Goal: Task Accomplishment & Management: Use online tool/utility

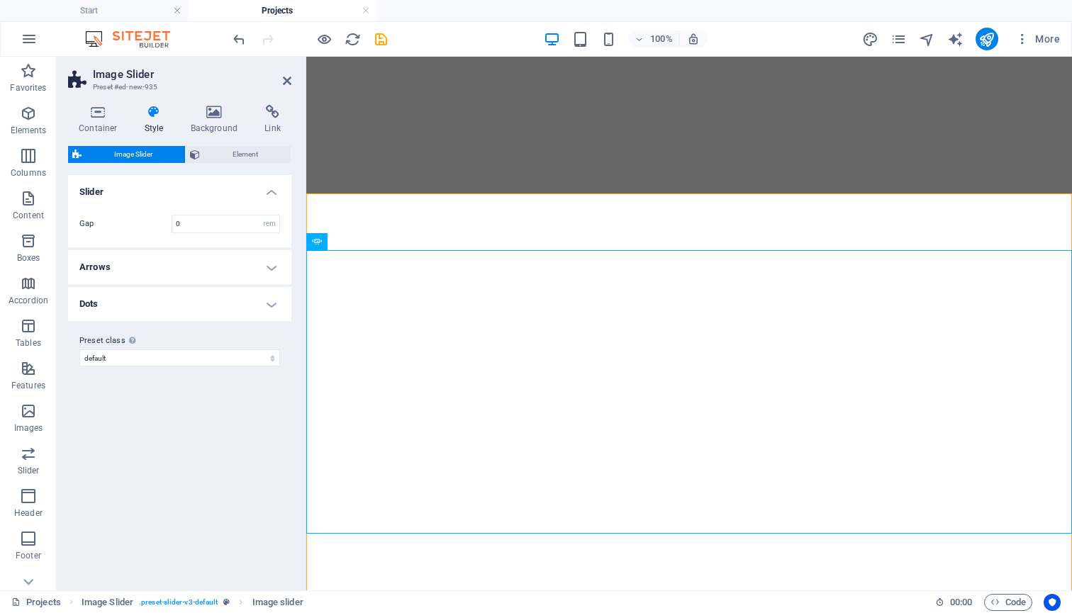
select select "rem"
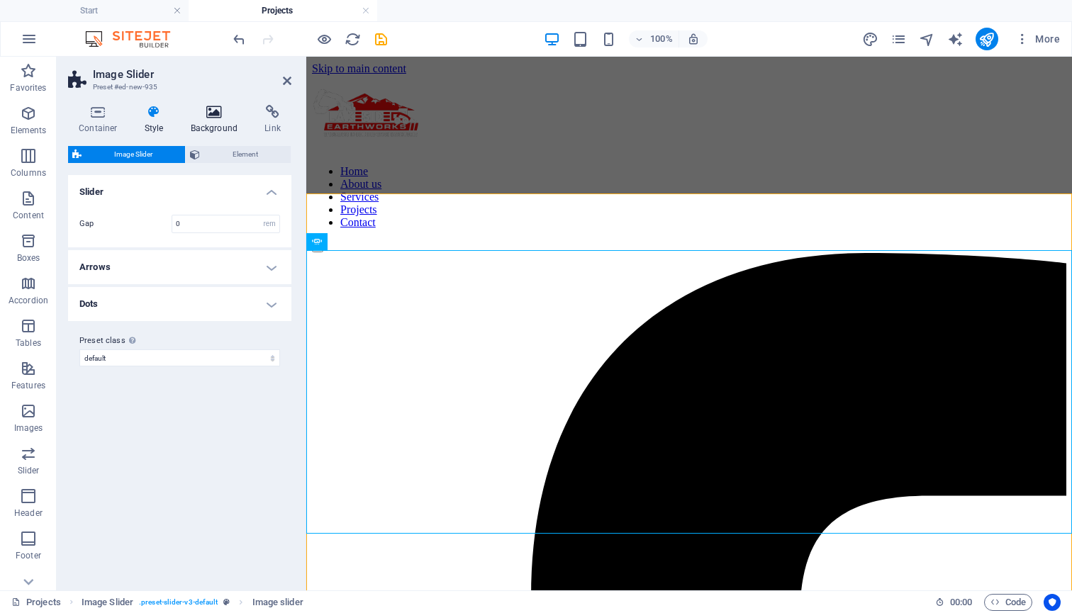
scroll to position [1481, 0]
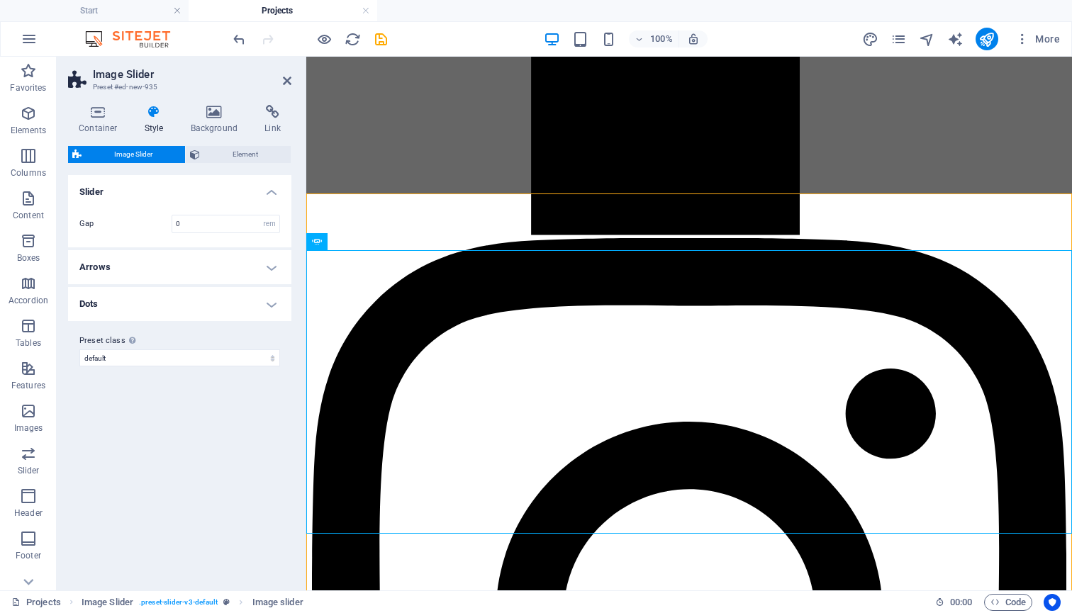
click at [257, 147] on span "Element" at bounding box center [245, 154] width 82 height 17
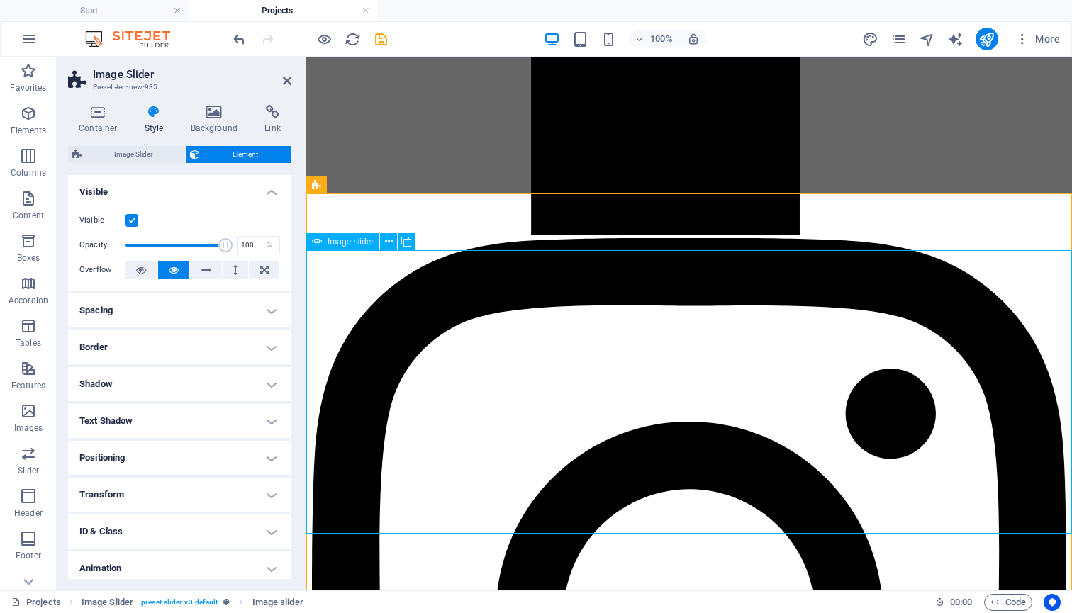
click at [385, 244] on icon at bounding box center [389, 242] width 8 height 15
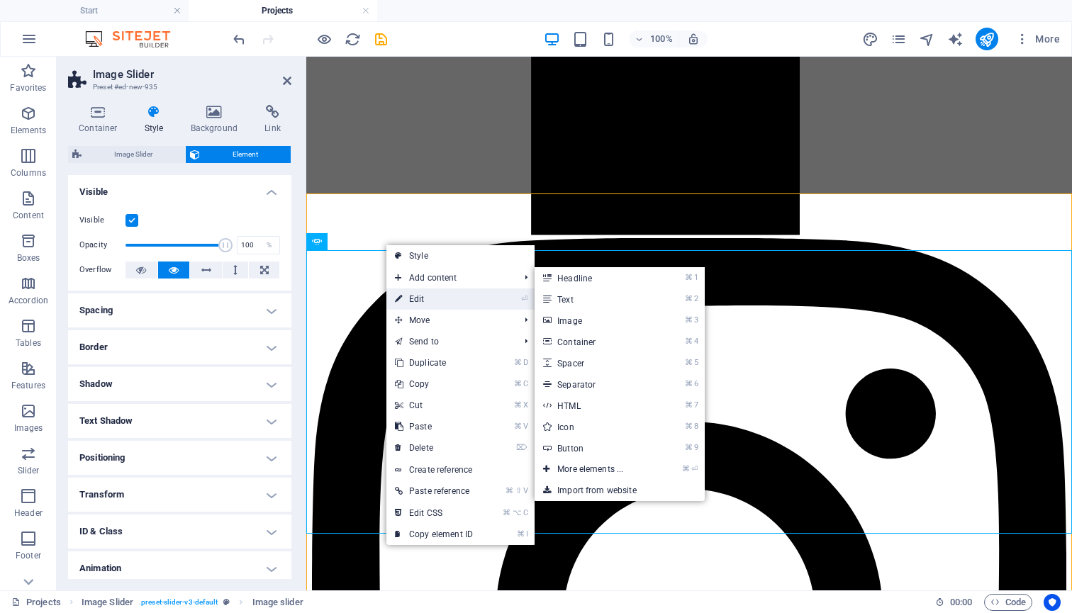
click at [430, 308] on link "⏎ Edit" at bounding box center [433, 298] width 95 height 21
select select "px"
select select "ms"
select select "s"
select select "progressive"
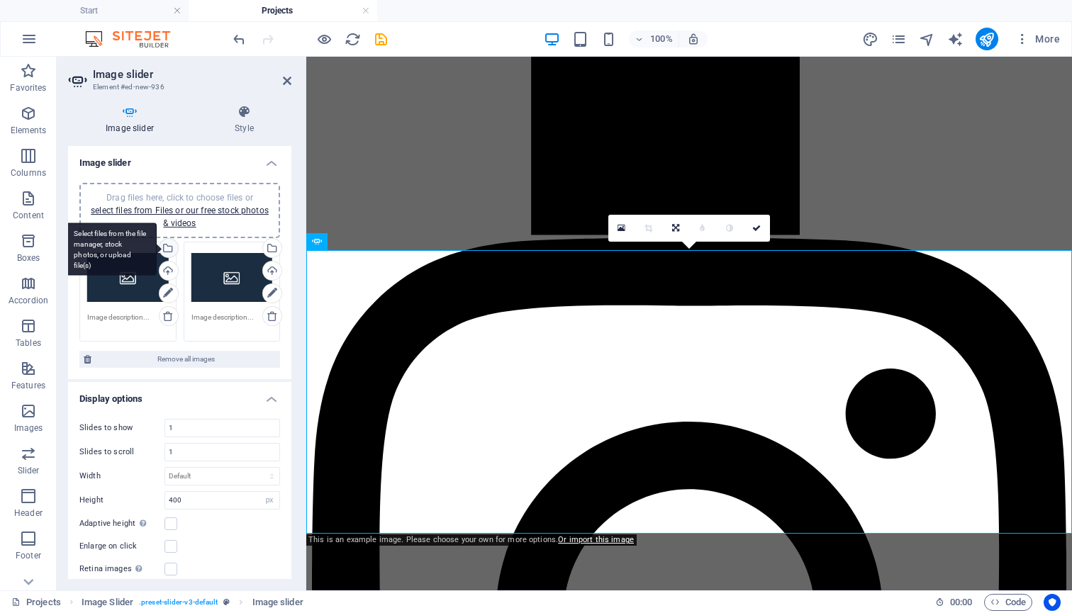
click at [169, 242] on div "Select files from the file manager, stock photos, or upload file(s)" at bounding box center [167, 249] width 21 height 21
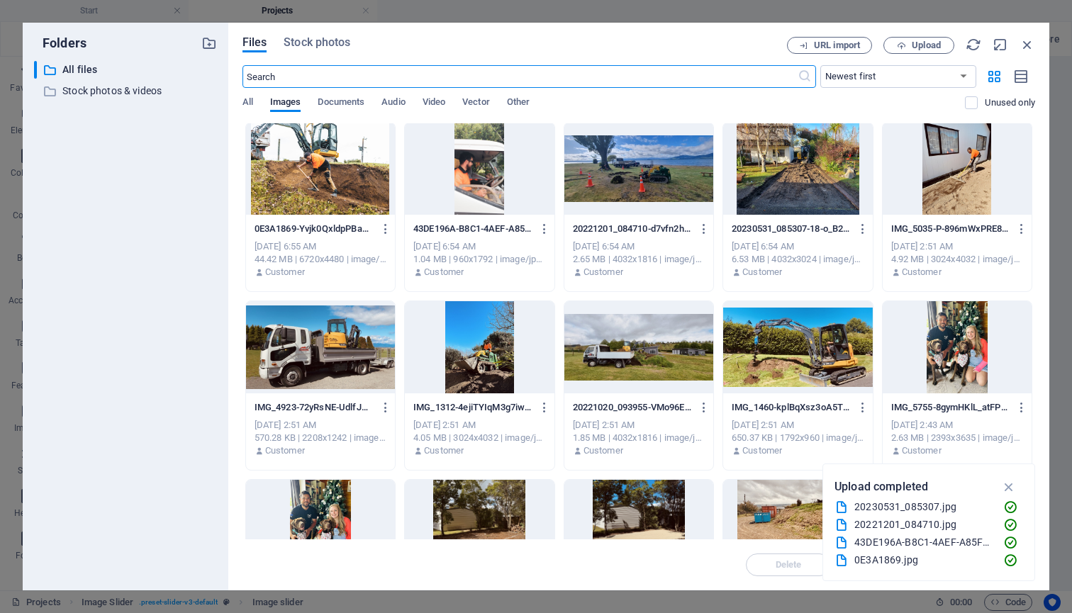
scroll to position [4, 0]
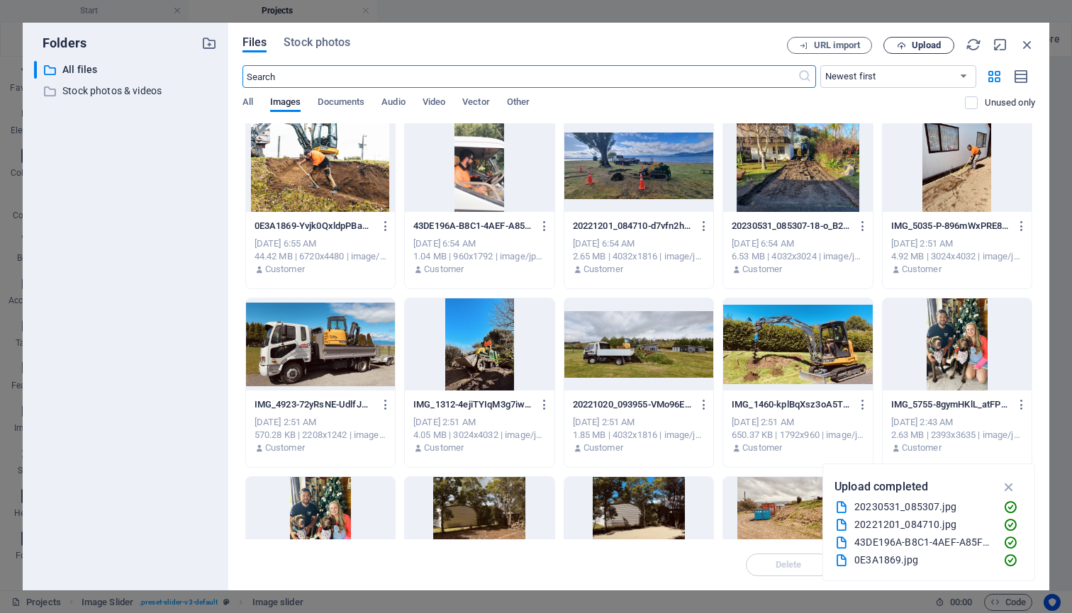
click at [924, 38] on button "Upload" at bounding box center [918, 45] width 71 height 17
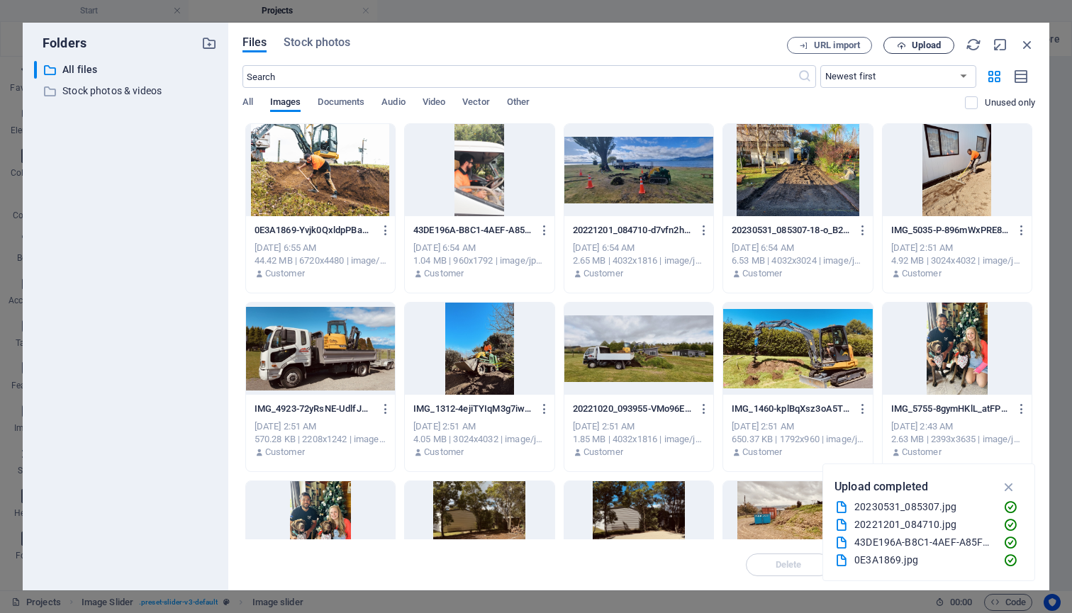
scroll to position [0, 0]
click at [925, 42] on span "Upload" at bounding box center [926, 45] width 29 height 9
click at [804, 196] on div at bounding box center [797, 170] width 149 height 92
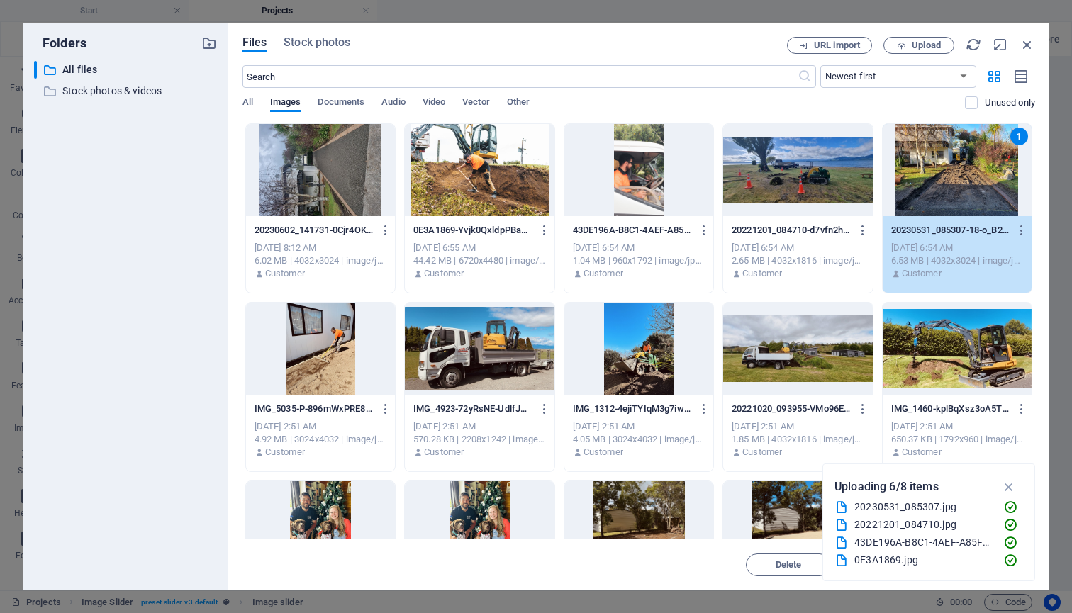
click at [330, 167] on div at bounding box center [320, 170] width 149 height 92
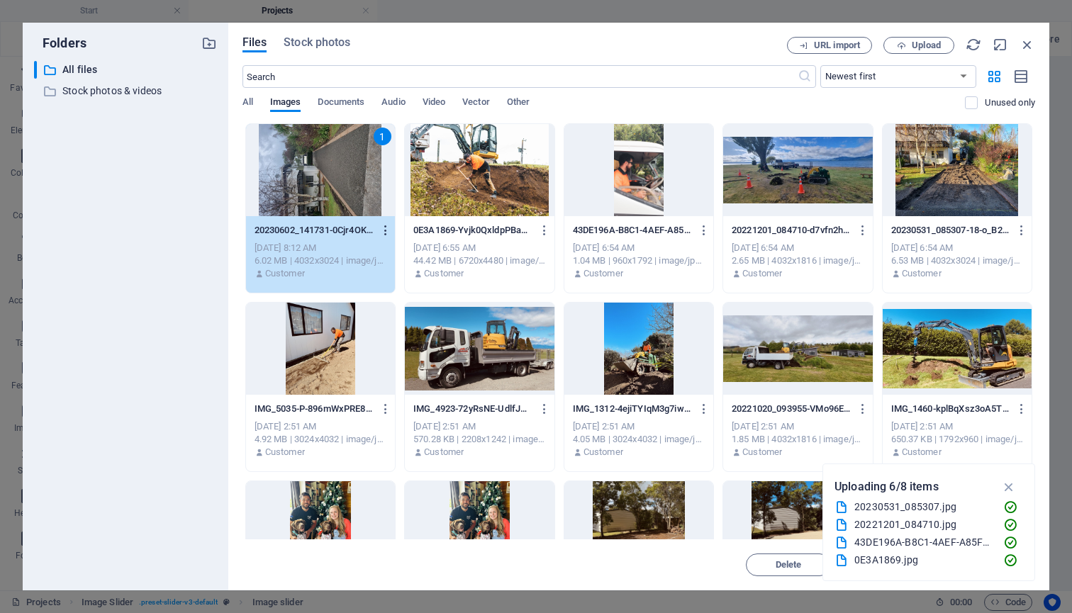
click at [387, 234] on icon "button" at bounding box center [385, 230] width 13 height 13
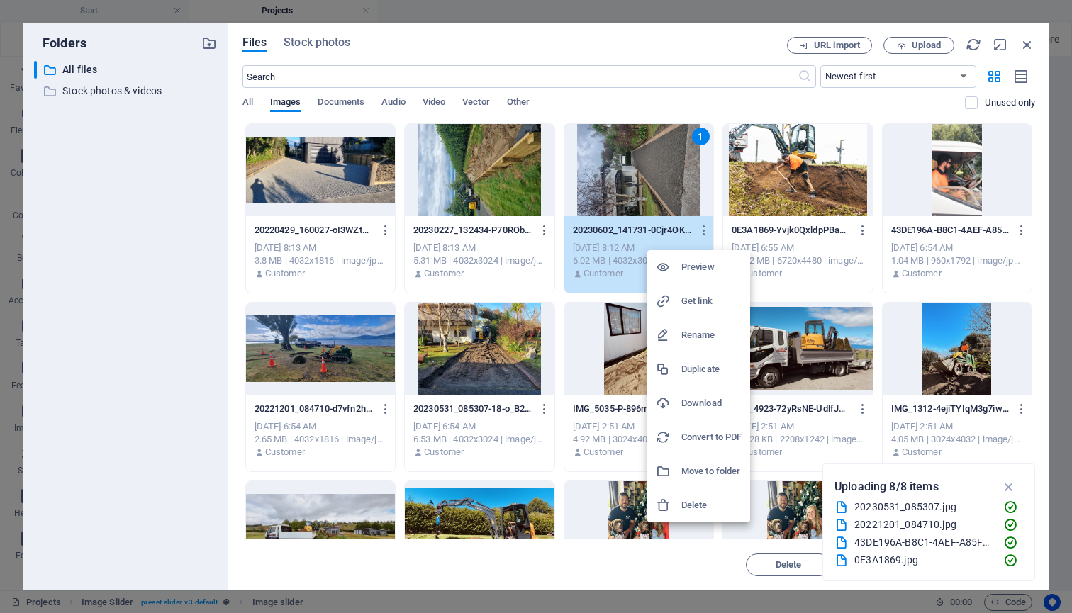
click at [558, 296] on div at bounding box center [536, 306] width 1072 height 613
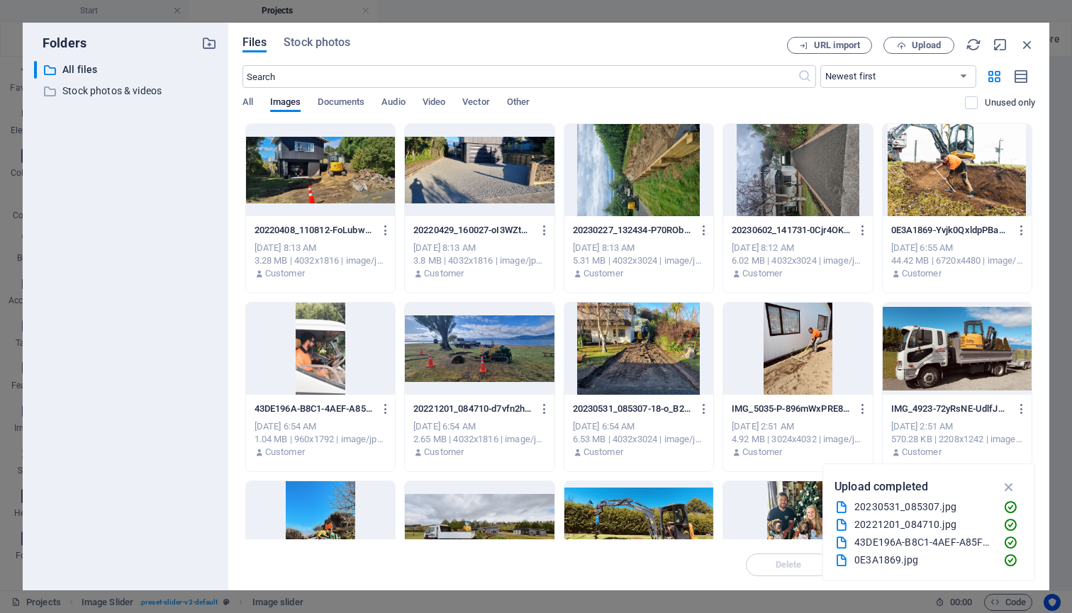
click at [443, 185] on div at bounding box center [479, 170] width 149 height 92
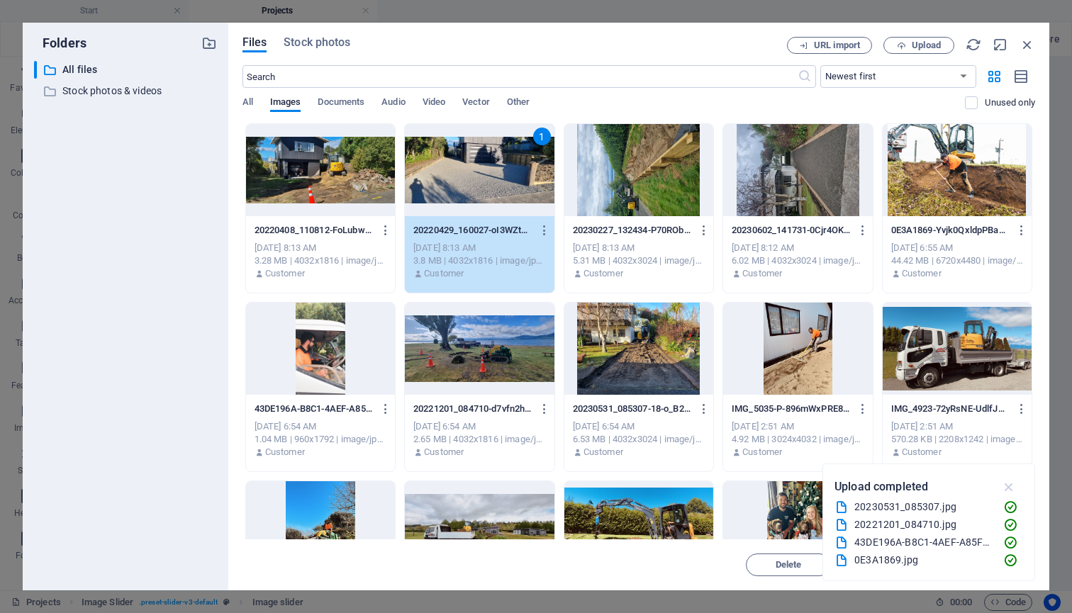
click at [1009, 486] on icon "button" at bounding box center [1009, 487] width 16 height 16
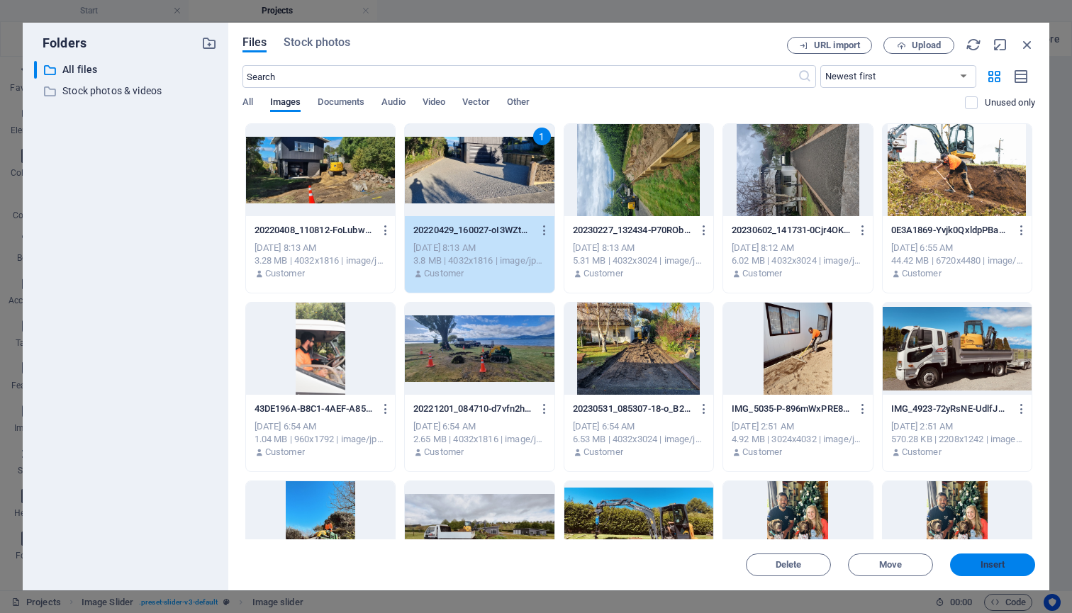
click at [995, 562] on span "Insert" at bounding box center [992, 565] width 25 height 9
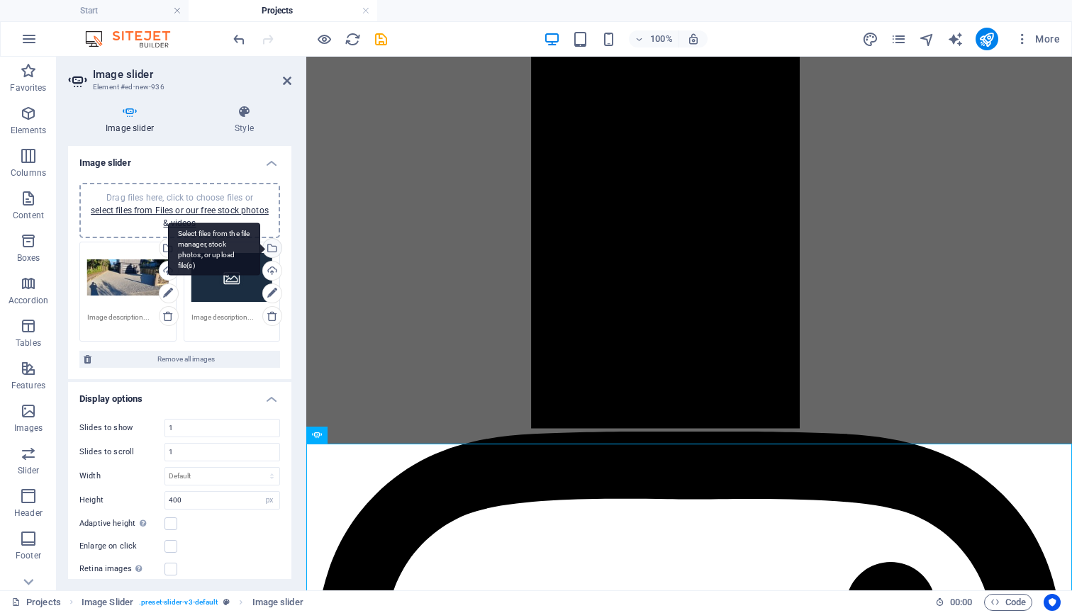
click at [270, 250] on div "Select files from the file manager, stock photos, or upload file(s)" at bounding box center [270, 249] width 21 height 21
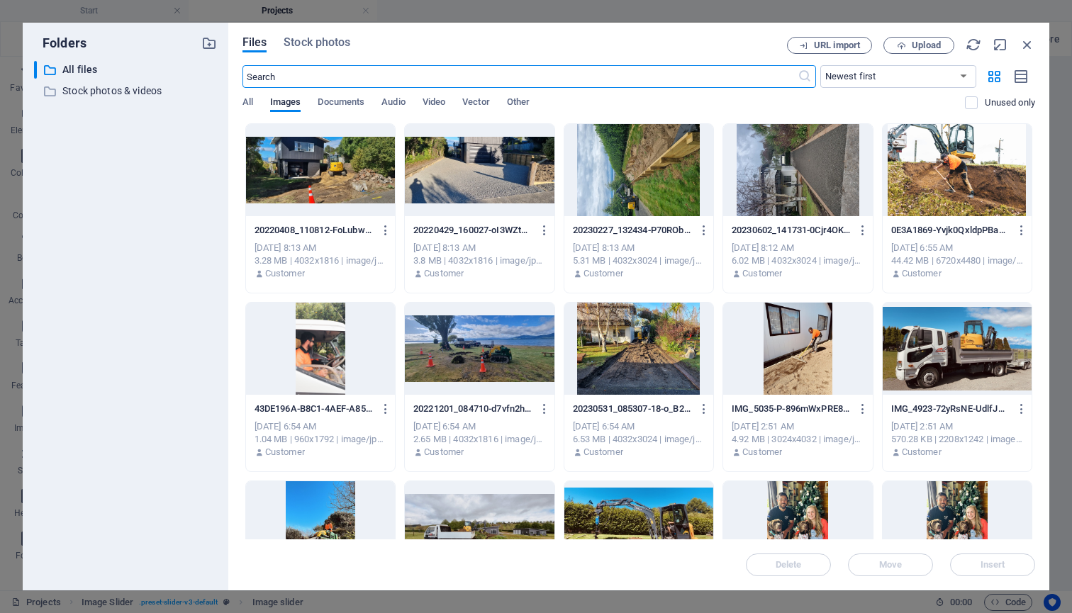
click at [349, 159] on div at bounding box center [320, 170] width 149 height 92
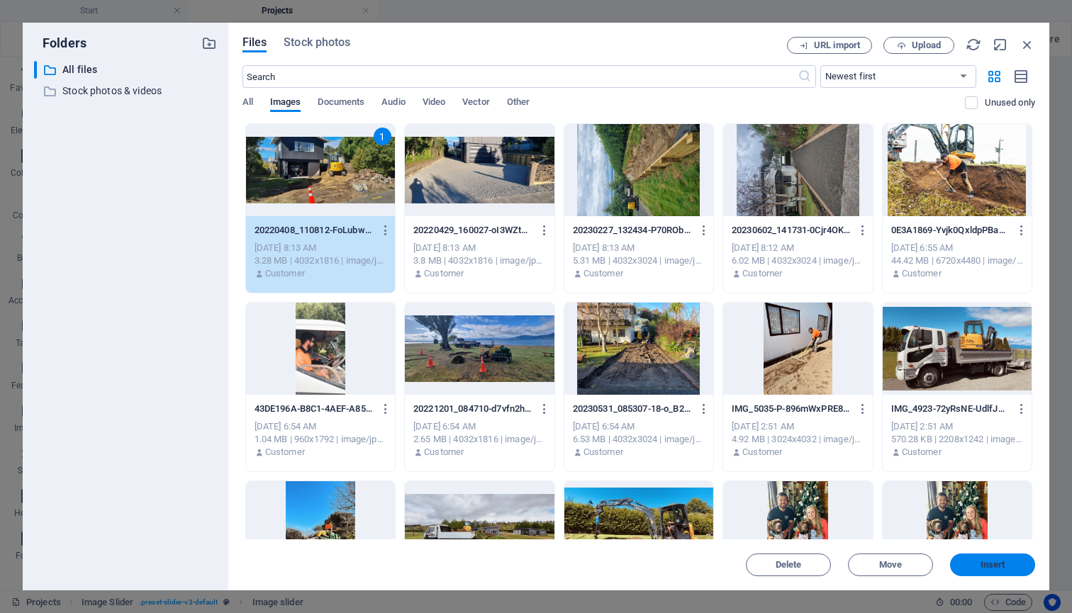
click at [980, 564] on span "Insert" at bounding box center [992, 565] width 25 height 9
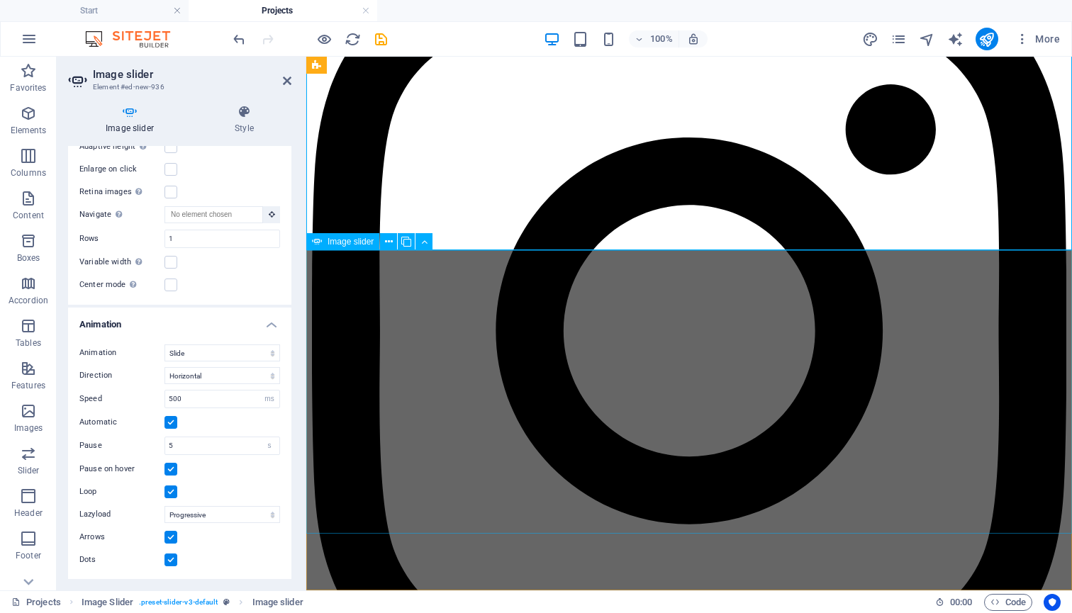
scroll to position [1764, 0]
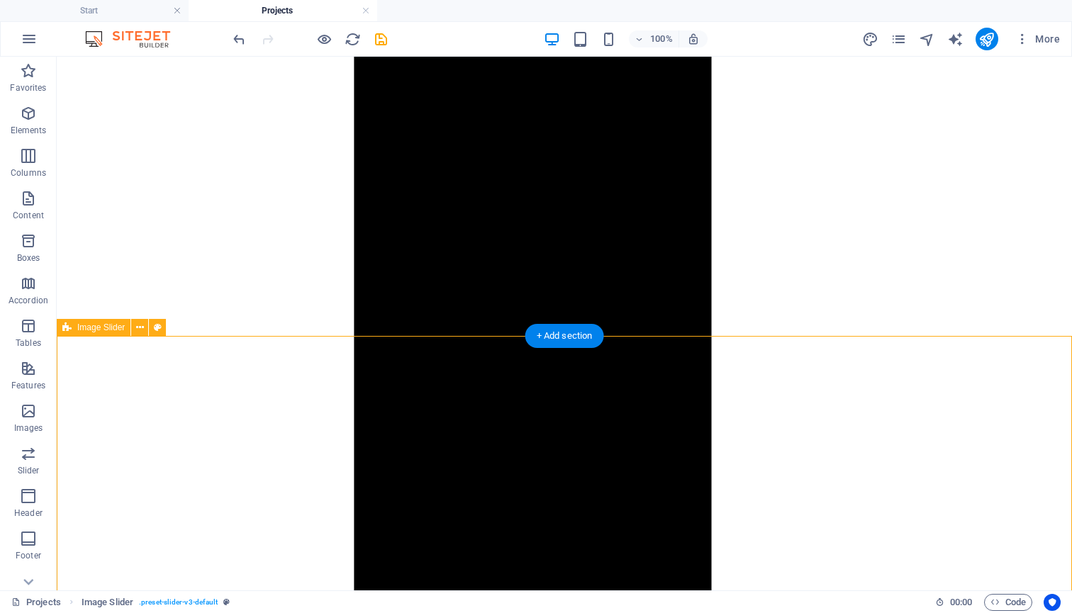
scroll to position [1521, 0]
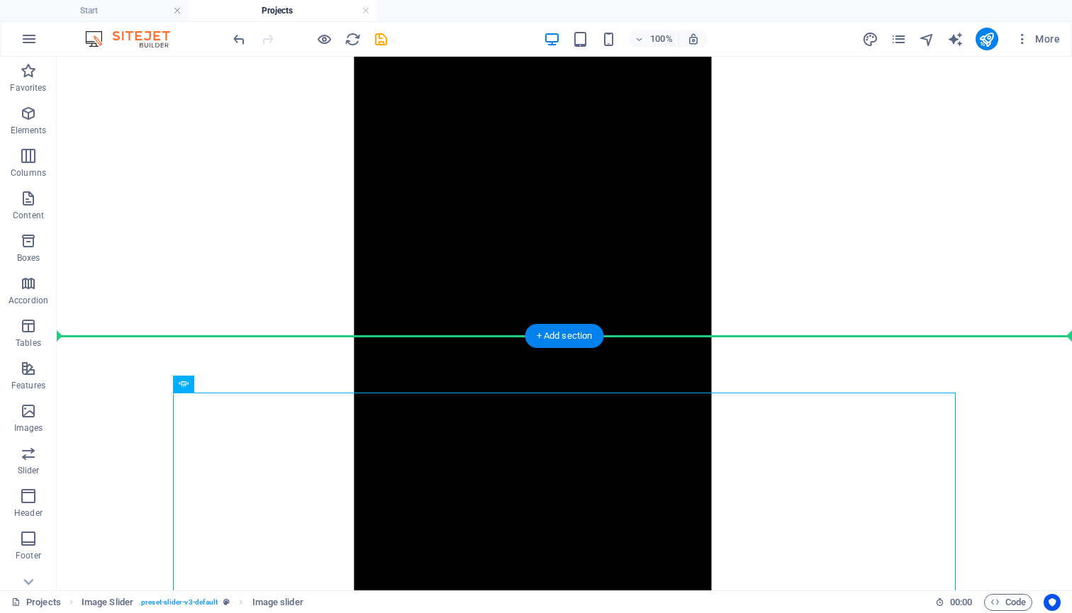
drag, startPoint x: 686, startPoint y: 486, endPoint x: 629, endPoint y: 285, distance: 208.6
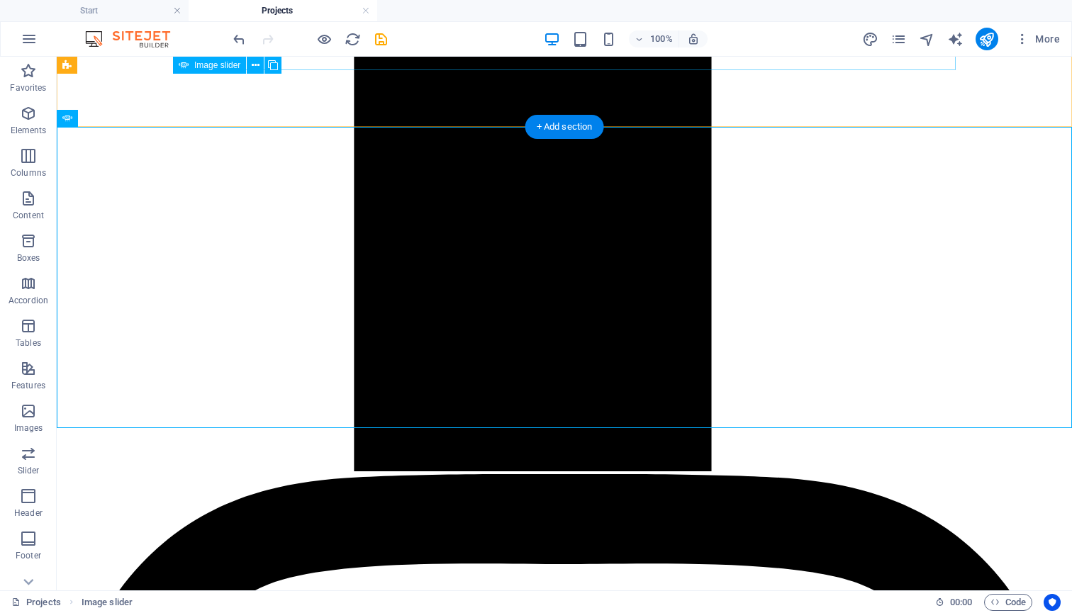
scroll to position [1730, 0]
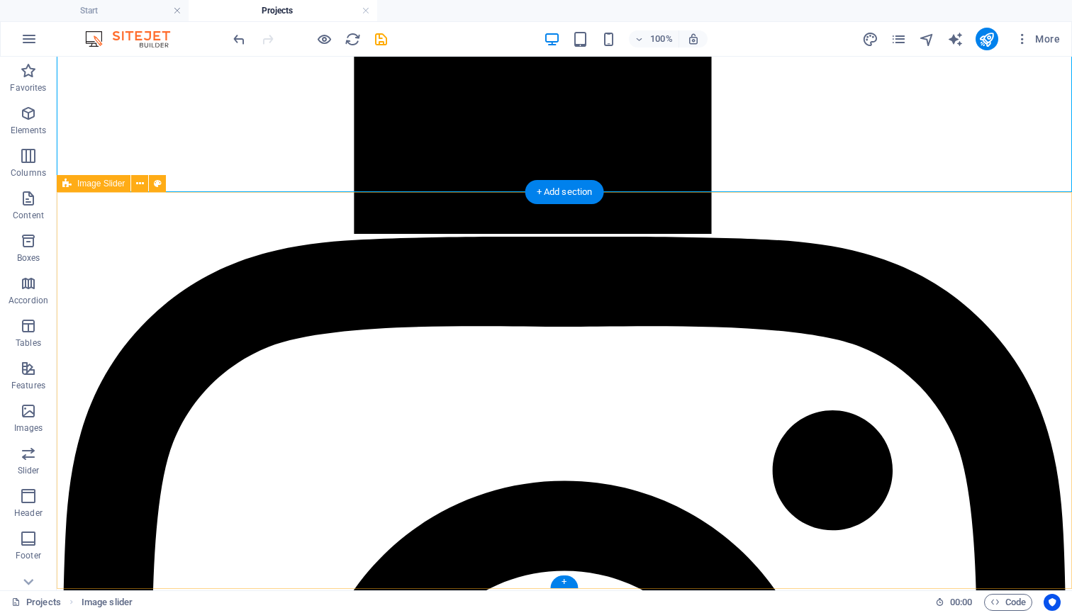
scroll to position [1965, 0]
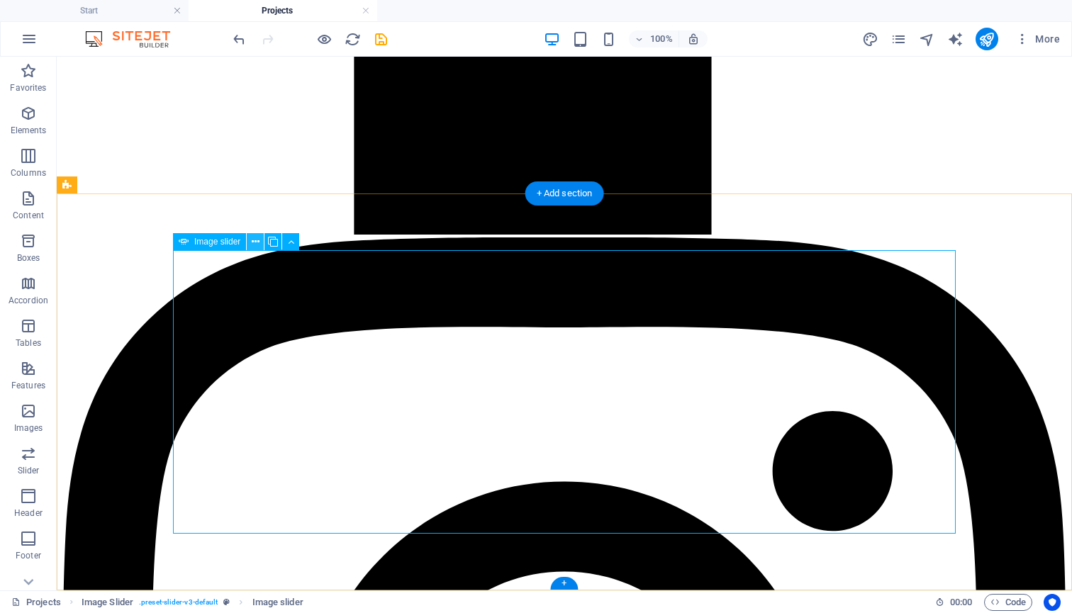
click at [252, 246] on icon at bounding box center [256, 242] width 8 height 15
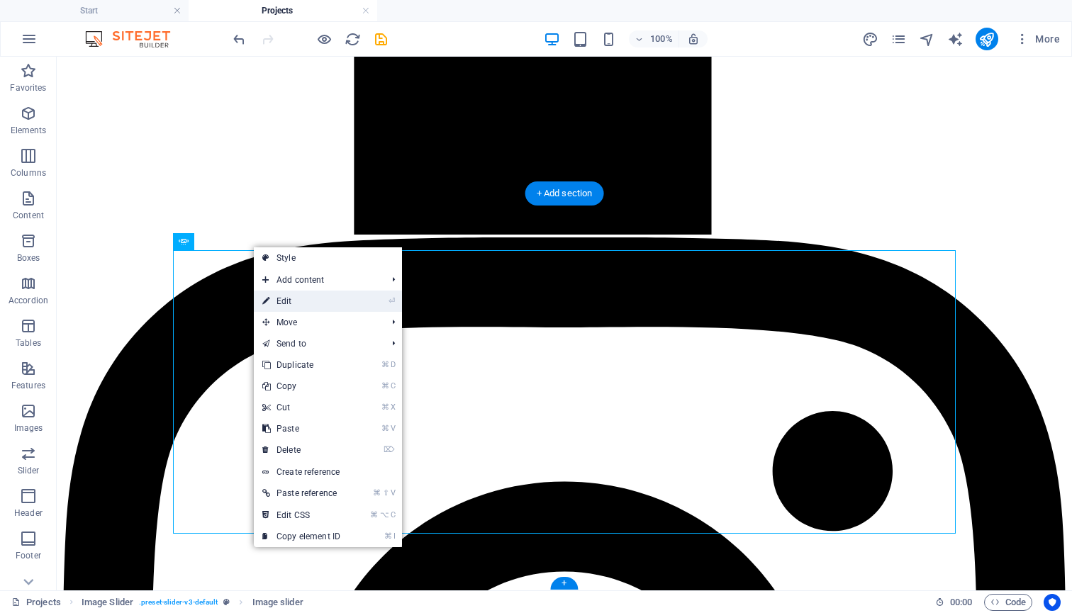
click at [296, 303] on link "⏎ Edit" at bounding box center [301, 301] width 95 height 21
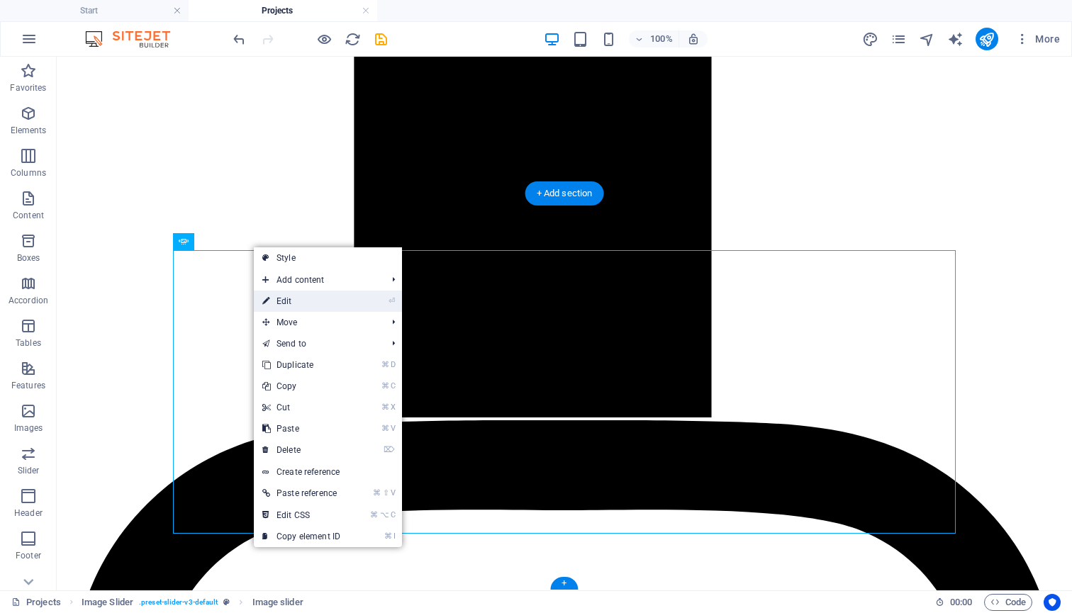
select select "px"
select select "ms"
select select "s"
select select "progressive"
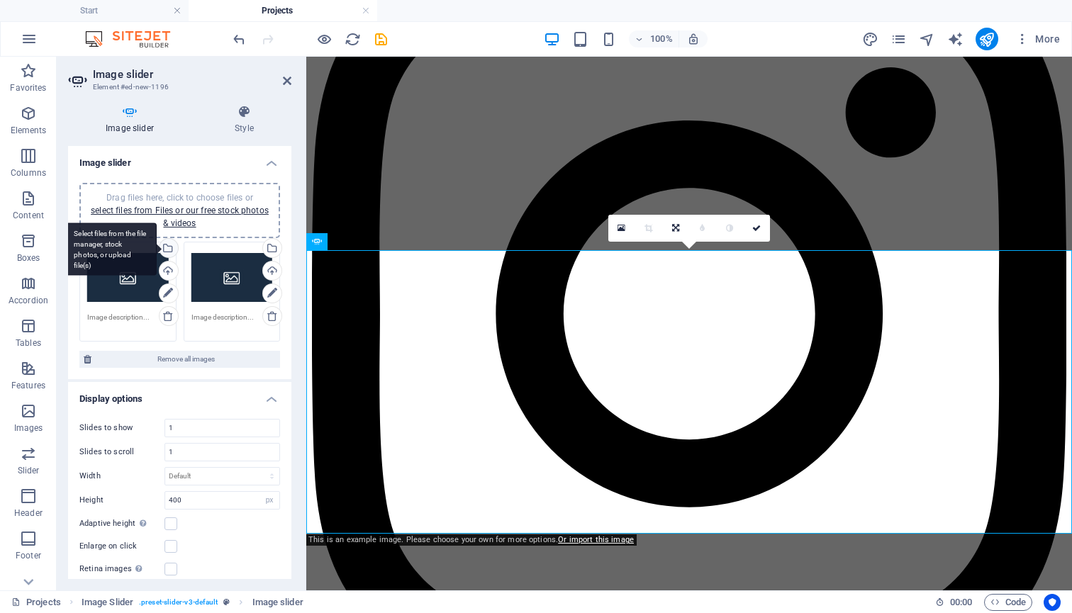
click at [168, 243] on div "Select files from the file manager, stock photos, or upload file(s)" at bounding box center [167, 249] width 21 height 21
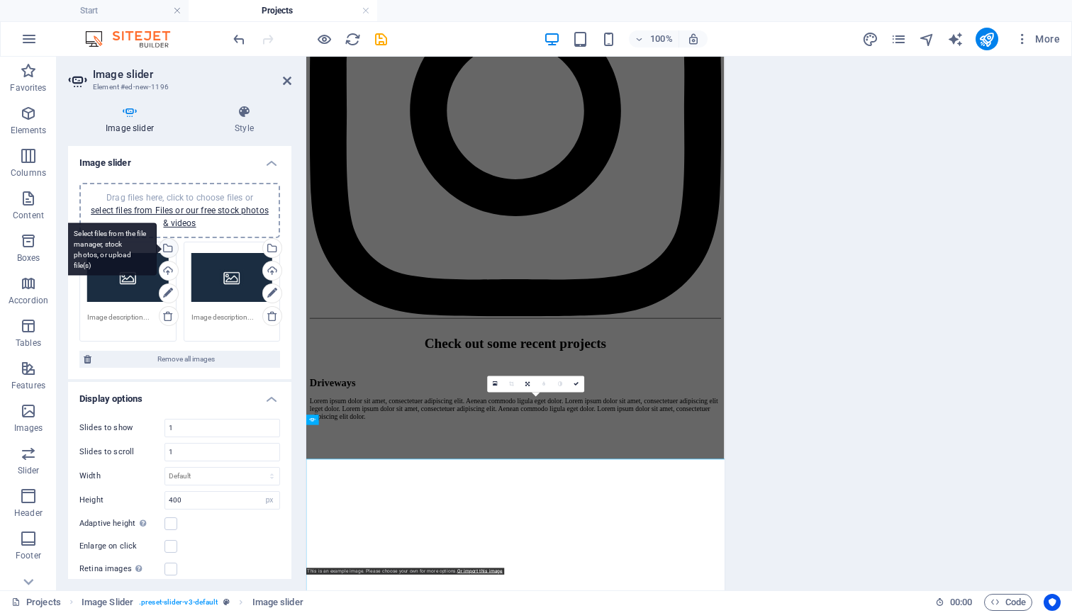
scroll to position [1305, 0]
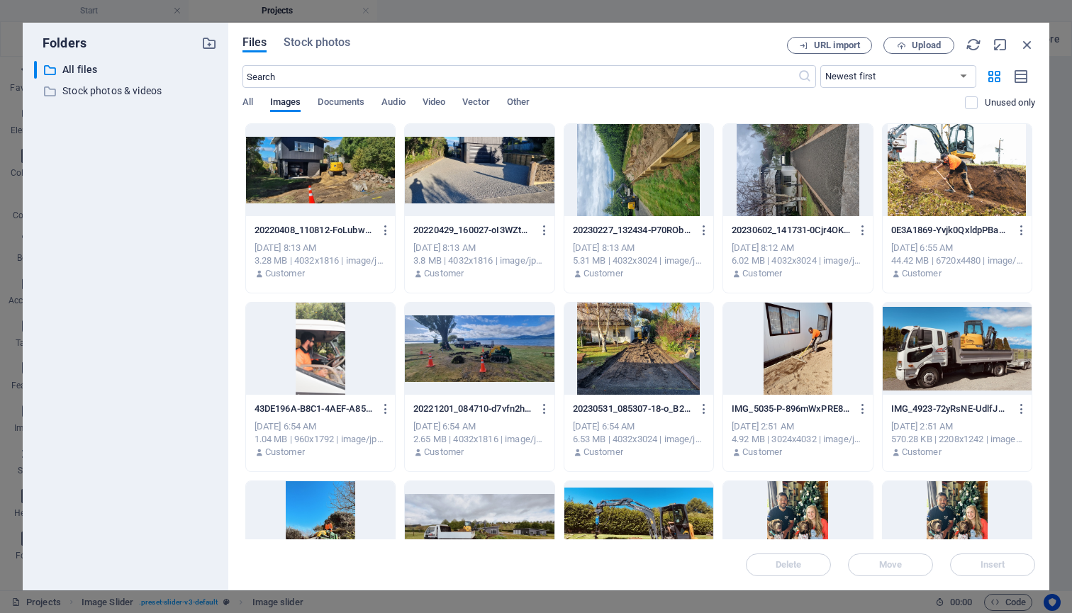
click at [661, 352] on div at bounding box center [638, 349] width 149 height 92
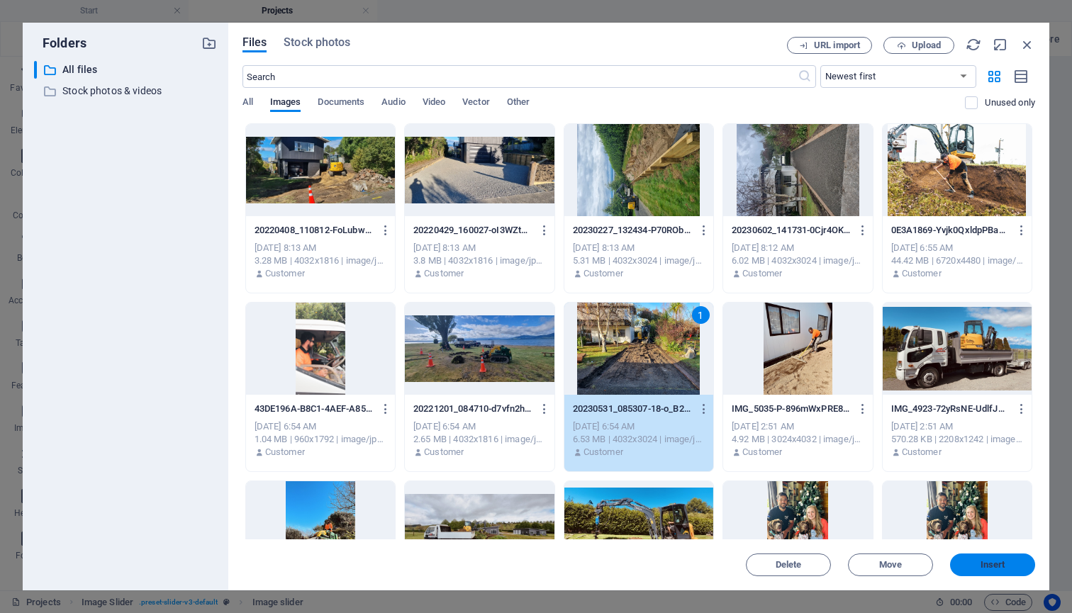
click at [981, 561] on span "Insert" at bounding box center [992, 565] width 25 height 9
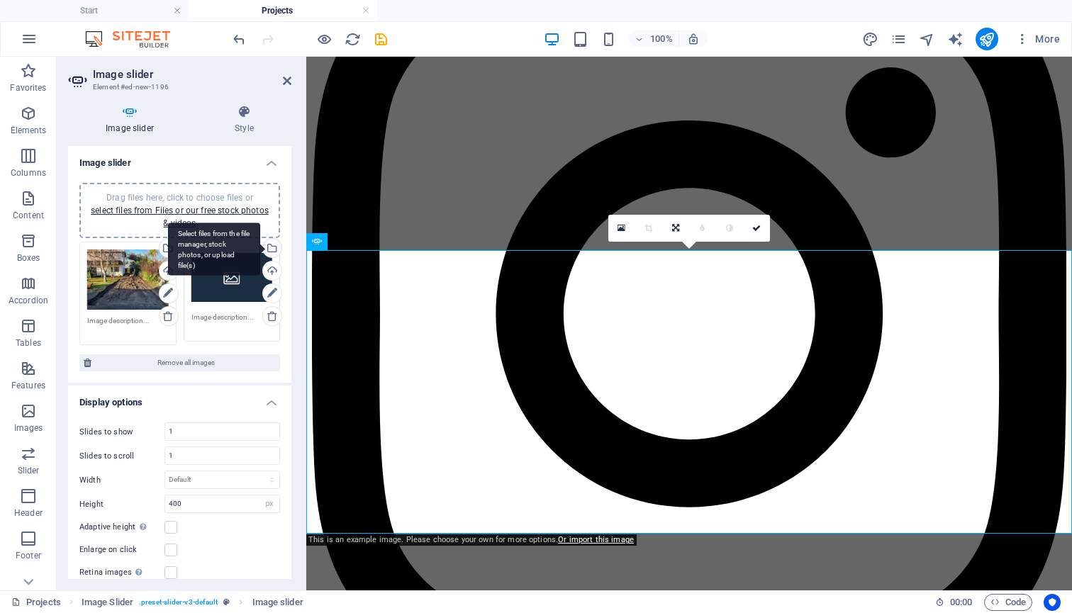
click at [270, 244] on div "Select files from the file manager, stock photos, or upload file(s)" at bounding box center [270, 249] width 21 height 21
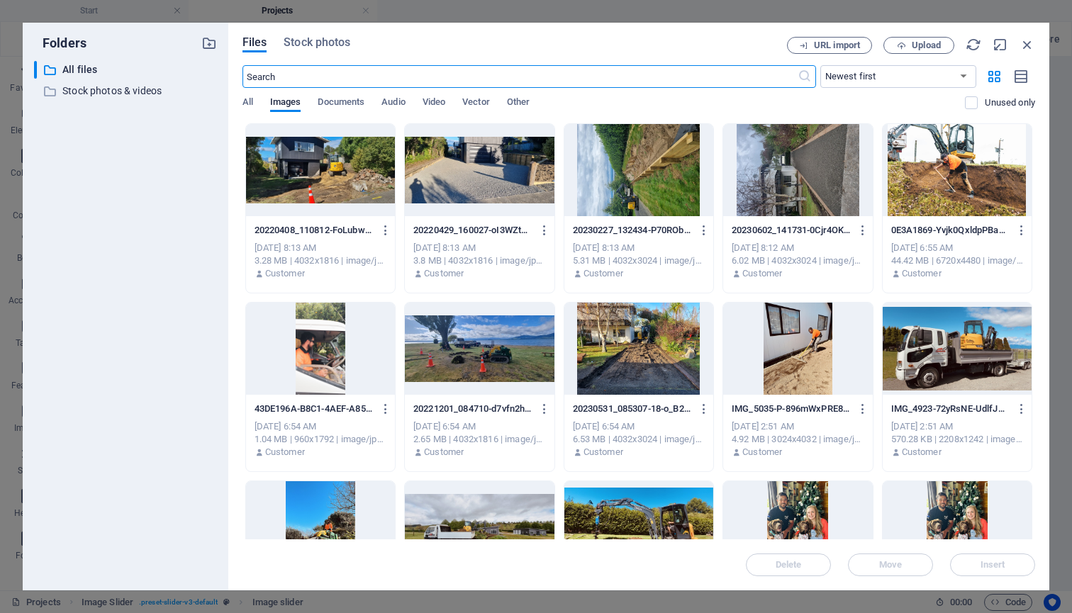
scroll to position [1305, 0]
click at [786, 189] on div at bounding box center [797, 170] width 149 height 92
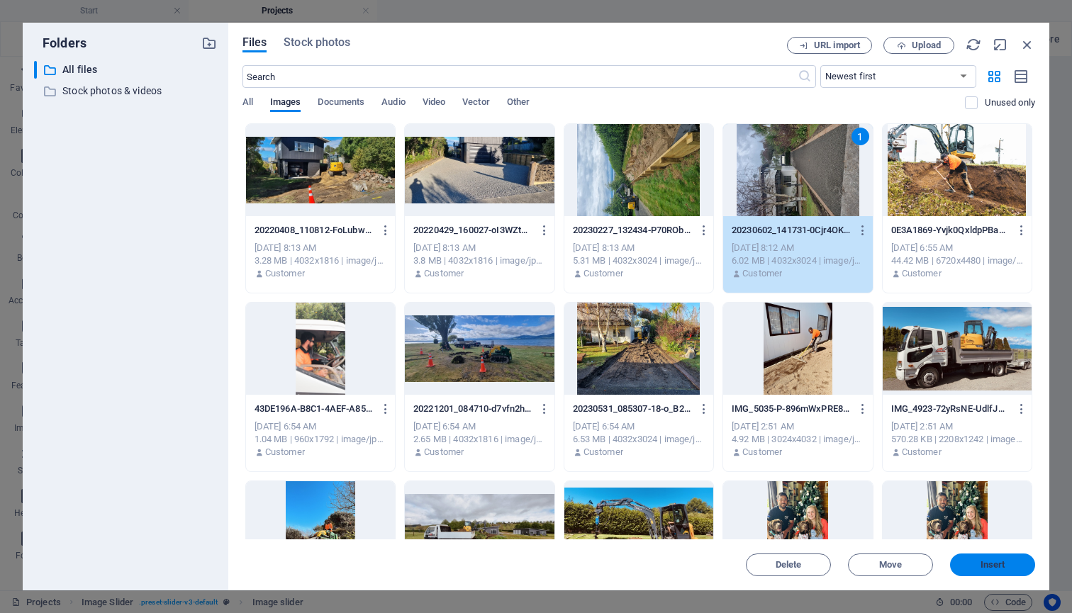
click at [969, 566] on span "Insert" at bounding box center [992, 565] width 74 height 9
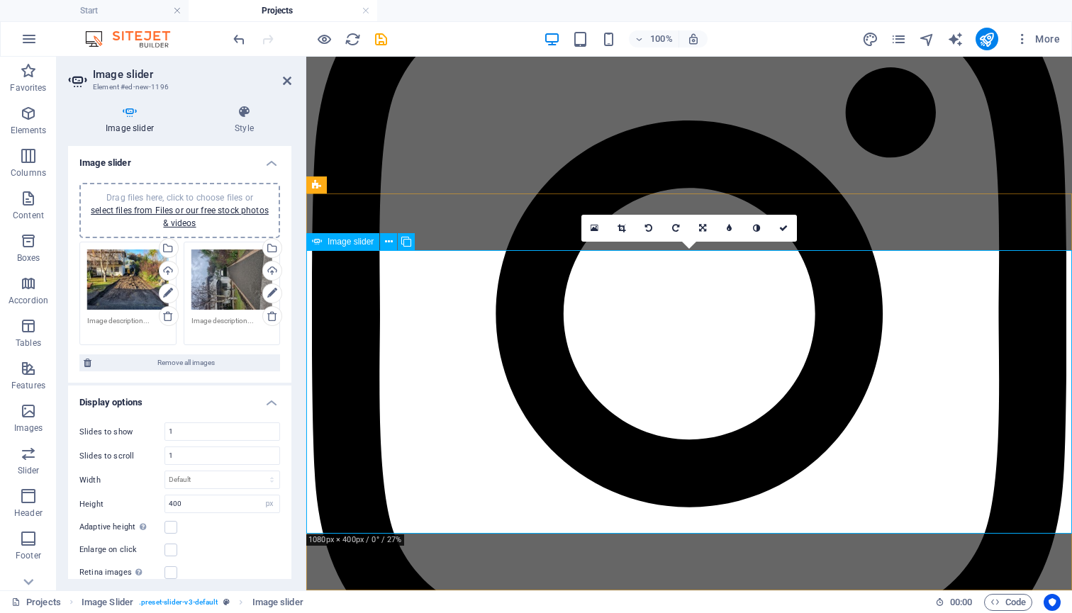
click at [678, 228] on icon at bounding box center [675, 228] width 7 height 9
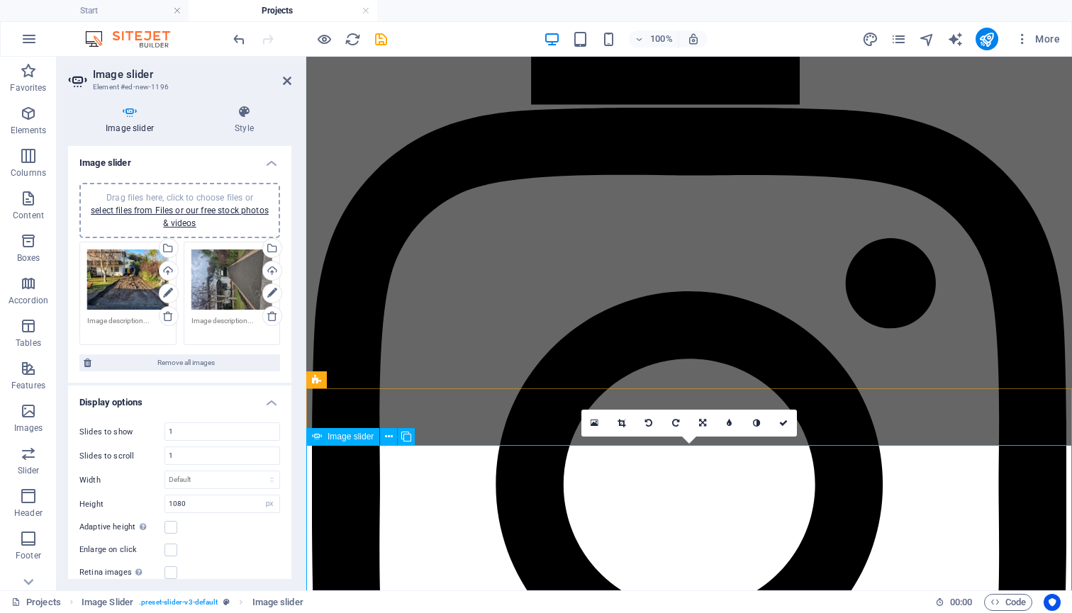
scroll to position [1624, 0]
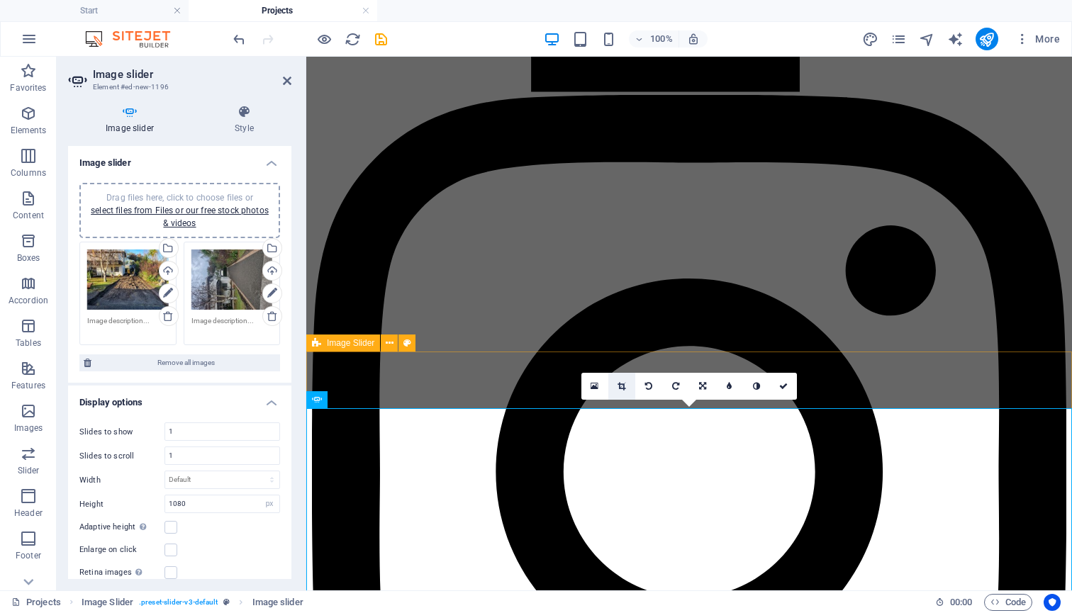
click at [621, 388] on icon at bounding box center [621, 386] width 8 height 9
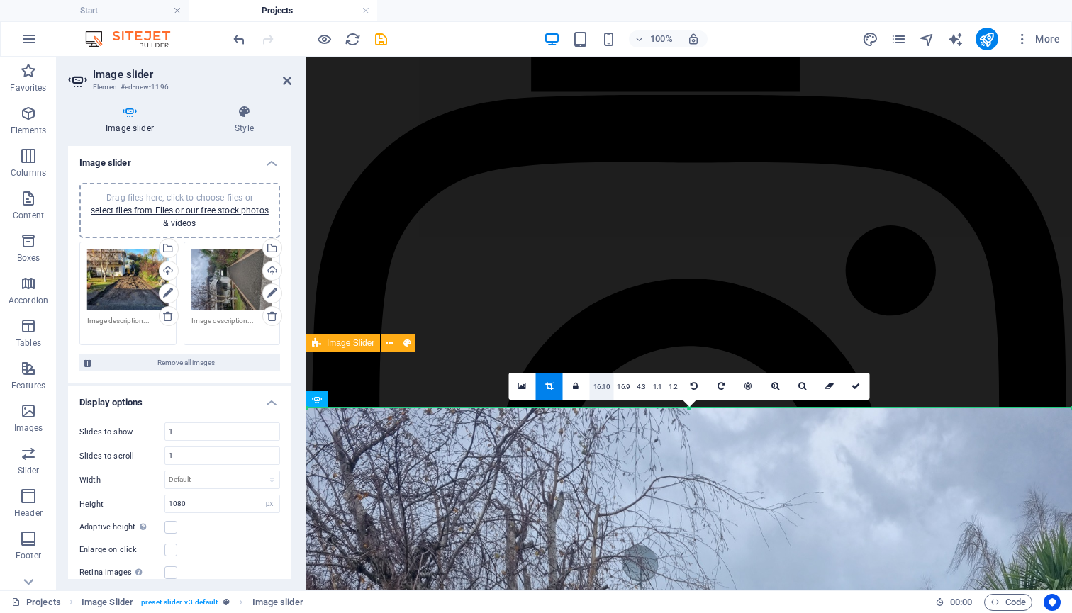
click at [603, 385] on link "16:10" at bounding box center [602, 387] width 24 height 27
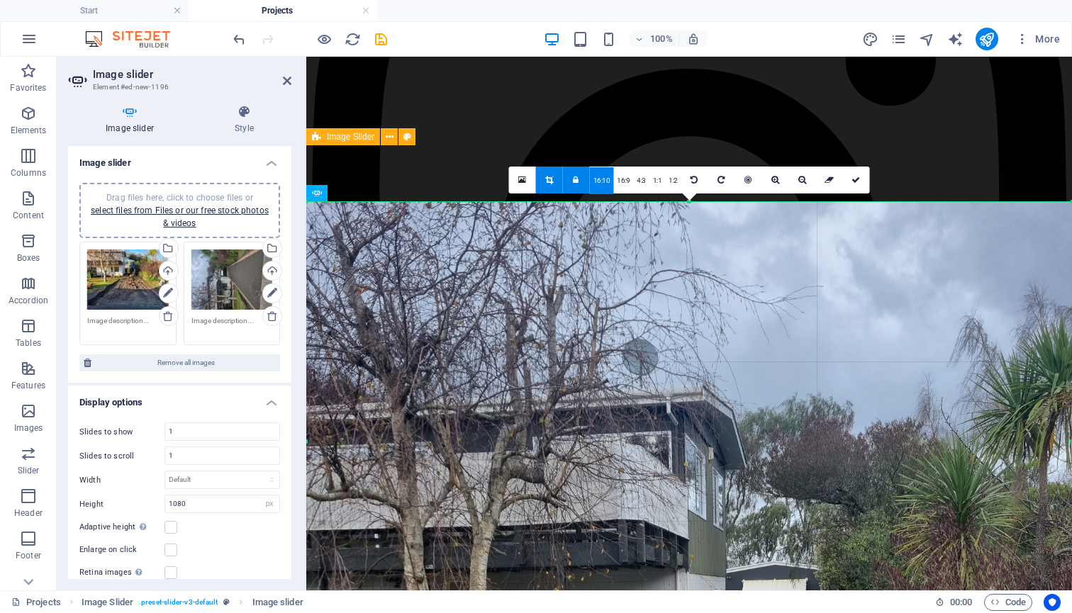
scroll to position [1849, 0]
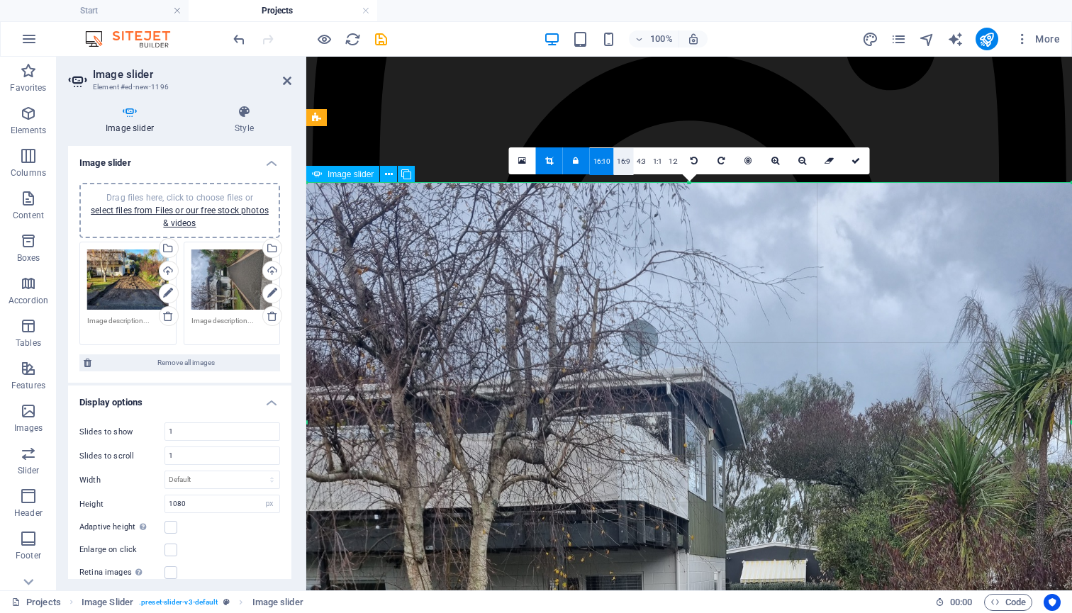
click at [621, 162] on link "16:9" at bounding box center [623, 161] width 20 height 27
click at [578, 159] on icon at bounding box center [576, 161] width 6 height 9
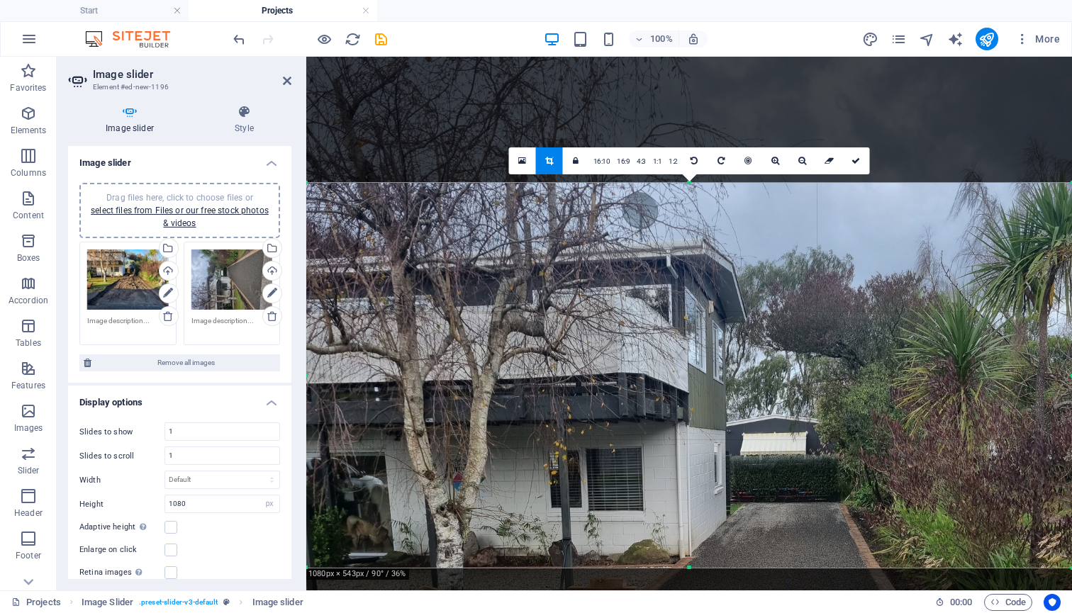
drag, startPoint x: 552, startPoint y: 180, endPoint x: 543, endPoint y: 226, distance: 47.0
click at [543, 226] on div "180 170 160 150 140 130 120 110 100 90 80 70 60 50 40 30 20 10 0 -10 -20 -30 -4…" at bounding box center [689, 375] width 766 height 385
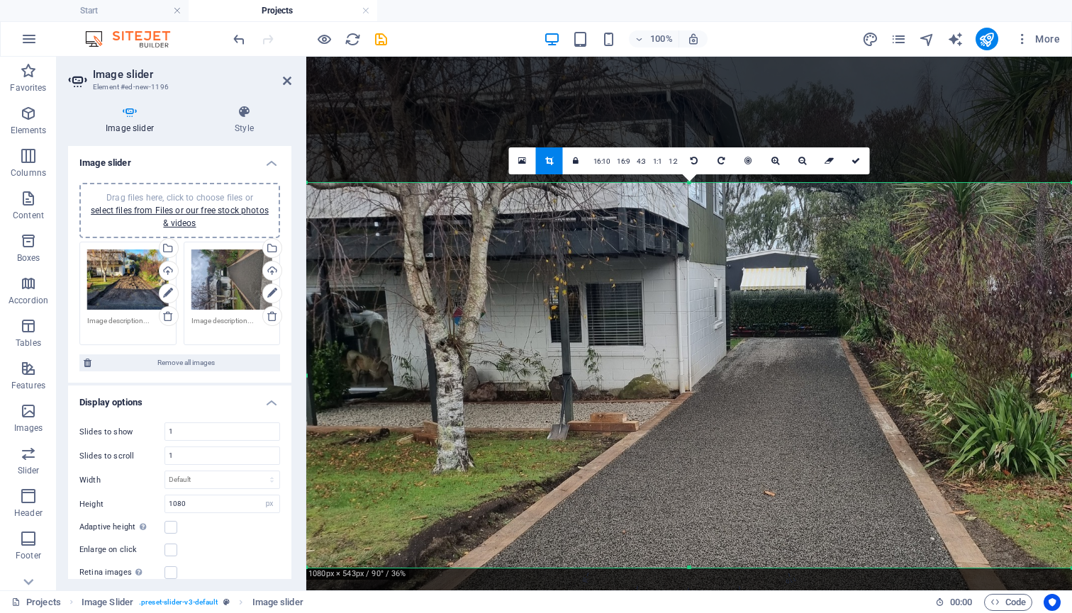
drag, startPoint x: 615, startPoint y: 392, endPoint x: 612, endPoint y: 227, distance: 165.2
click at [612, 227] on div at bounding box center [689, 400] width 766 height 1021
click at [603, 162] on link "16:10" at bounding box center [602, 161] width 24 height 27
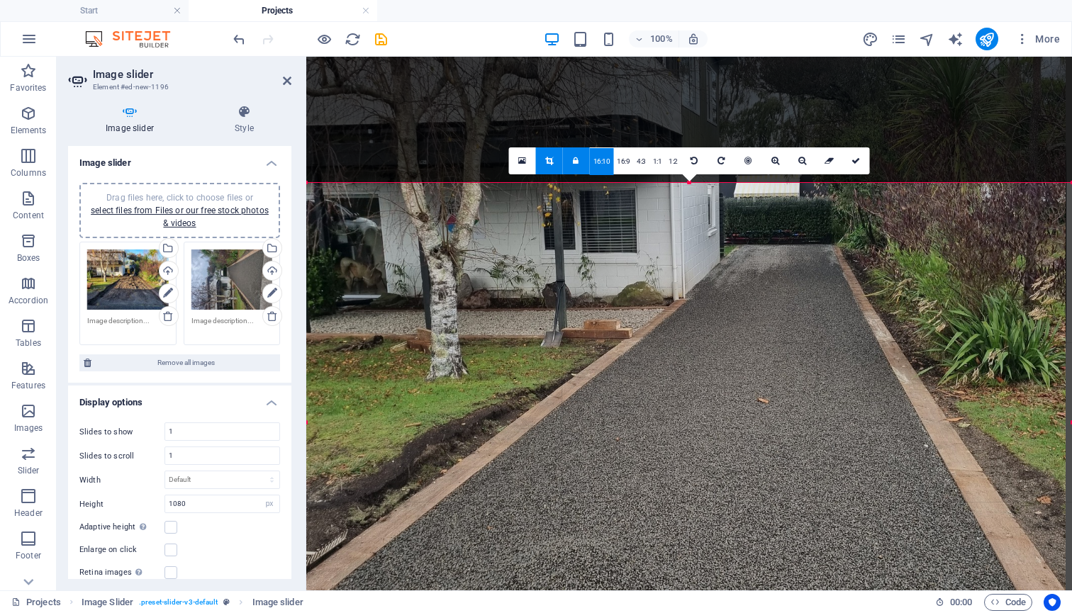
drag, startPoint x: 656, startPoint y: 337, endPoint x: 649, endPoint y: 237, distance: 100.2
click at [649, 237] on div at bounding box center [683, 307] width 766 height 1021
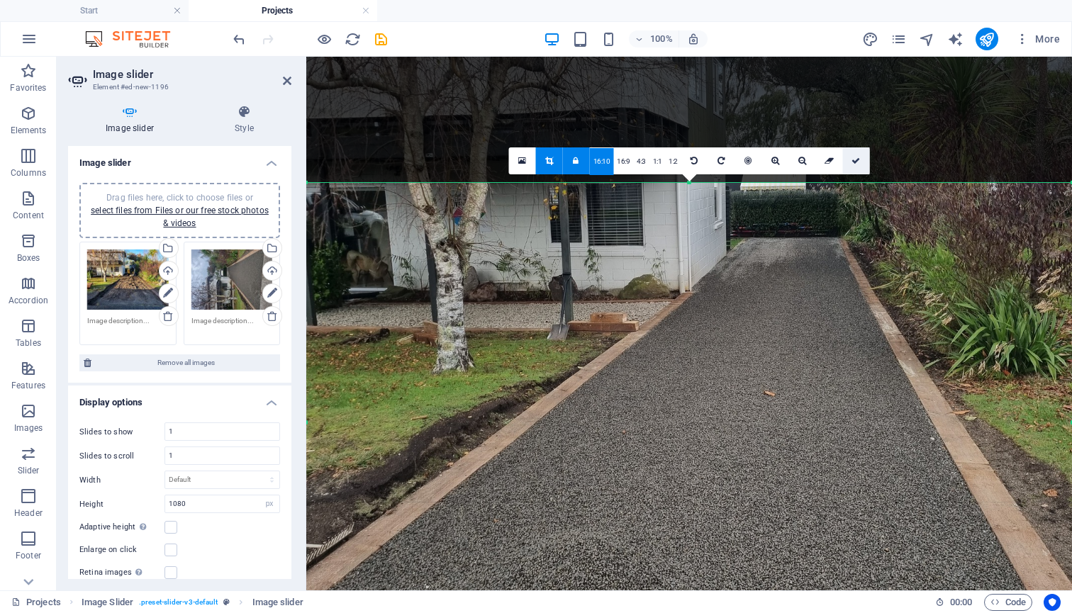
click at [859, 159] on icon at bounding box center [855, 161] width 9 height 9
type input "675"
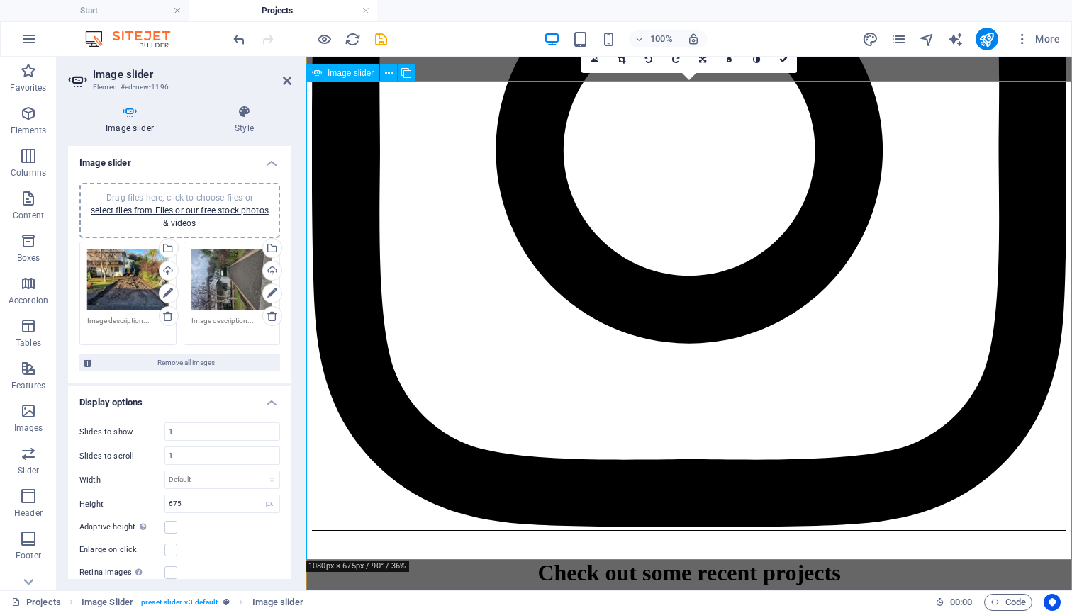
scroll to position [1976, 0]
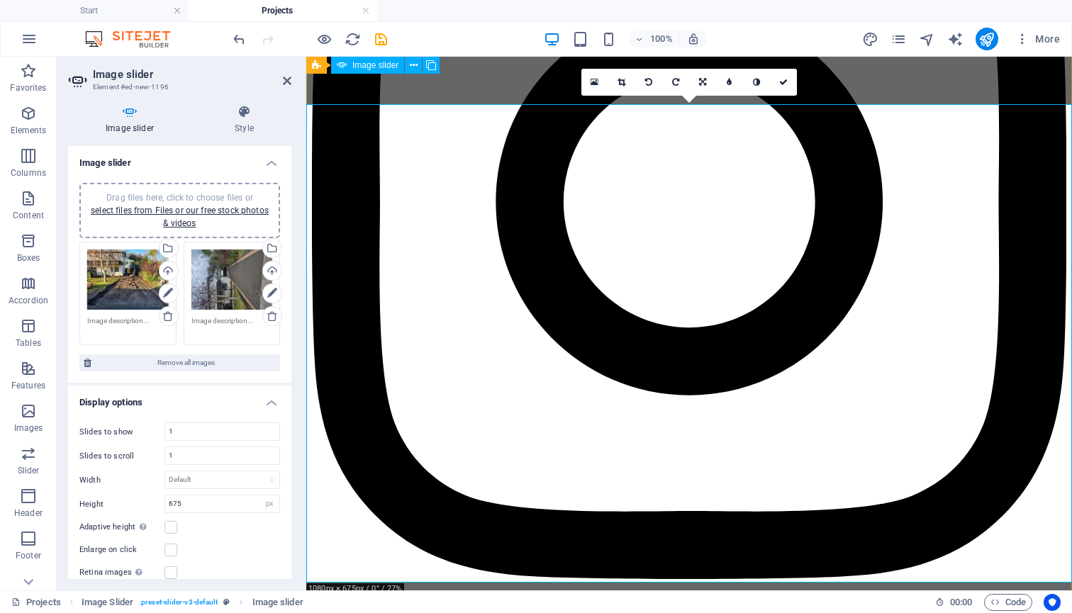
scroll to position [1876, 0]
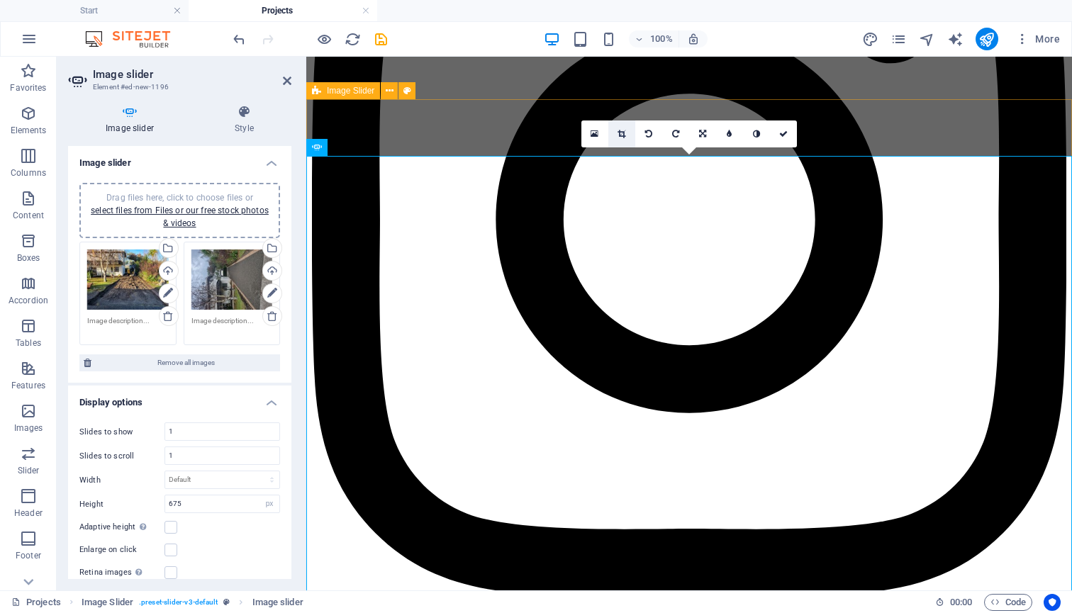
click at [620, 132] on icon at bounding box center [621, 134] width 8 height 9
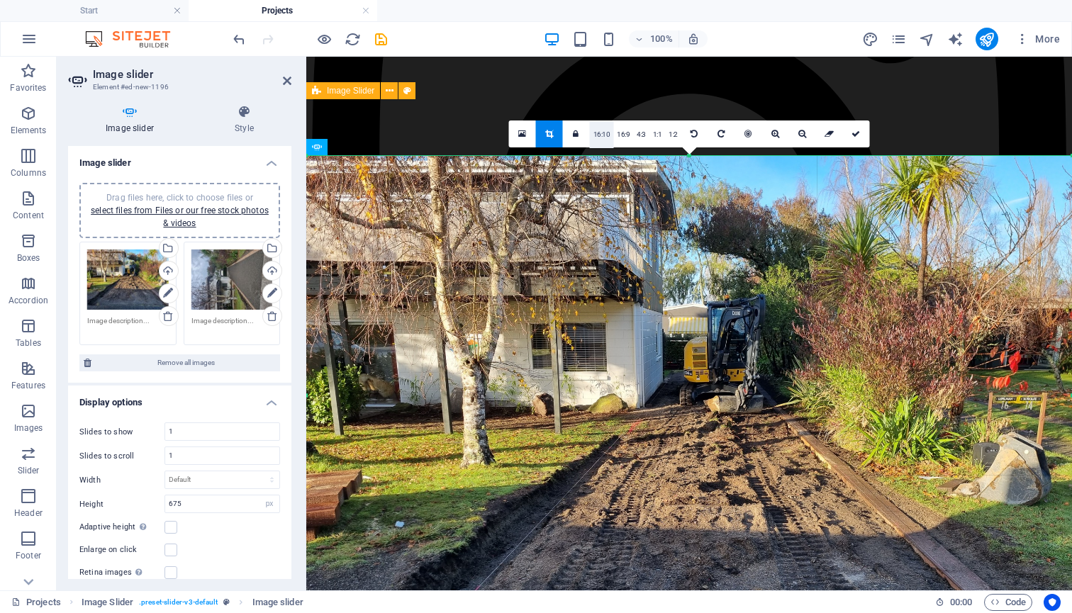
click at [603, 134] on link "16:10" at bounding box center [602, 134] width 24 height 27
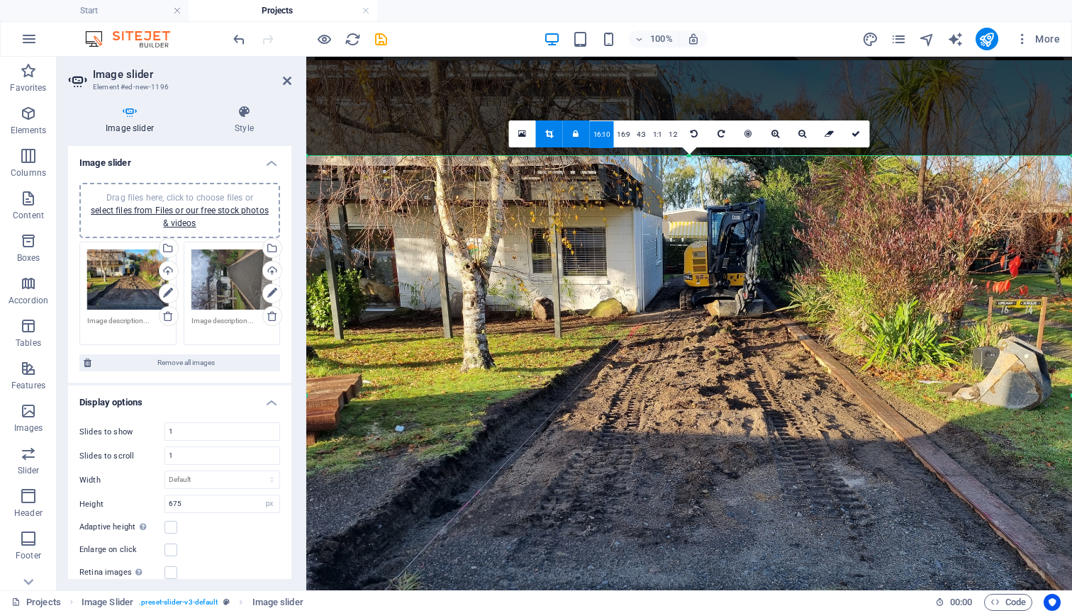
drag, startPoint x: 565, startPoint y: 384, endPoint x: 564, endPoint y: 284, distance: 99.9
click at [564, 284] on div at bounding box center [689, 347] width 766 height 574
click at [861, 132] on link at bounding box center [856, 133] width 27 height 27
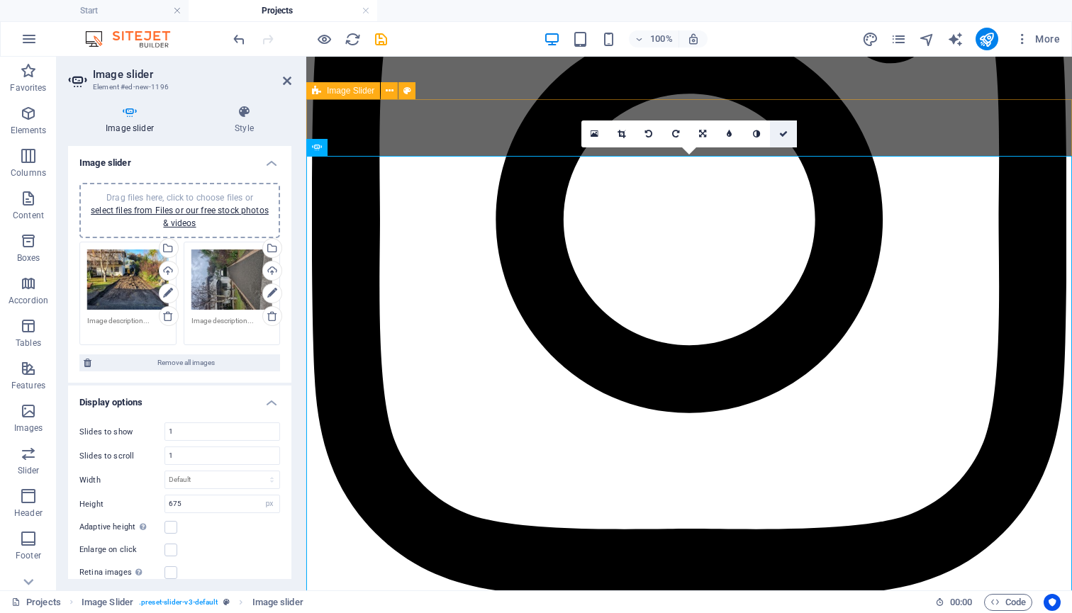
click at [785, 132] on icon at bounding box center [783, 134] width 9 height 9
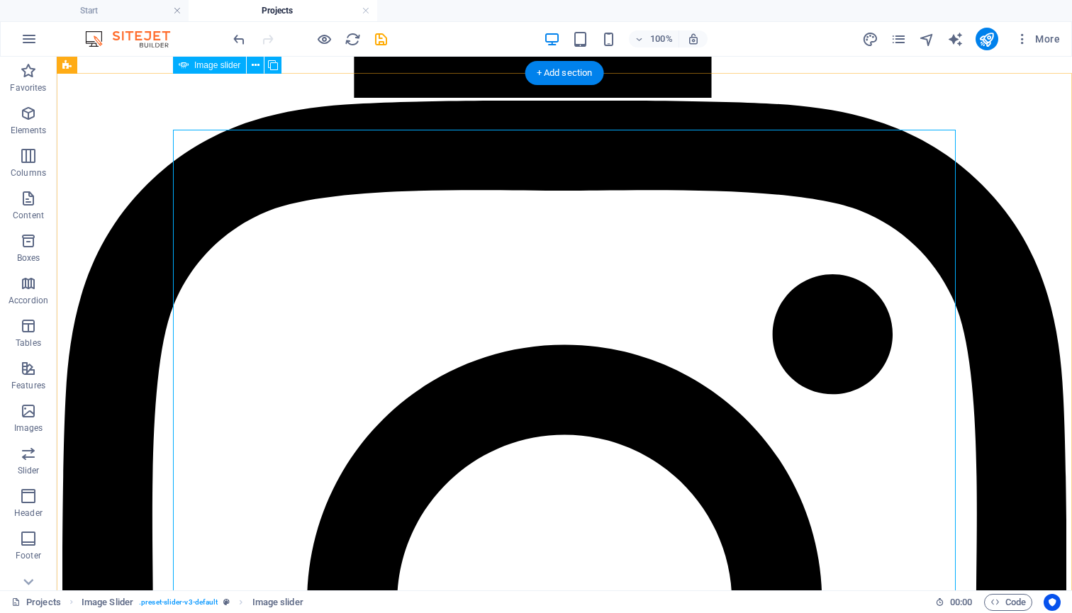
scroll to position [2063, 0]
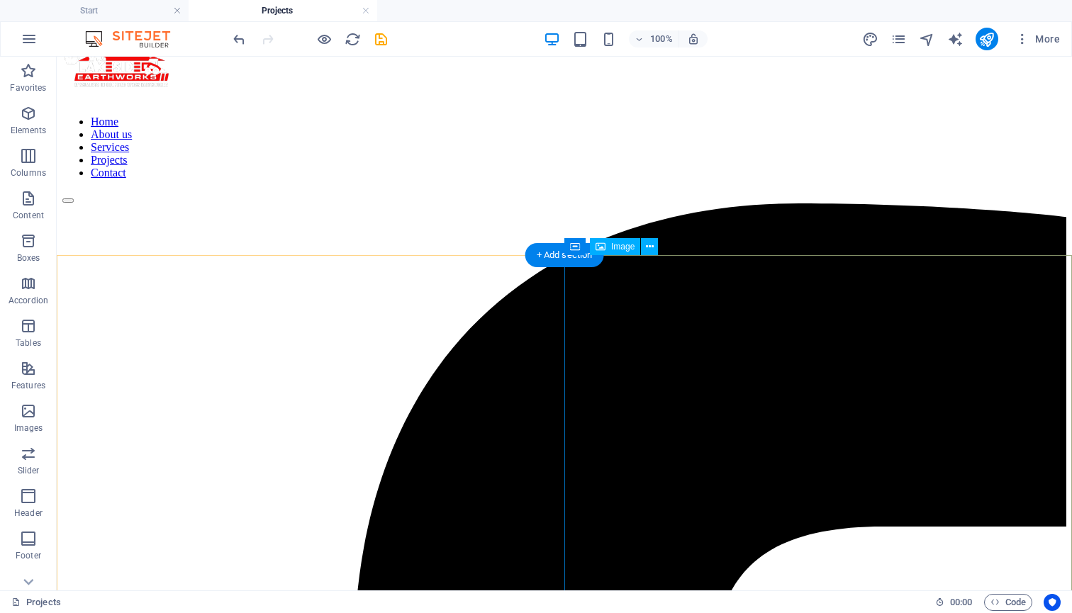
scroll to position [47, 0]
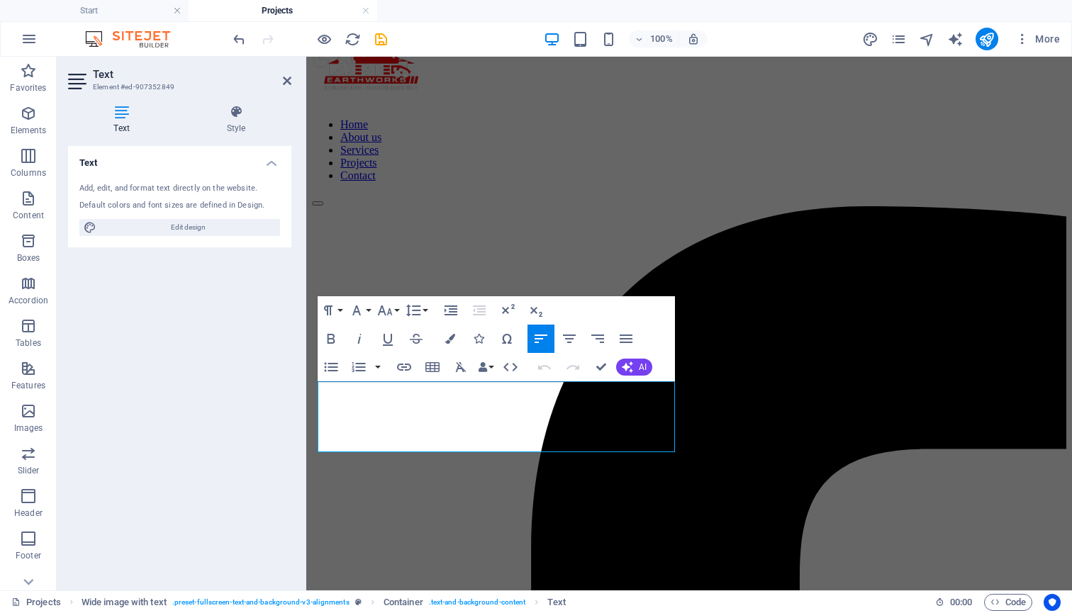
drag, startPoint x: 639, startPoint y: 443, endPoint x: 301, endPoint y: 387, distance: 342.7
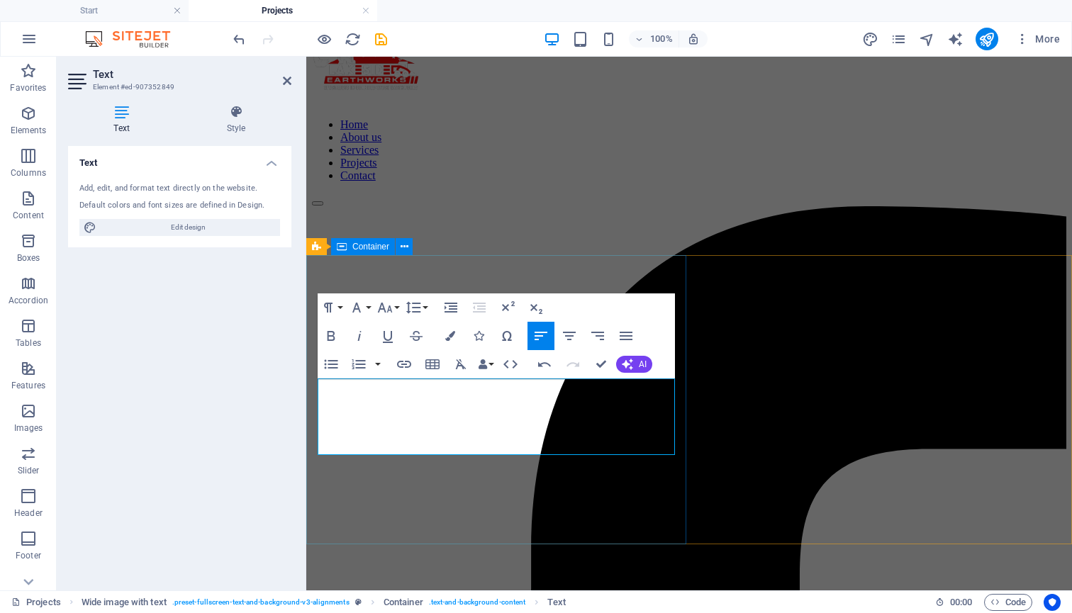
drag, startPoint x: 426, startPoint y: 445, endPoint x: 308, endPoint y: 379, distance: 135.5
click at [357, 311] on icon "button" at bounding box center [356, 307] width 17 height 17
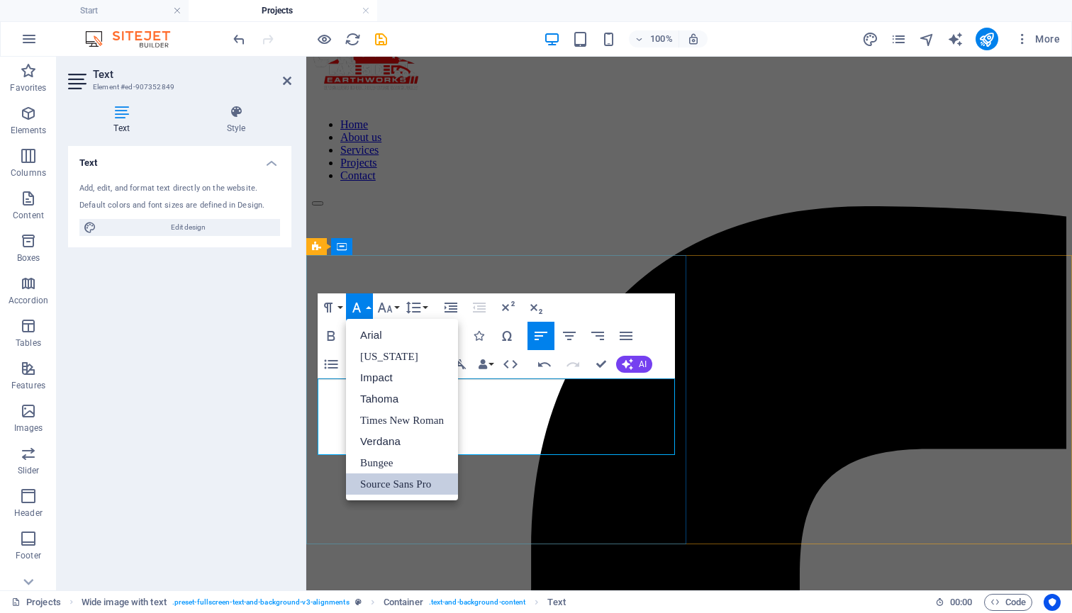
scroll to position [0, 0]
click at [398, 483] on link "Source Sans Pro" at bounding box center [402, 483] width 112 height 21
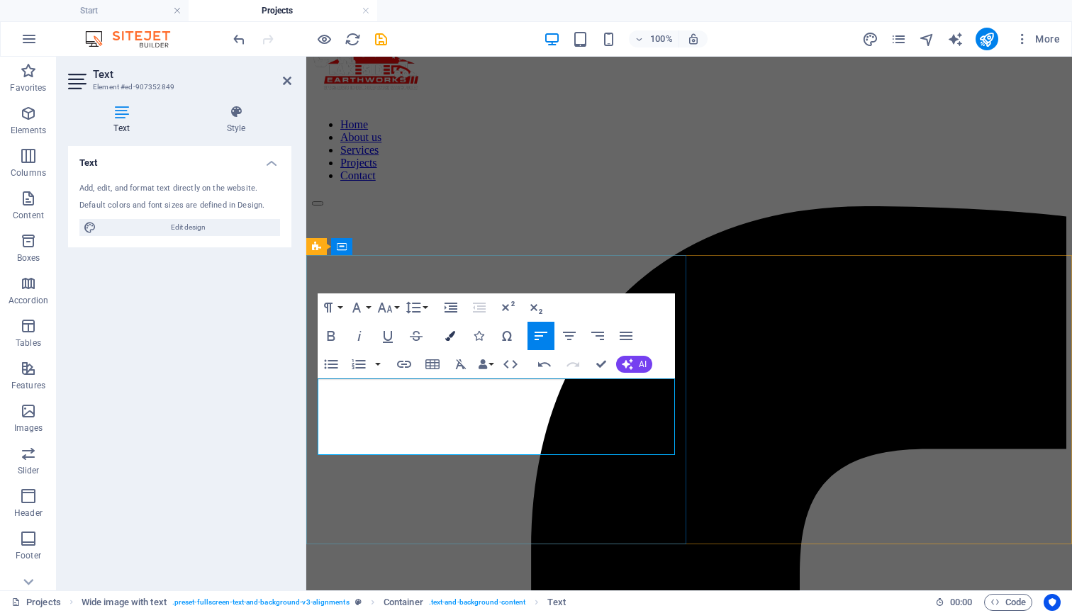
click at [447, 332] on icon "button" at bounding box center [450, 336] width 10 height 10
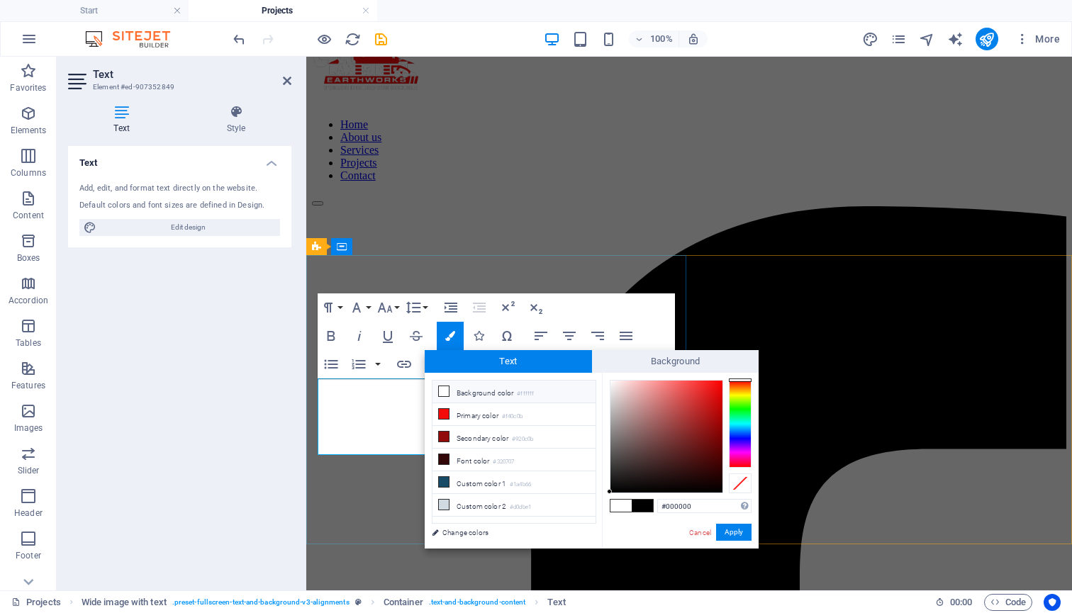
click at [465, 395] on li "Background color #ffffff" at bounding box center [513, 392] width 163 height 23
type input "#ffffff"
click at [731, 532] on button "Apply" at bounding box center [733, 532] width 35 height 17
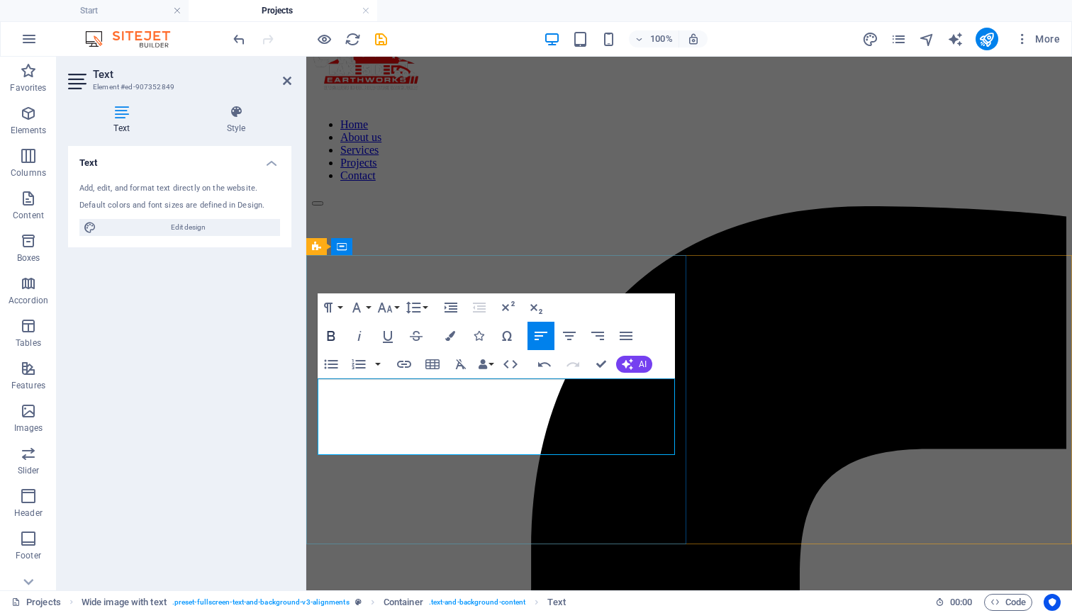
click at [327, 333] on icon "button" at bounding box center [331, 336] width 8 height 10
click at [367, 305] on button "Font Family" at bounding box center [359, 307] width 27 height 28
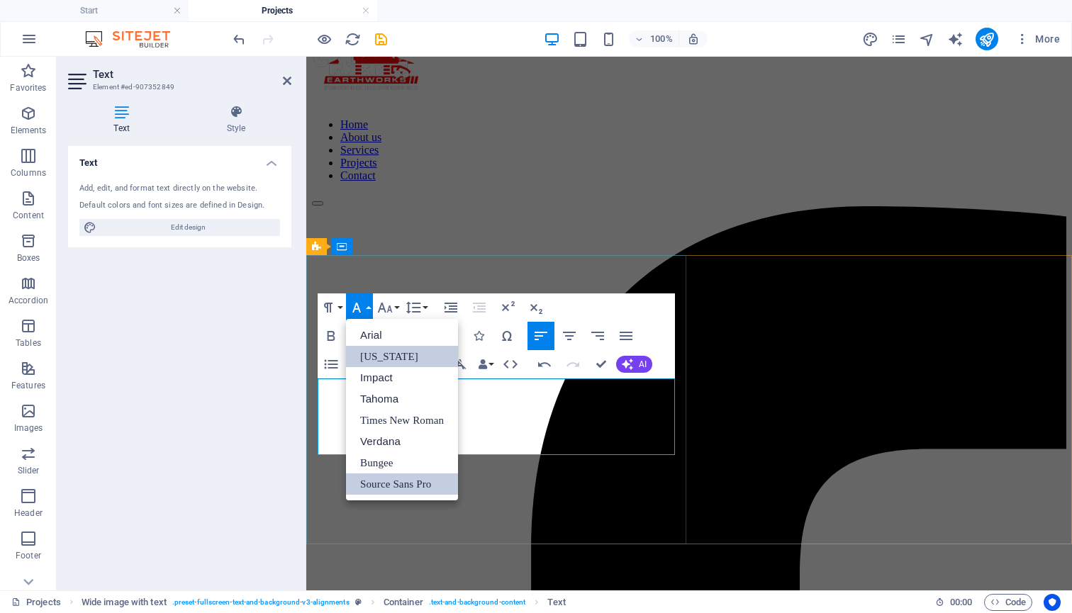
click at [396, 359] on link "[US_STATE]" at bounding box center [402, 356] width 112 height 21
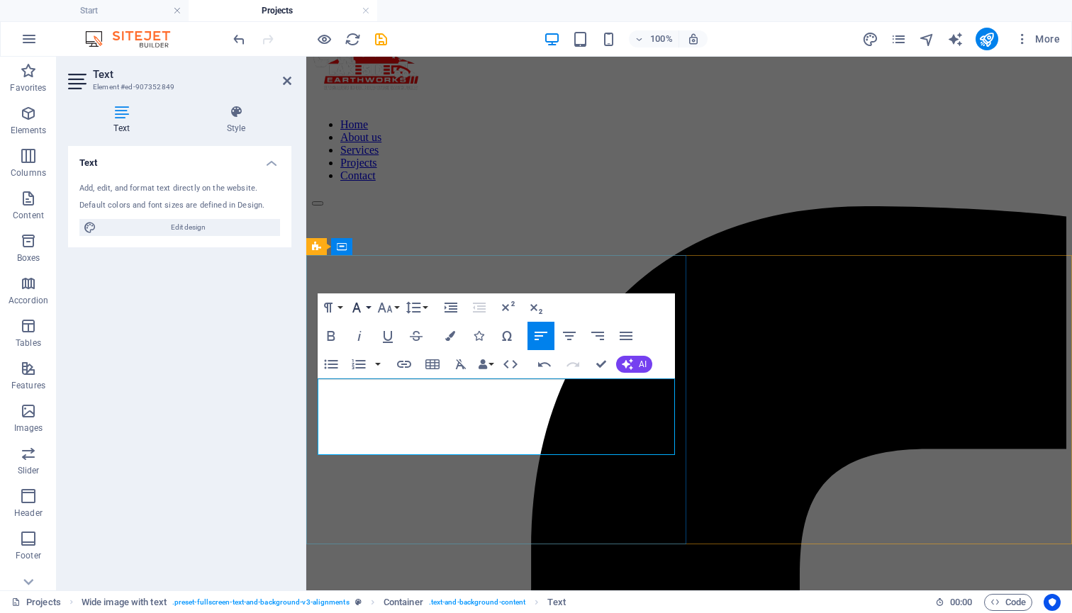
click at [365, 306] on button "Font Family" at bounding box center [359, 307] width 27 height 28
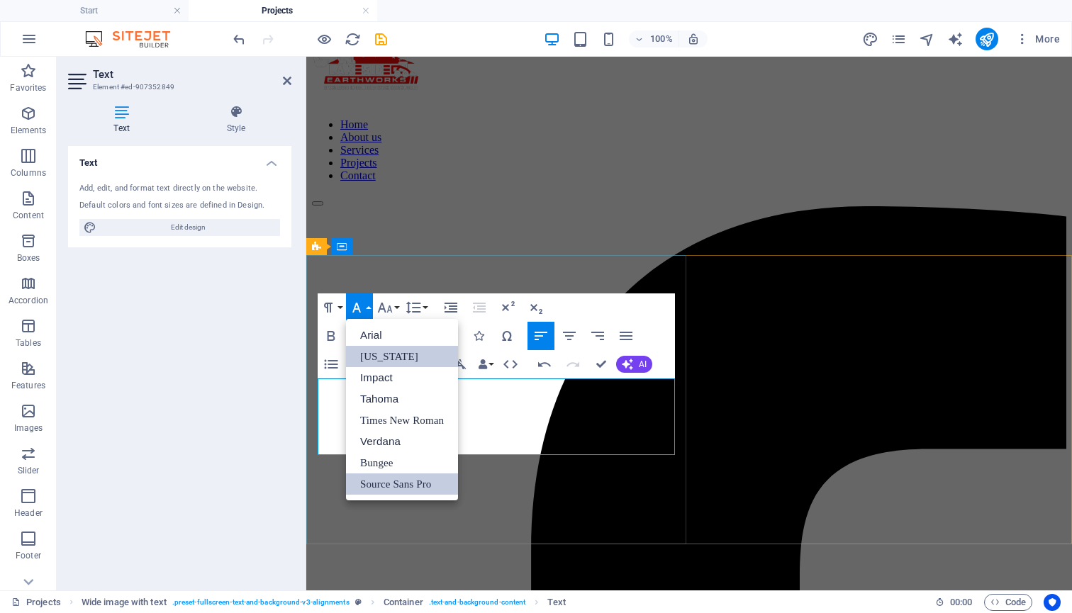
click at [389, 479] on link "Source Sans Pro" at bounding box center [402, 483] width 112 height 21
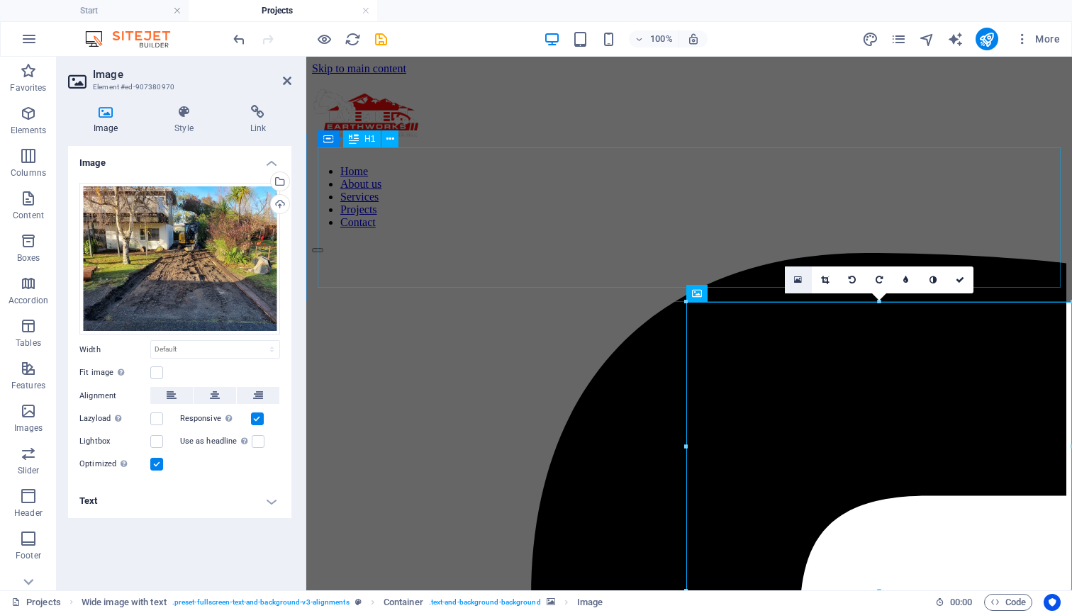
click at [800, 281] on icon at bounding box center [798, 280] width 8 height 10
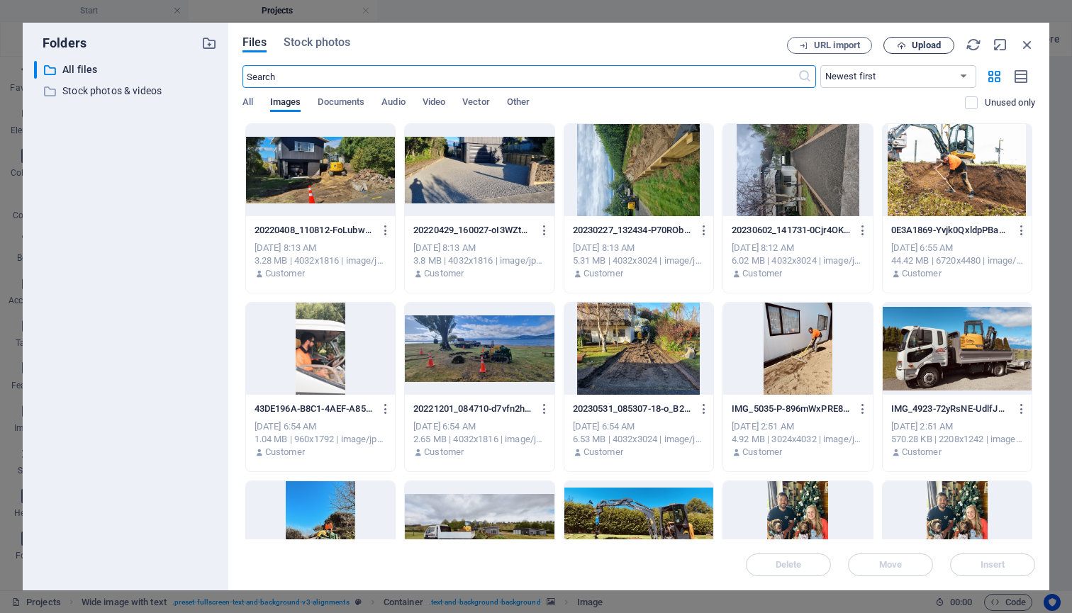
click at [912, 45] on span "Upload" at bounding box center [926, 45] width 29 height 9
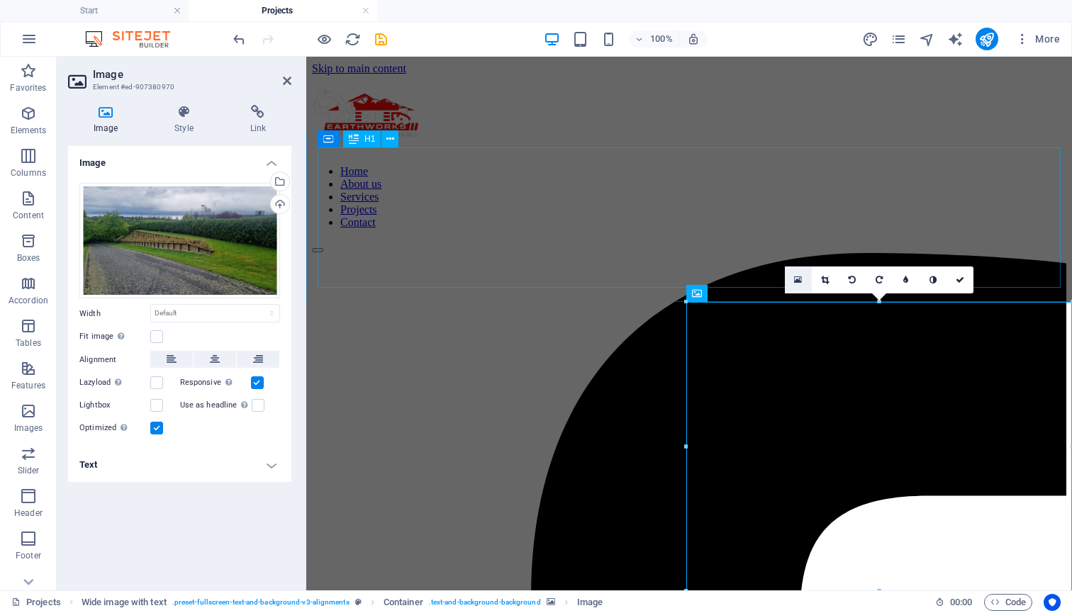
click at [800, 276] on icon at bounding box center [798, 280] width 8 height 10
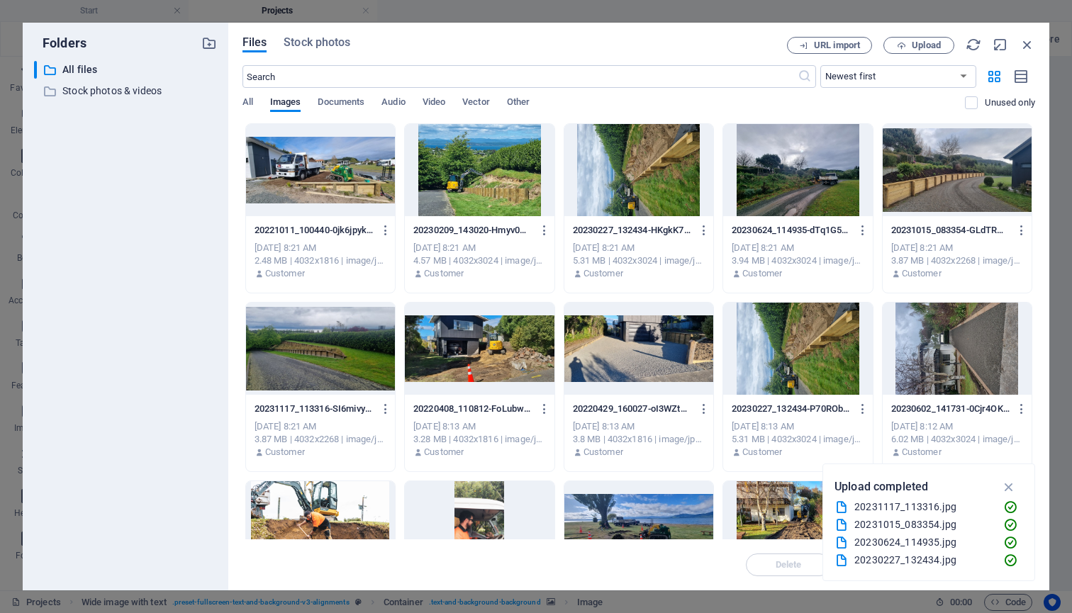
click at [362, 184] on div at bounding box center [320, 170] width 149 height 92
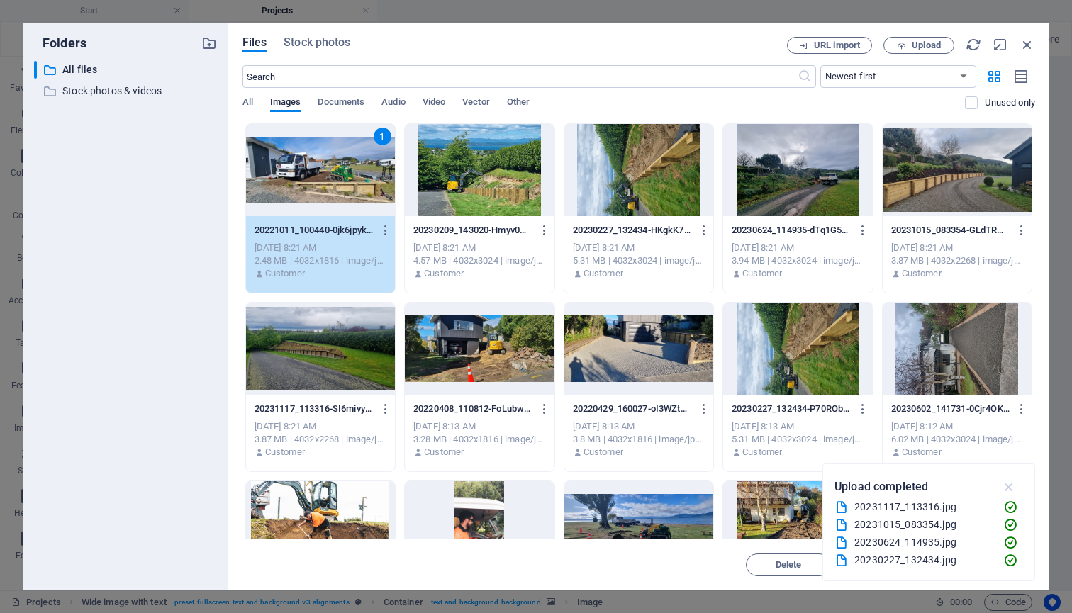
click at [1008, 483] on icon "button" at bounding box center [1009, 487] width 16 height 16
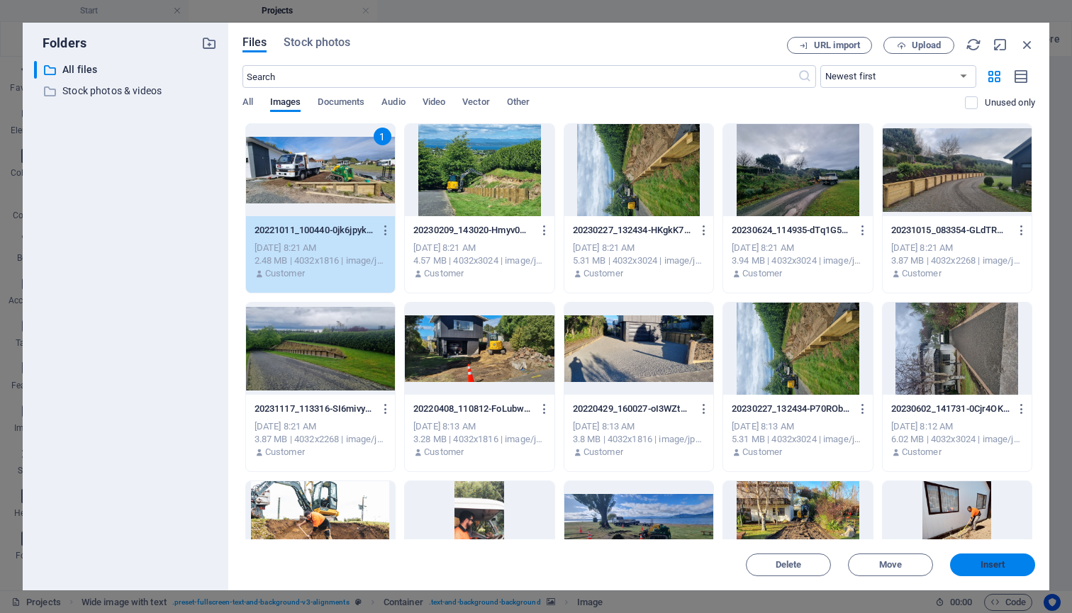
click at [992, 570] on button "Insert" at bounding box center [992, 565] width 85 height 23
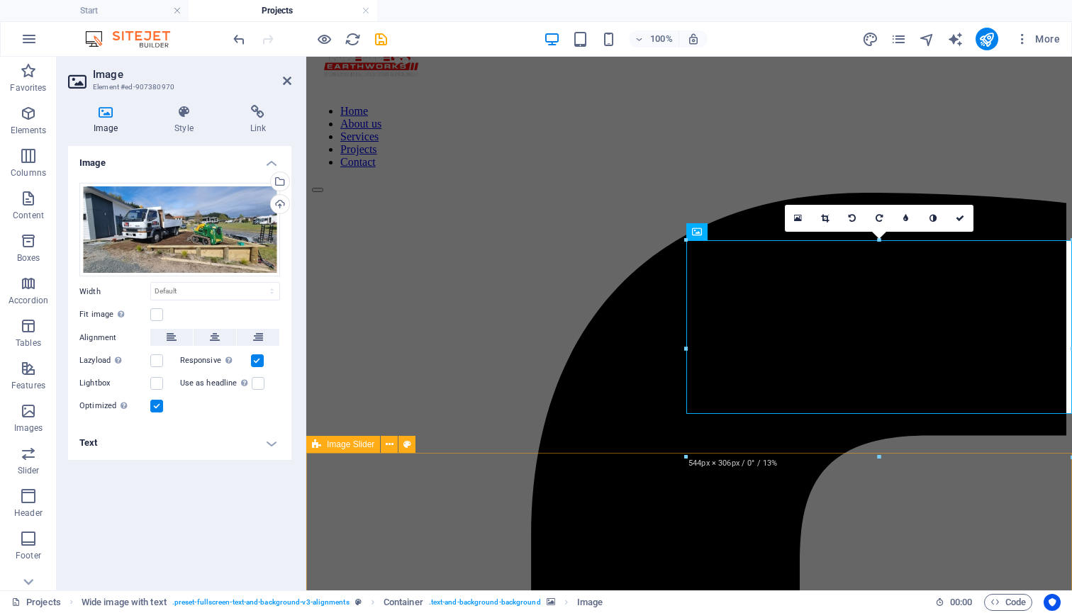
scroll to position [62, 0]
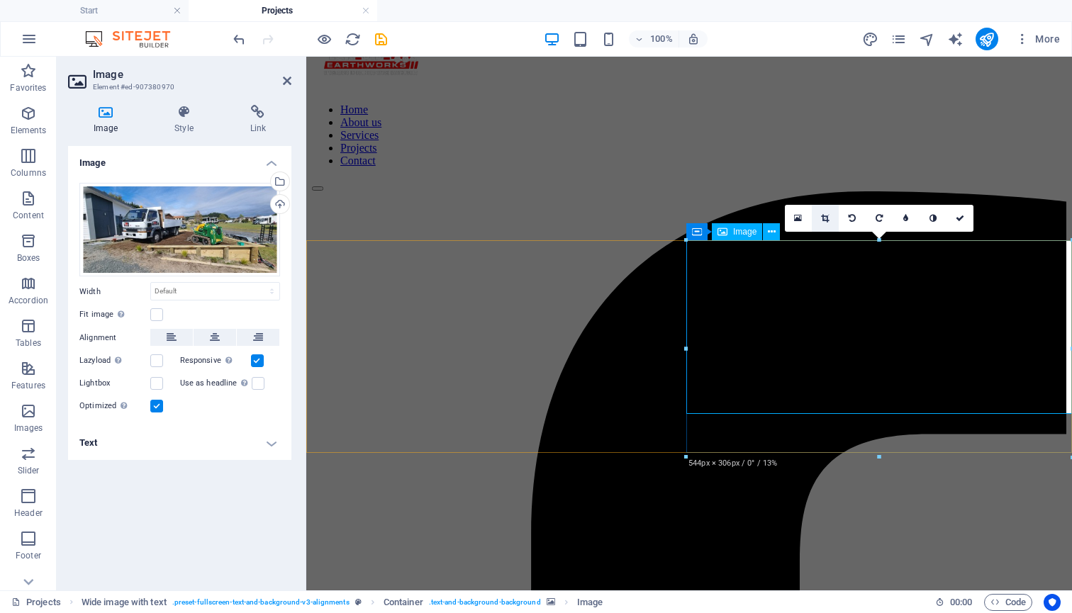
click at [829, 216] on icon at bounding box center [825, 218] width 8 height 9
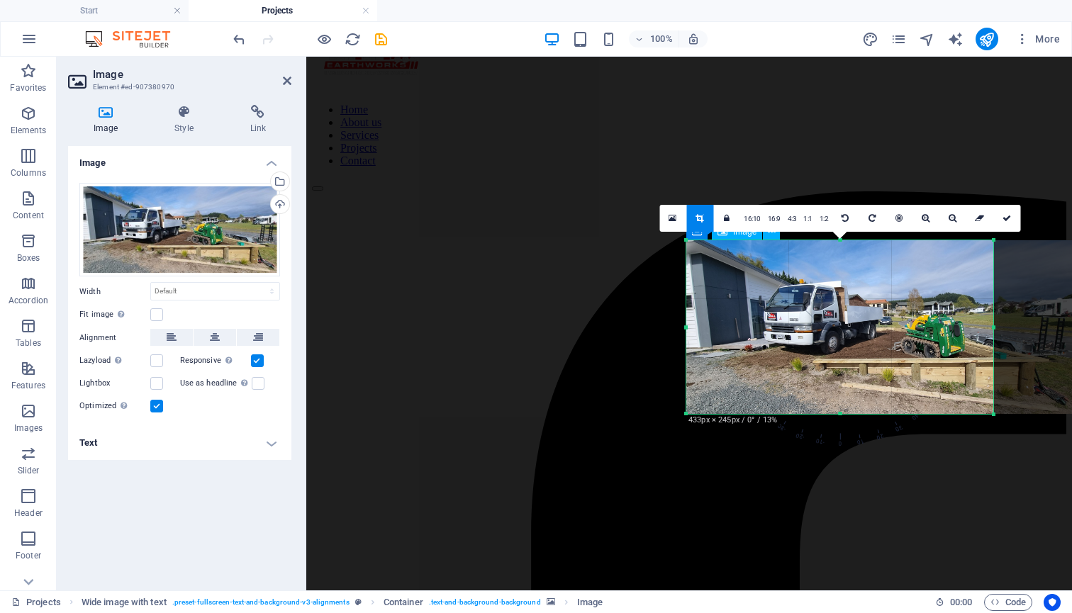
drag, startPoint x: 1070, startPoint y: 240, endPoint x: 992, endPoint y: 237, distance: 78.7
click at [992, 240] on div "180 170 160 150 140 130 120 110 100 90 80 70 60 50 40 30 20 10 0 -10 -20 -30 -4…" at bounding box center [839, 327] width 307 height 174
click at [1009, 216] on icon at bounding box center [1006, 218] width 9 height 9
type input "433"
select select "px"
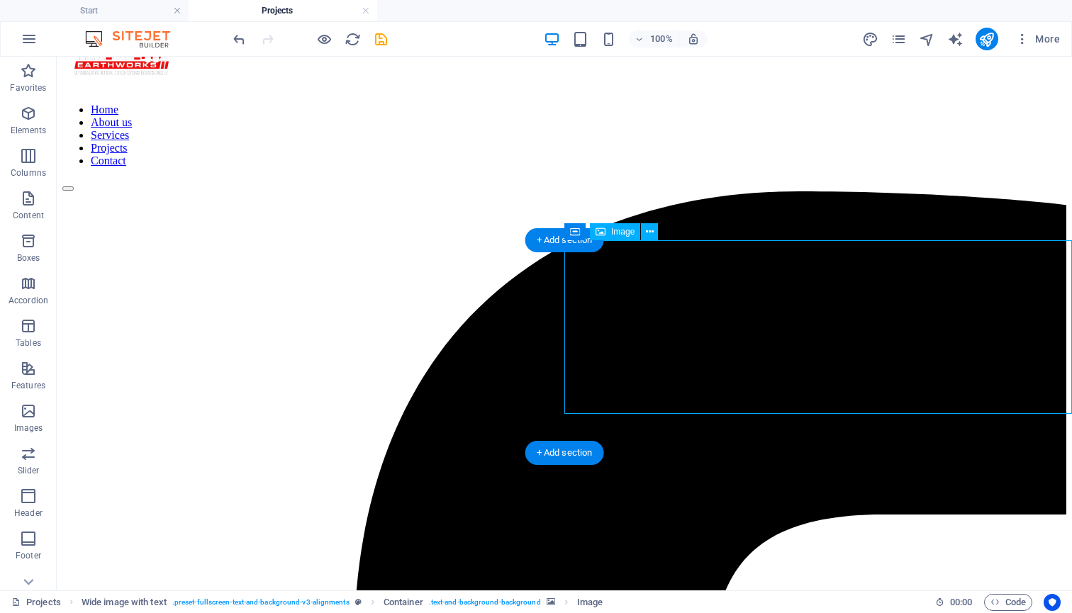
select select "px"
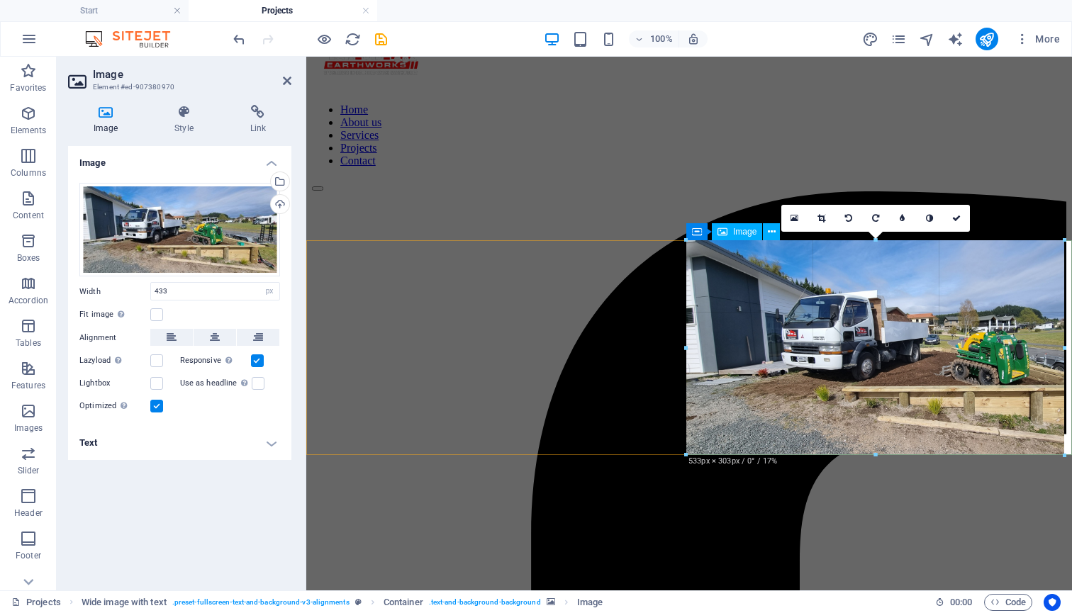
drag, startPoint x: 840, startPoint y: 413, endPoint x: 842, endPoint y: 458, distance: 44.7
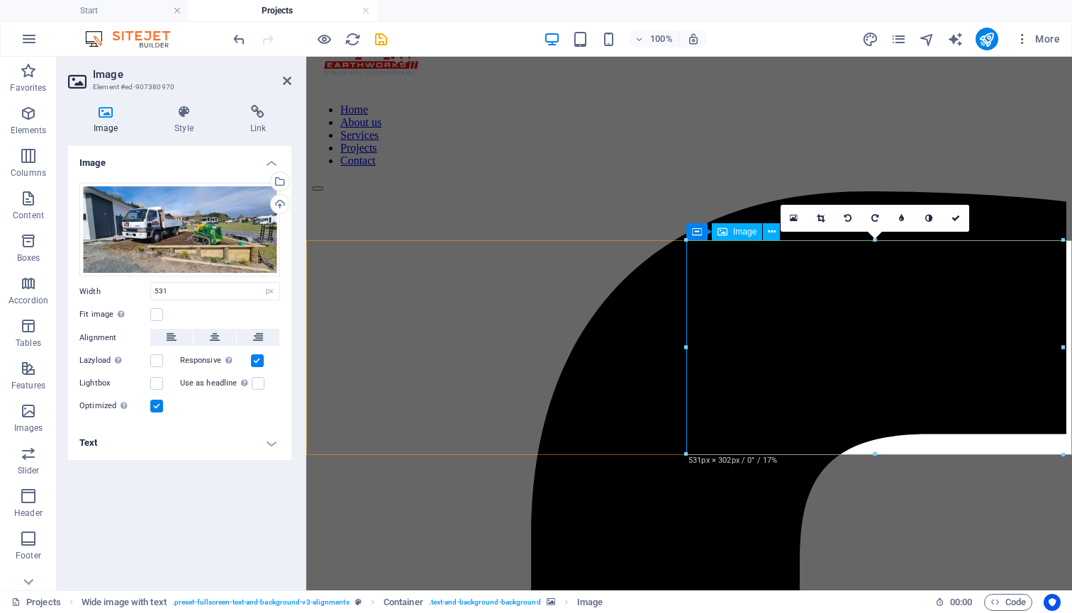
type input "531"
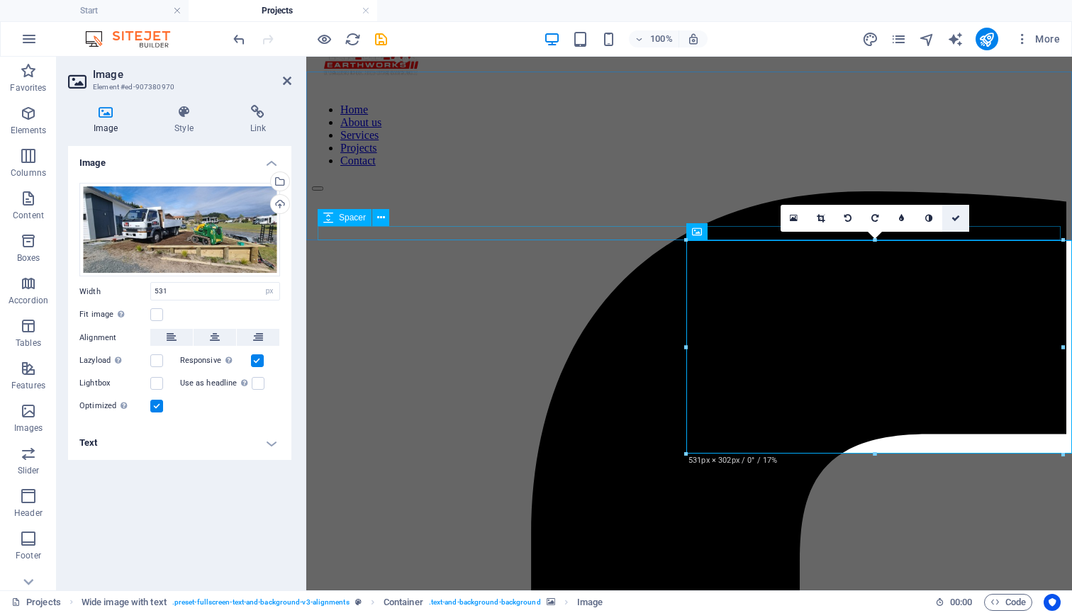
click at [958, 215] on icon at bounding box center [955, 218] width 9 height 9
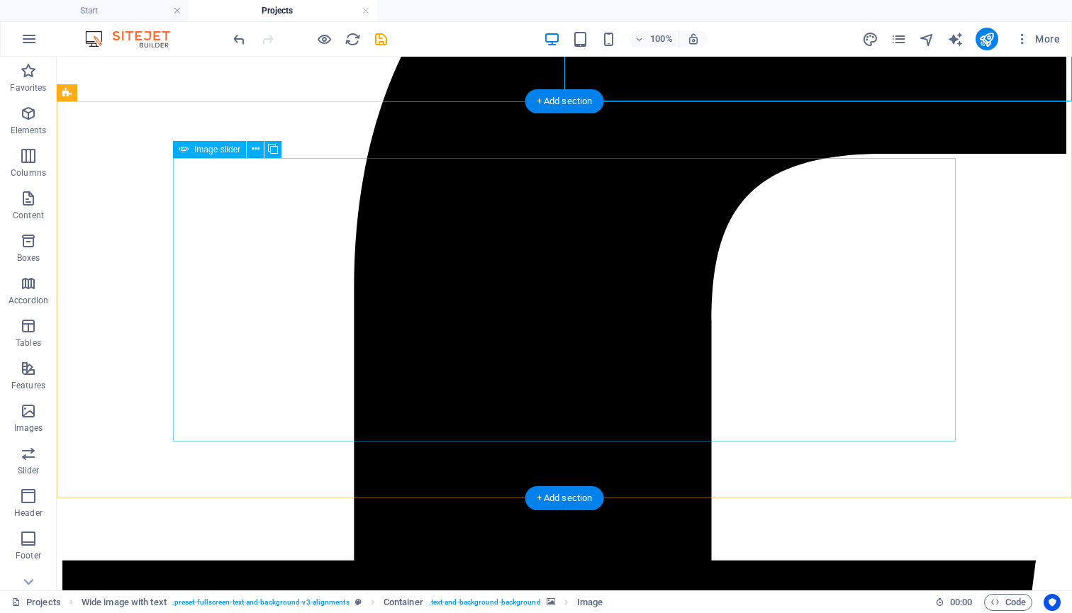
scroll to position [426, 0]
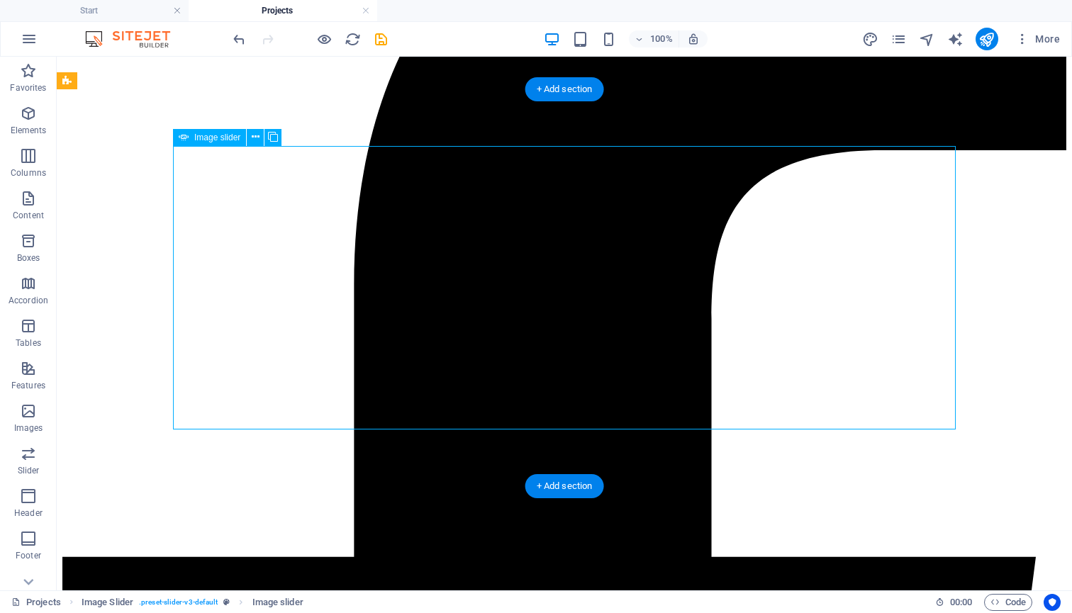
select select "px"
select select "ms"
select select "s"
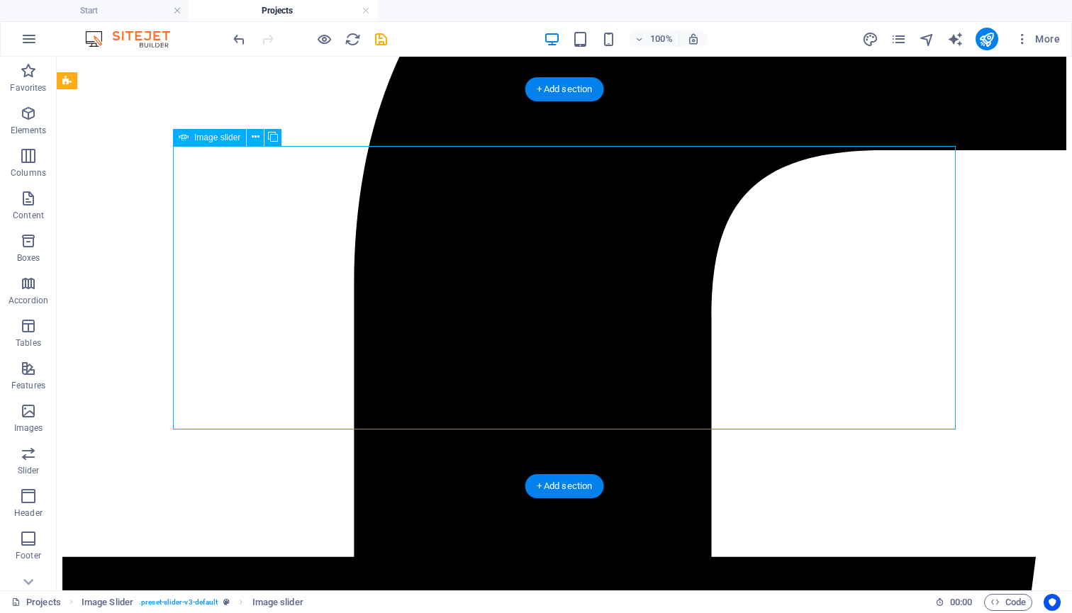
select select "progressive"
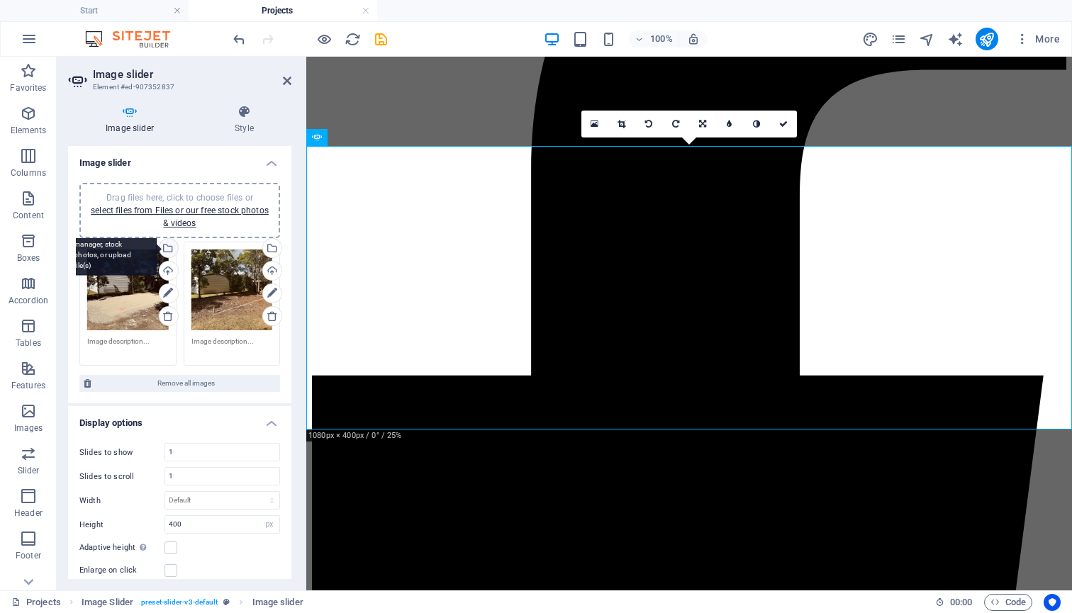
click at [157, 247] on div "Select files from the file manager, stock photos, or upload file(s)" at bounding box center [111, 249] width 92 height 53
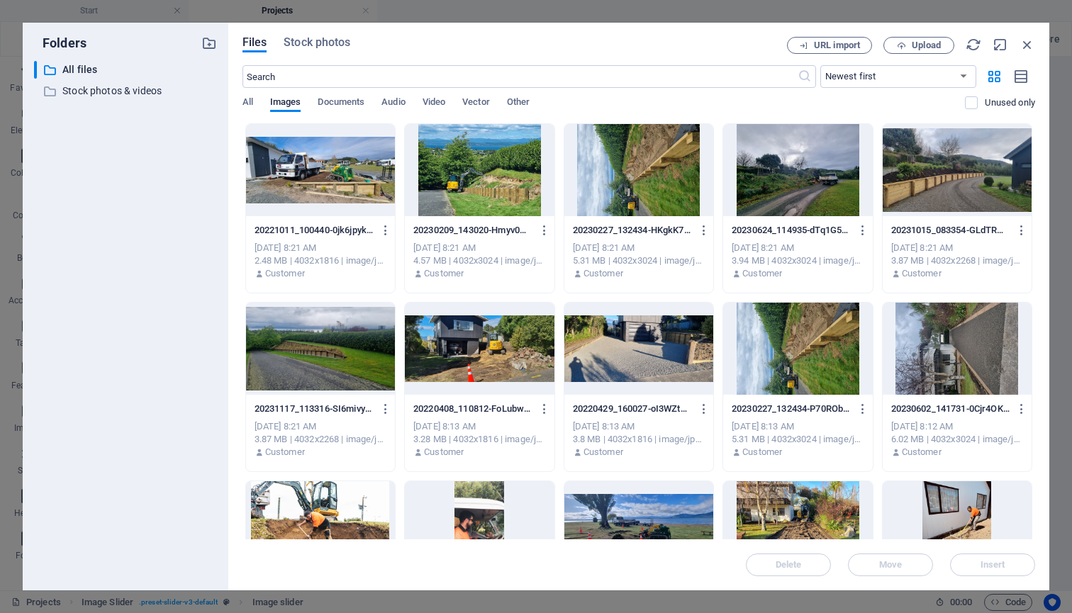
click at [323, 354] on div at bounding box center [320, 349] width 149 height 92
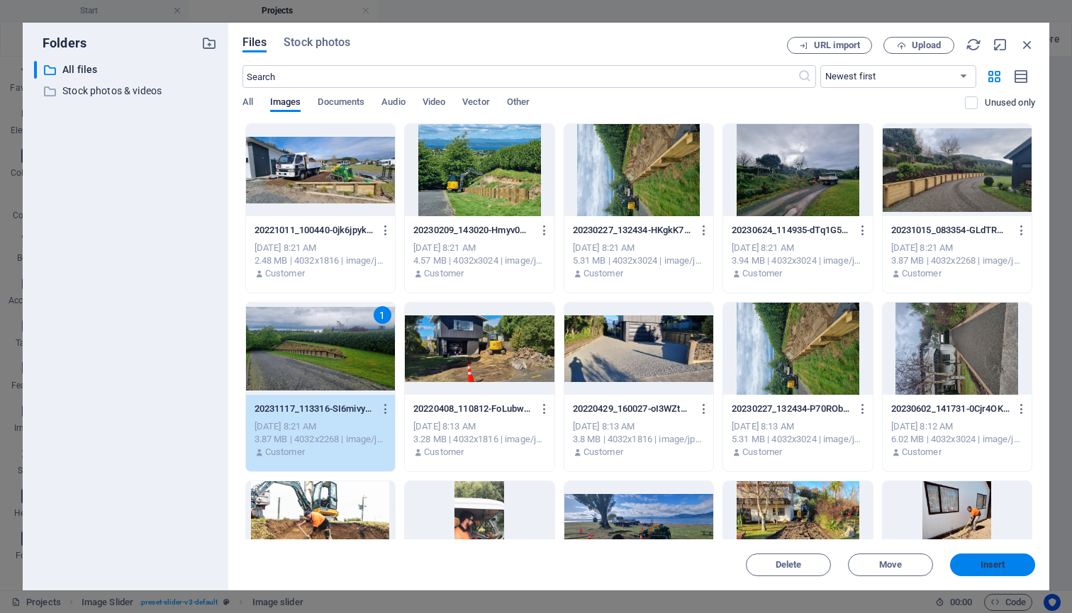
click at [997, 568] on span "Insert" at bounding box center [992, 565] width 25 height 9
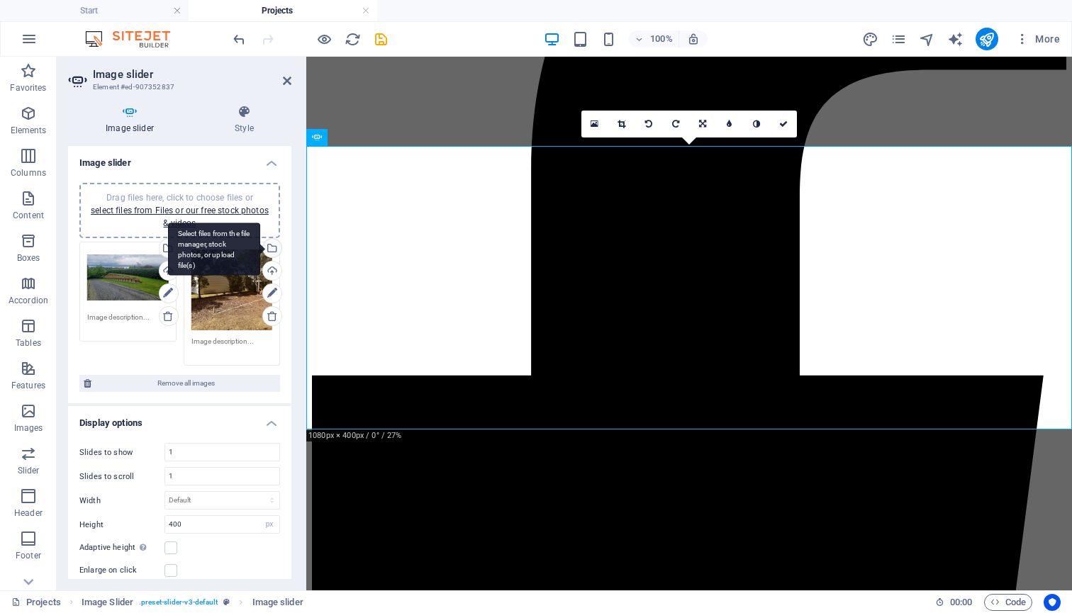
click at [269, 249] on div "Select files from the file manager, stock photos, or upload file(s)" at bounding box center [270, 249] width 21 height 21
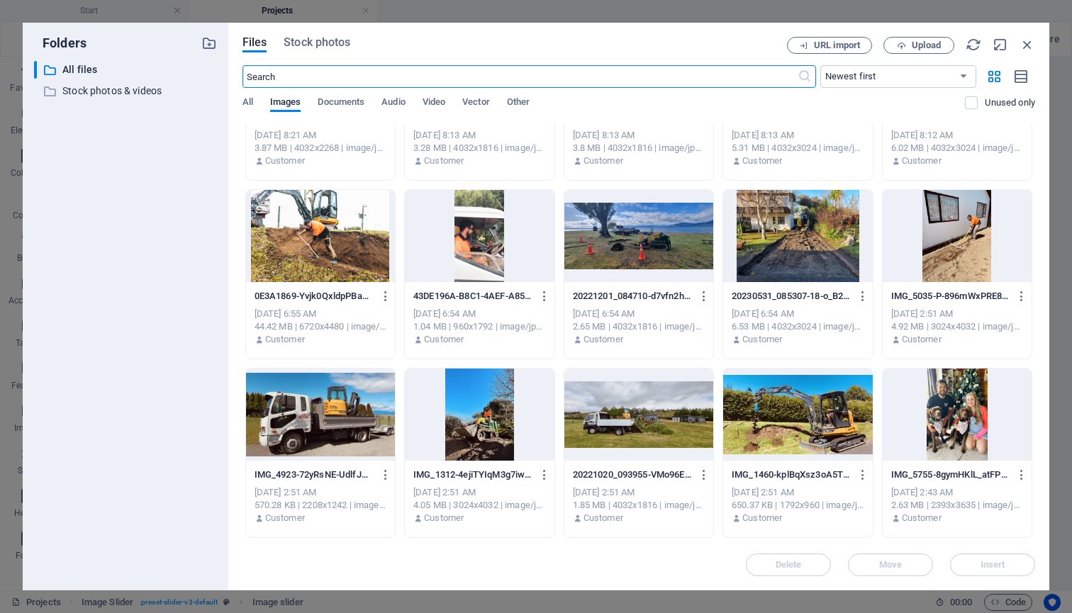
scroll to position [301, 0]
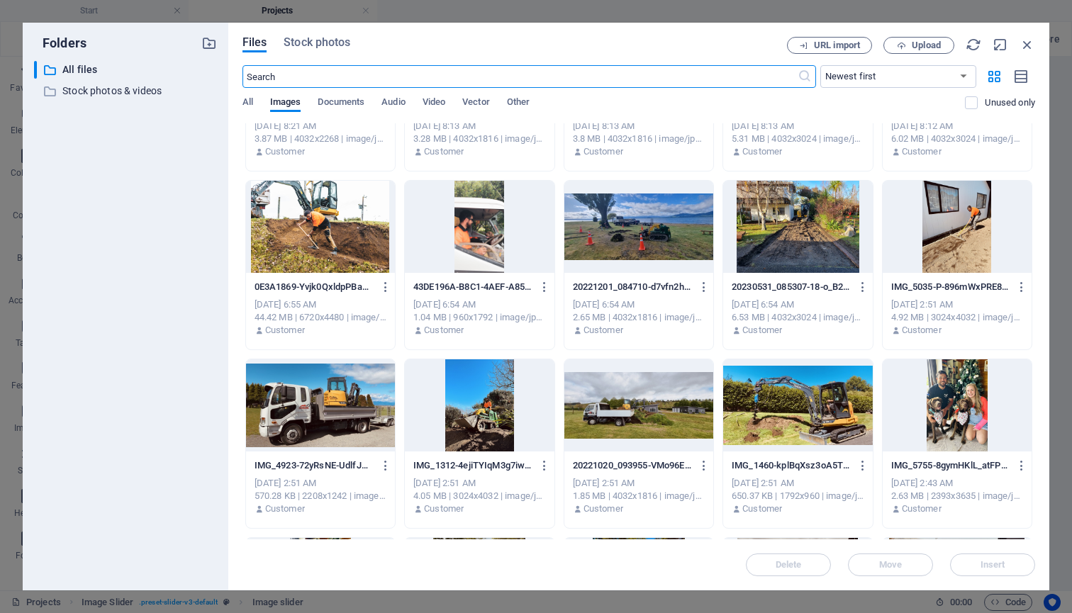
click at [795, 380] on div at bounding box center [797, 405] width 149 height 92
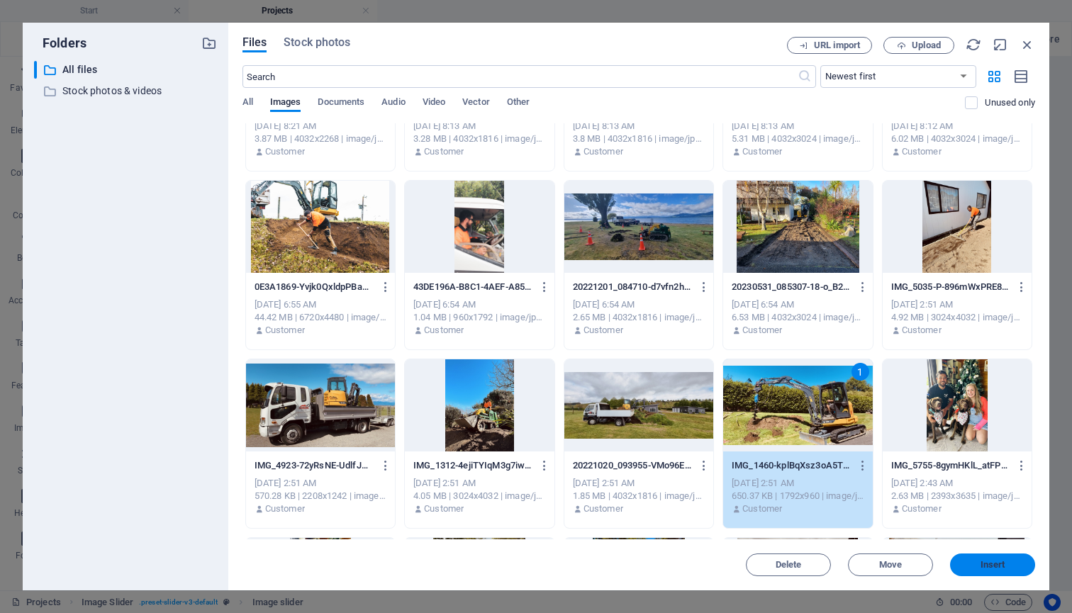
click at [981, 563] on span "Insert" at bounding box center [992, 565] width 25 height 9
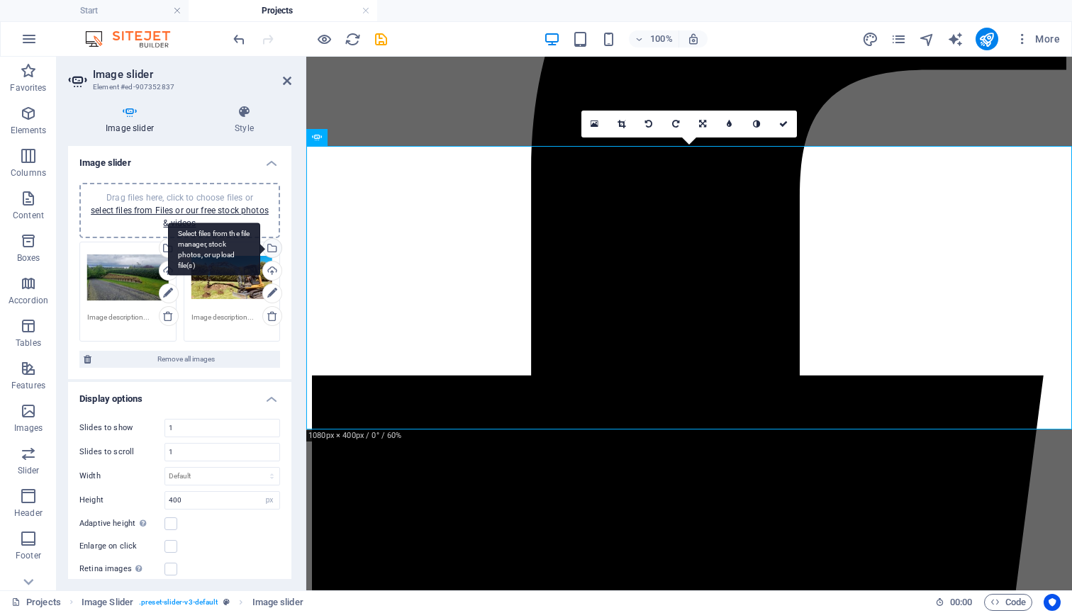
click at [268, 245] on div "Select files from the file manager, stock photos, or upload file(s)" at bounding box center [270, 249] width 21 height 21
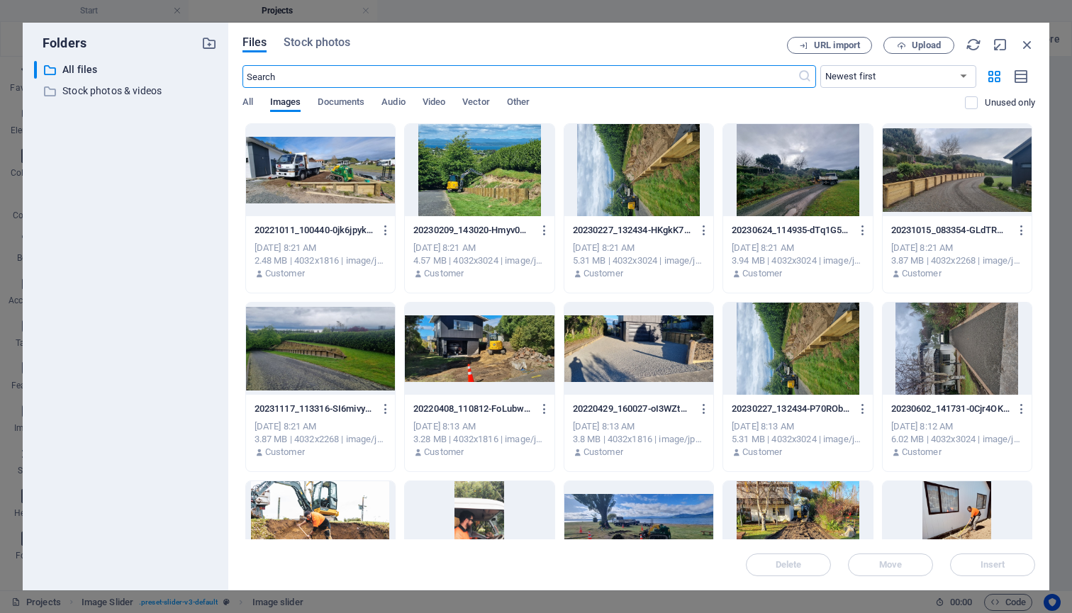
click at [481, 189] on div at bounding box center [479, 170] width 149 height 92
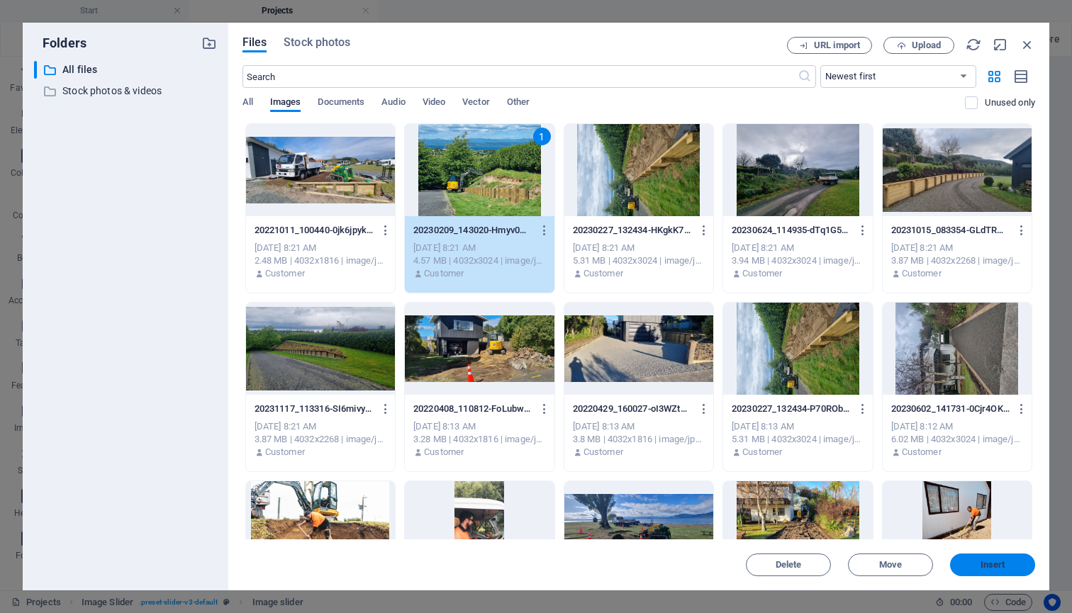
click at [977, 568] on span "Insert" at bounding box center [992, 565] width 74 height 9
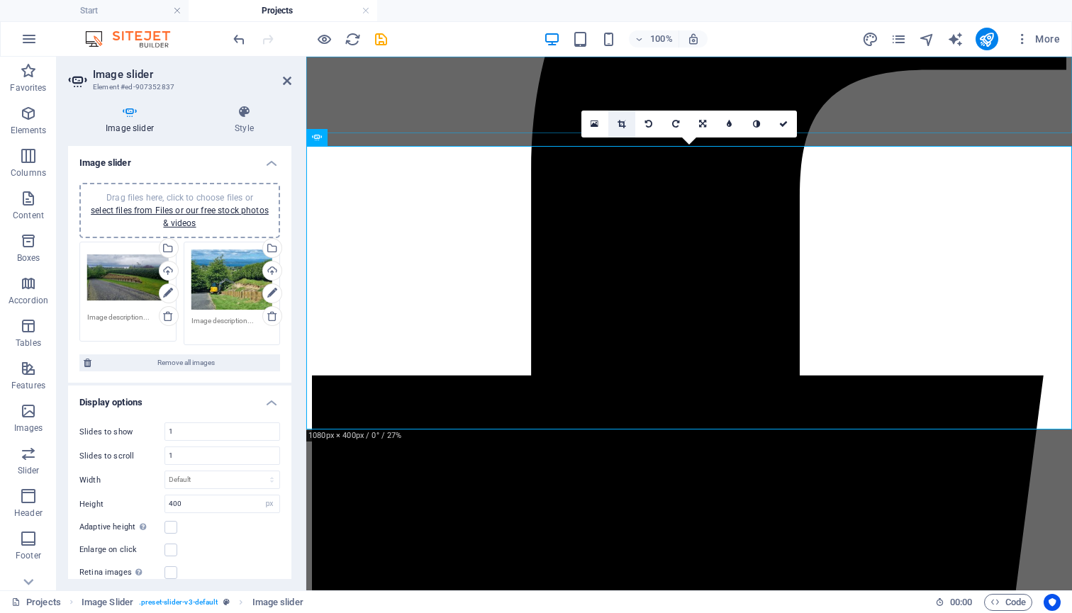
click at [618, 123] on icon at bounding box center [621, 124] width 8 height 9
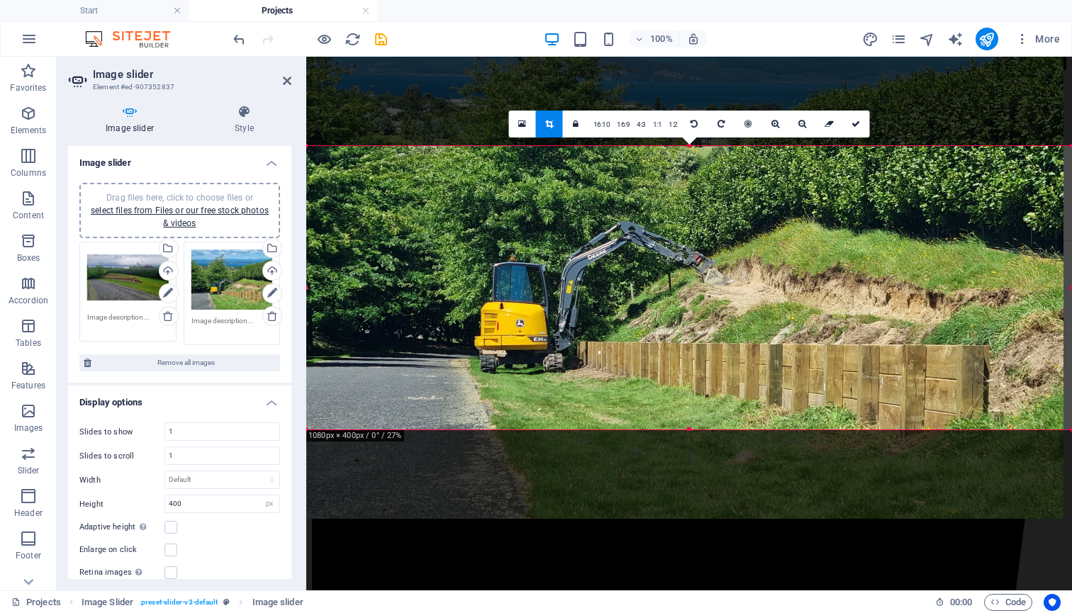
drag, startPoint x: 602, startPoint y: 374, endPoint x: 594, endPoint y: 172, distance: 201.5
click at [593, 172] on div at bounding box center [681, 232] width 766 height 574
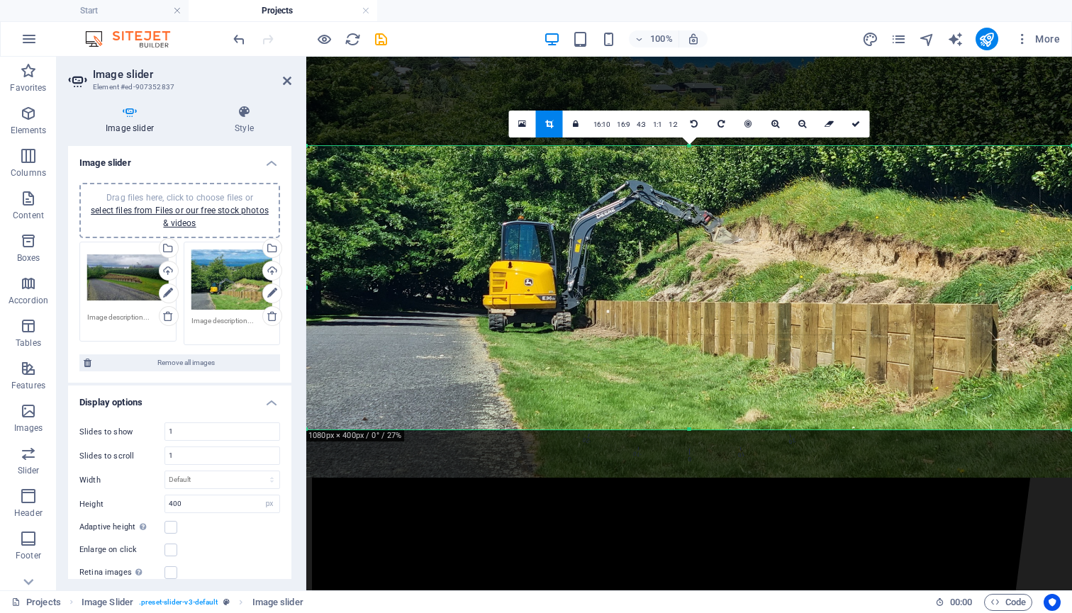
drag, startPoint x: 600, startPoint y: 316, endPoint x: 601, endPoint y: 275, distance: 41.1
click at [601, 275] on div at bounding box center [689, 191] width 766 height 574
click at [854, 123] on icon at bounding box center [855, 124] width 9 height 9
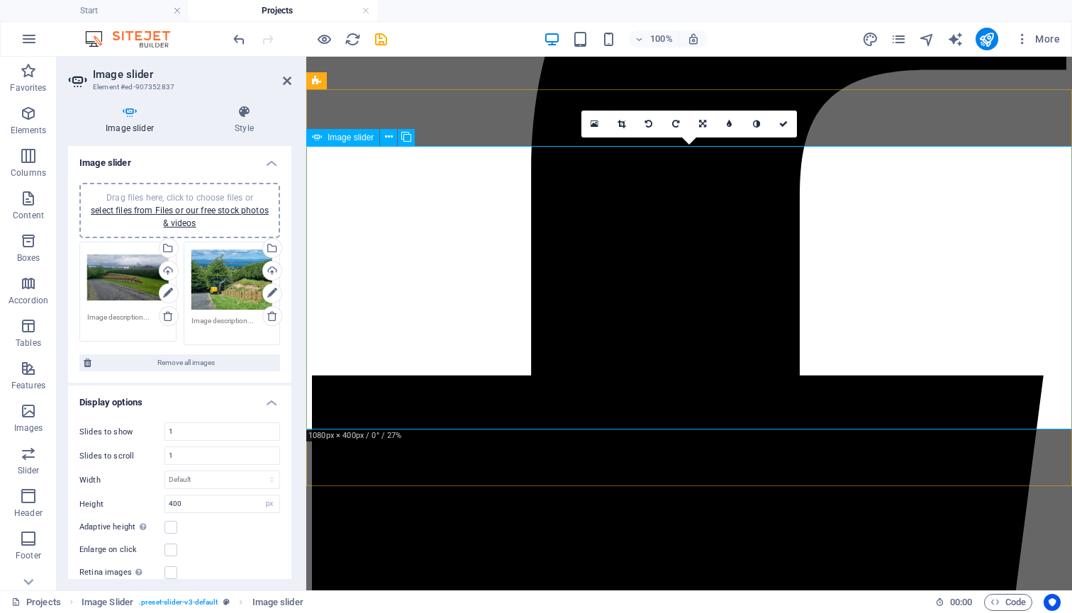
click at [788, 123] on link at bounding box center [783, 124] width 27 height 27
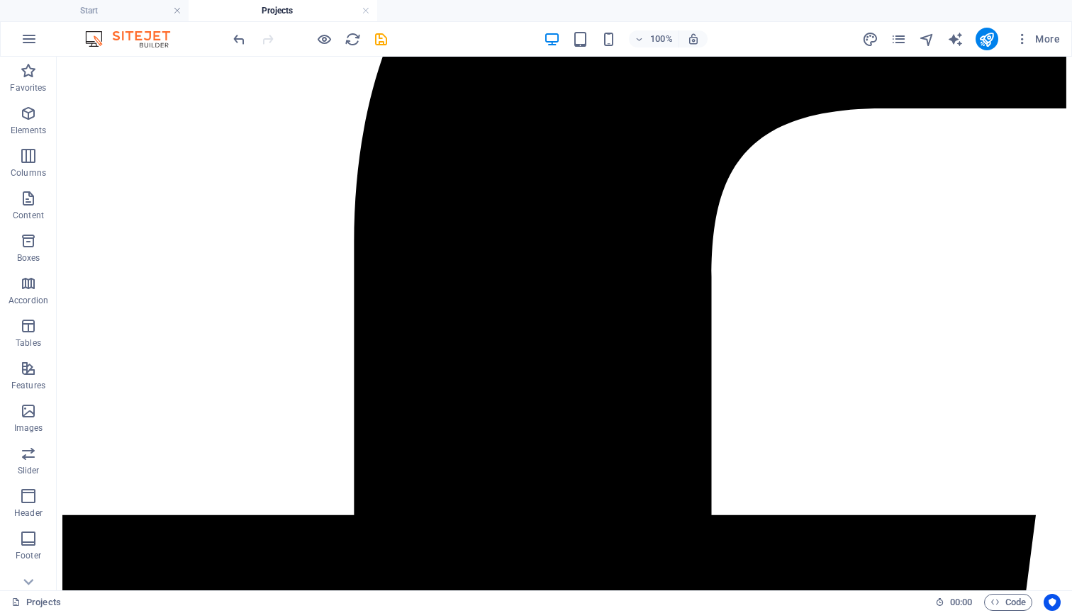
scroll to position [478, 0]
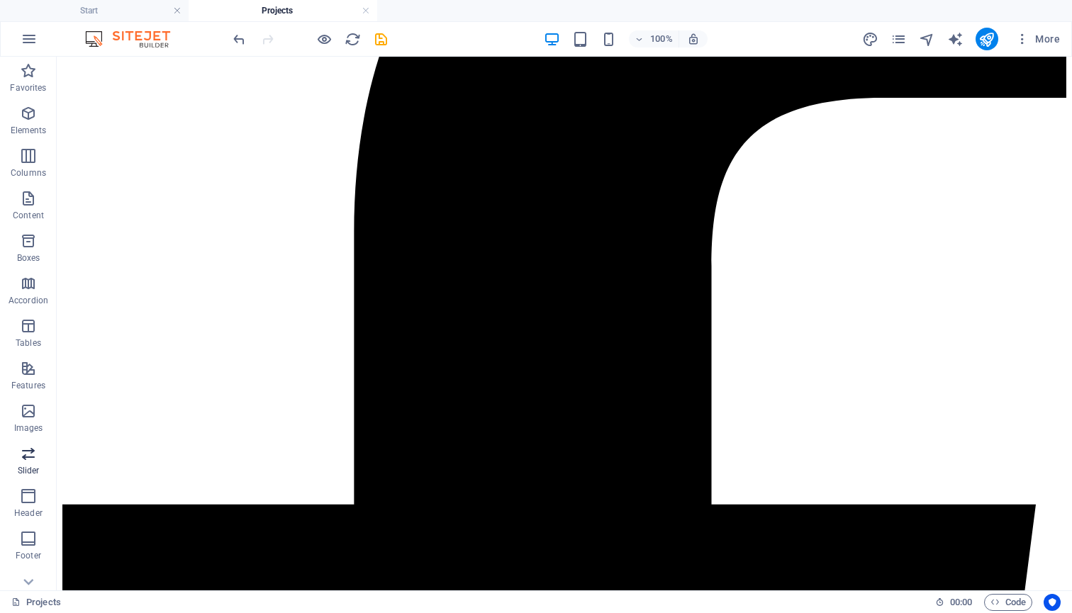
click at [29, 459] on icon "button" at bounding box center [28, 453] width 17 height 17
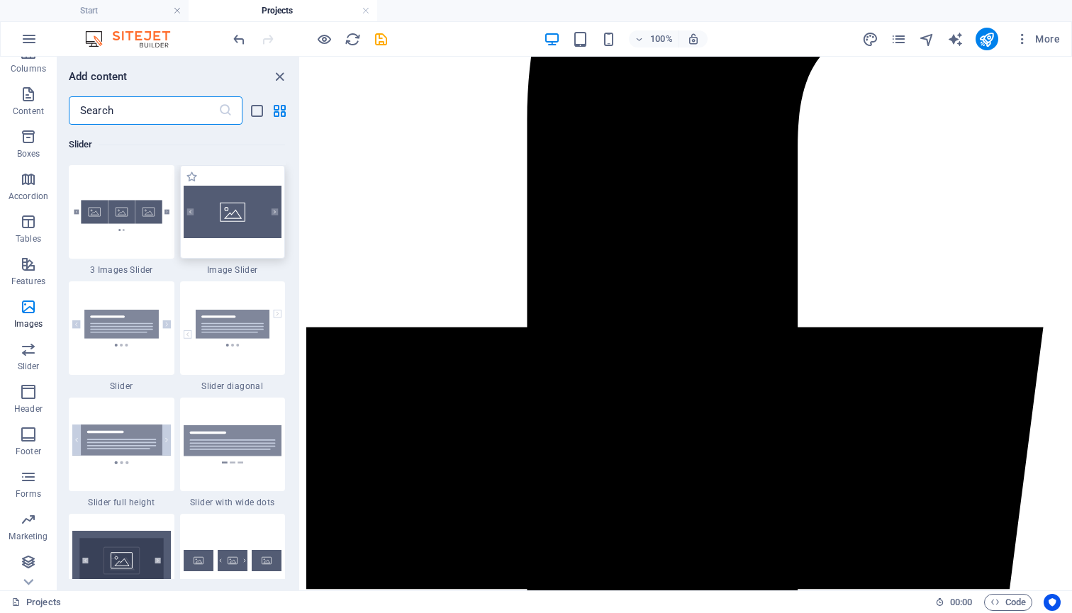
scroll to position [104, 0]
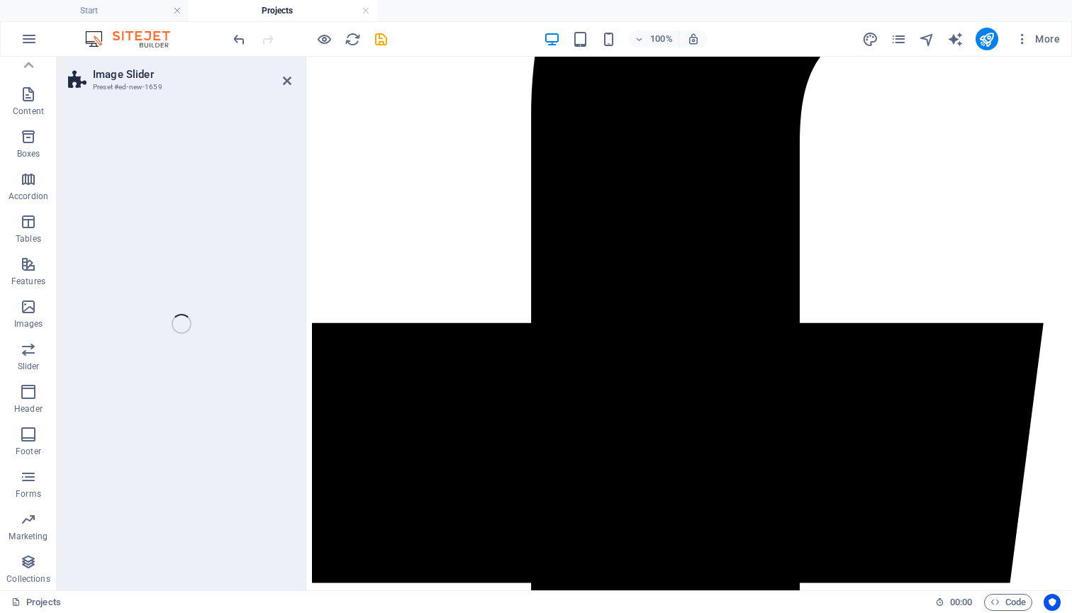
select select "rem"
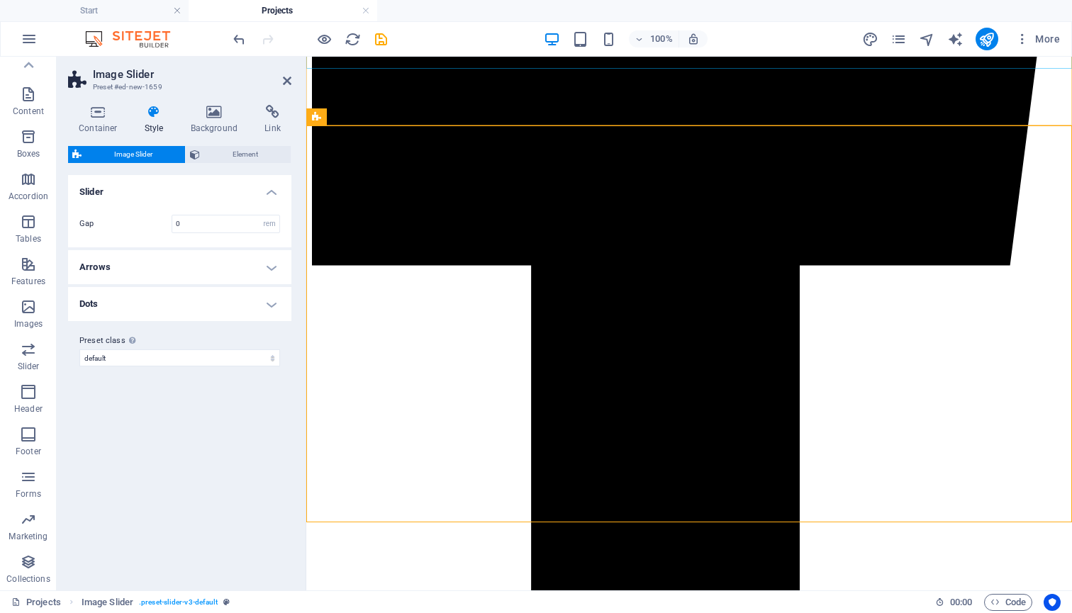
scroll to position [805, 0]
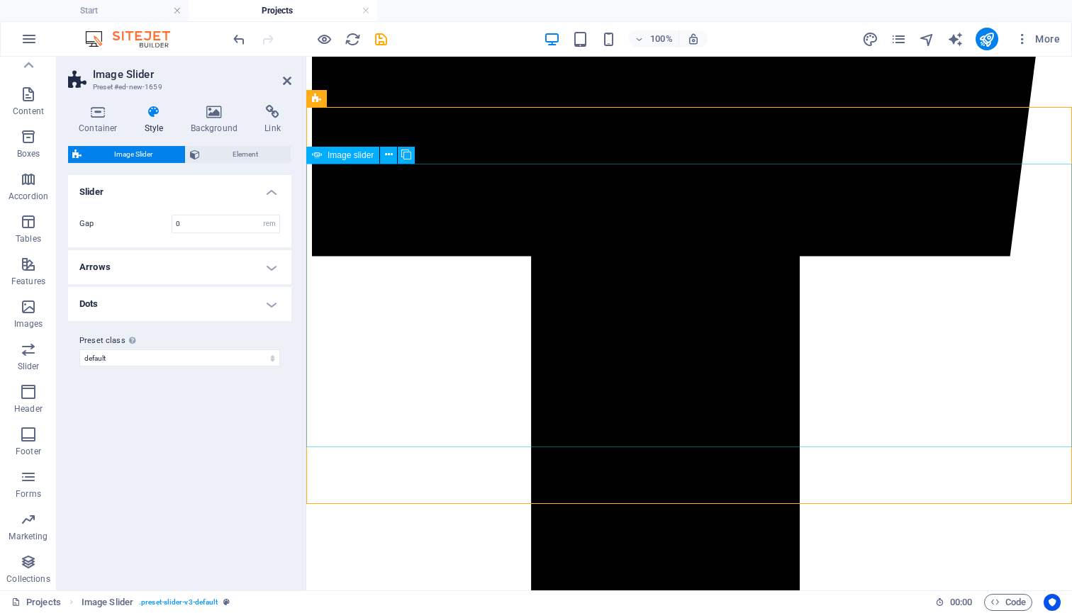
select select "px"
select select "ms"
select select "s"
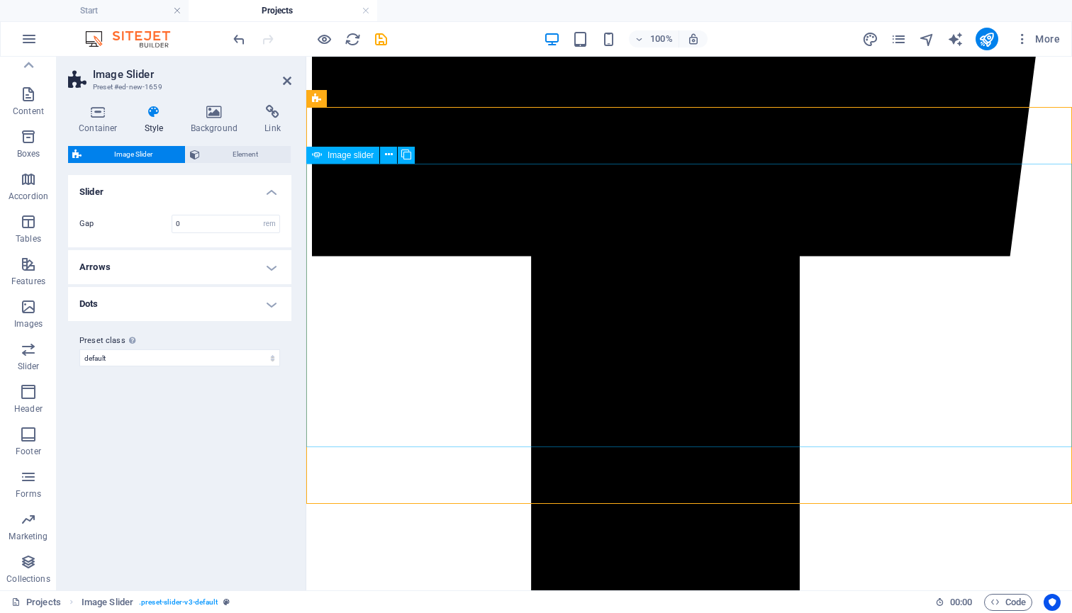
select select "progressive"
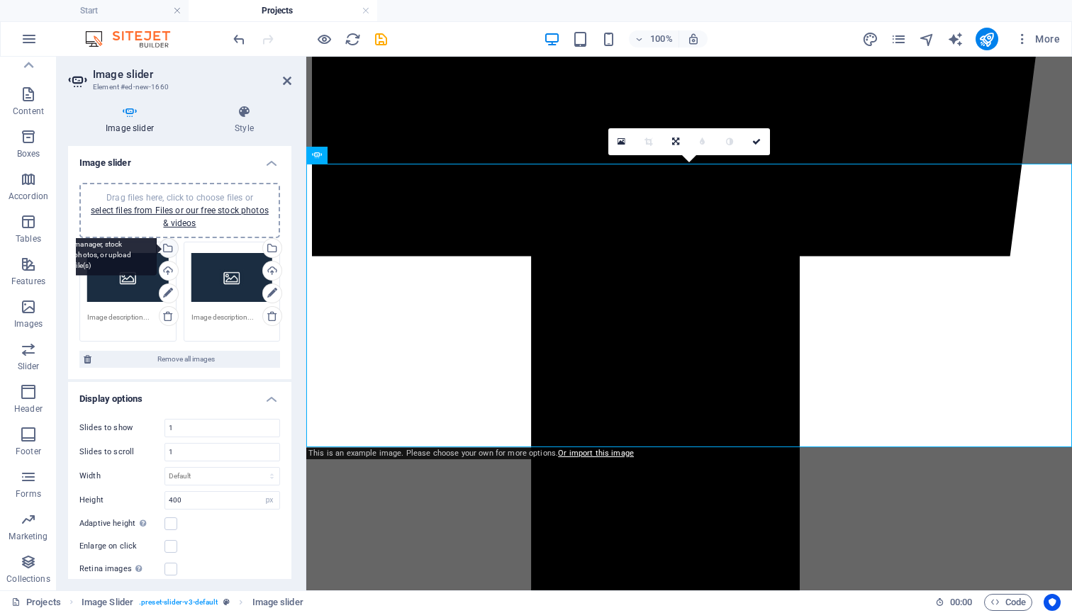
click at [169, 245] on div "Select files from the file manager, stock photos, or upload file(s)" at bounding box center [167, 249] width 21 height 21
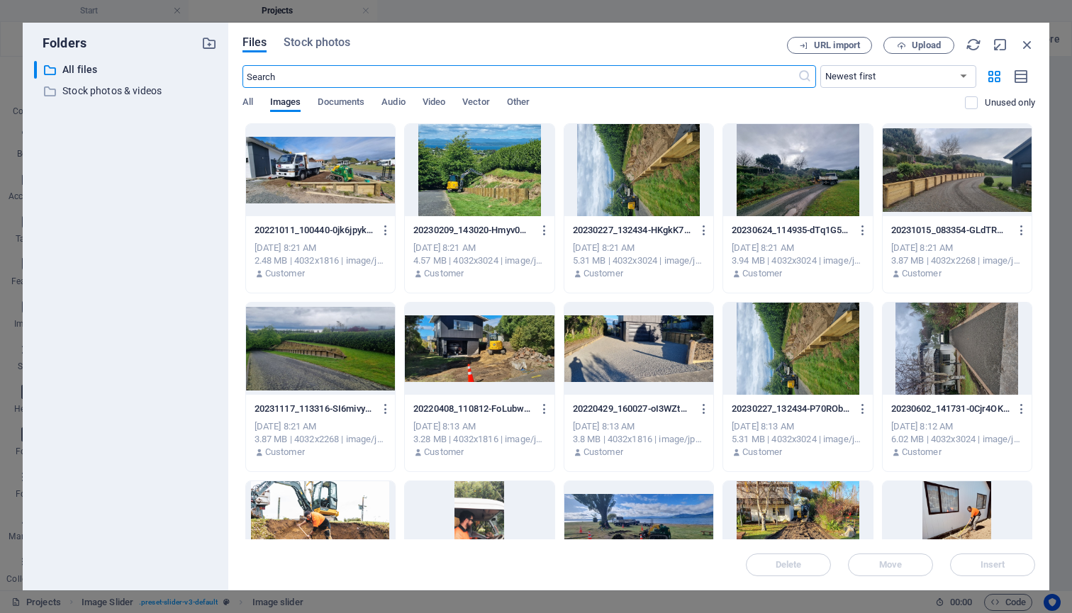
scroll to position [0, 0]
click at [939, 167] on div at bounding box center [956, 170] width 149 height 92
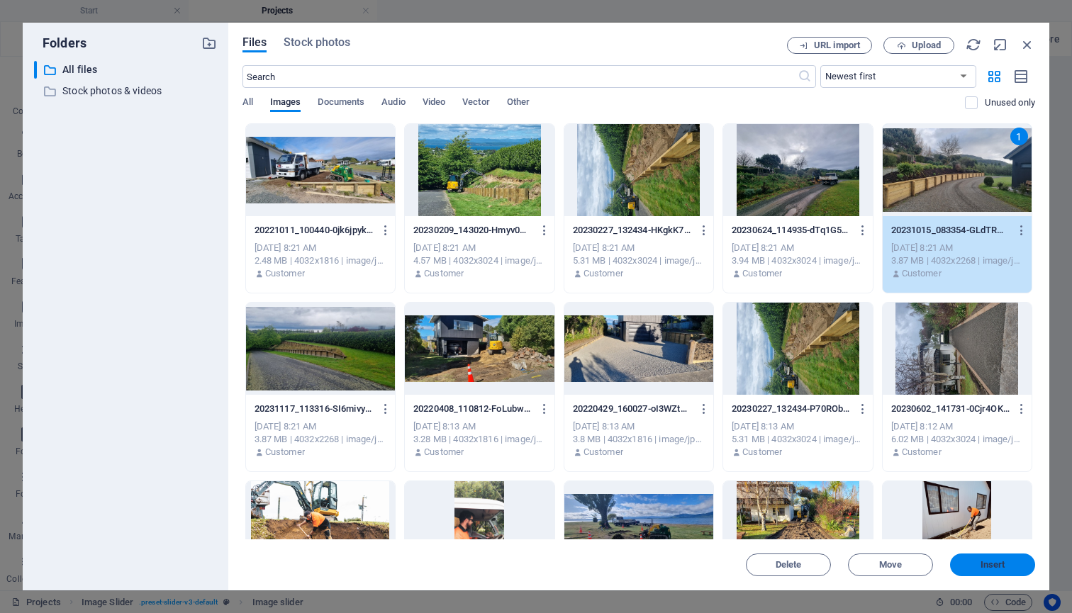
click at [1007, 563] on span "Insert" at bounding box center [992, 565] width 74 height 9
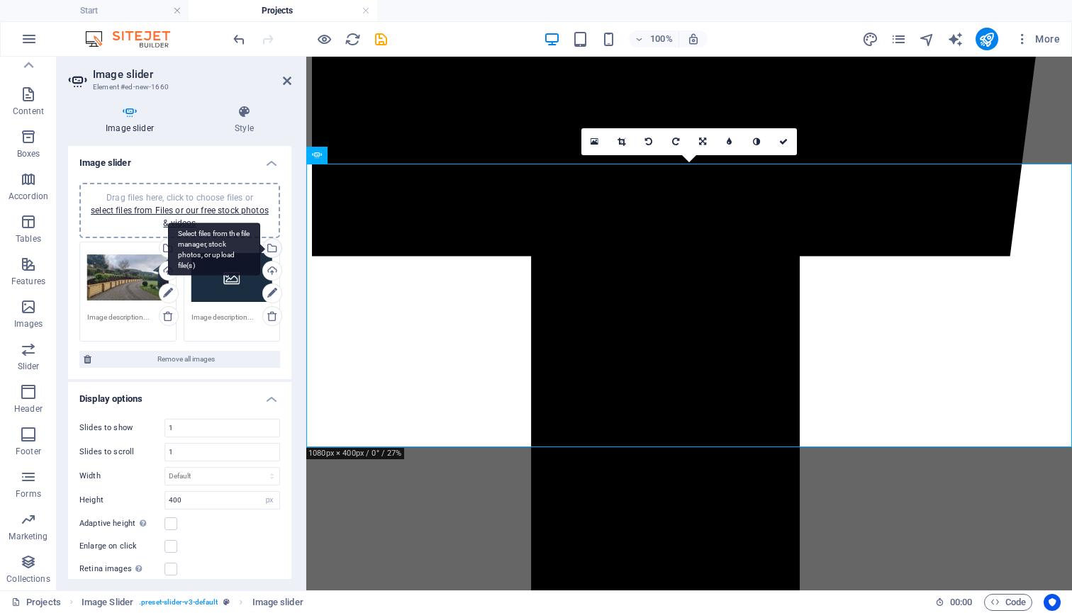
click at [271, 245] on div "Select files from the file manager, stock photos, or upload file(s)" at bounding box center [270, 249] width 21 height 21
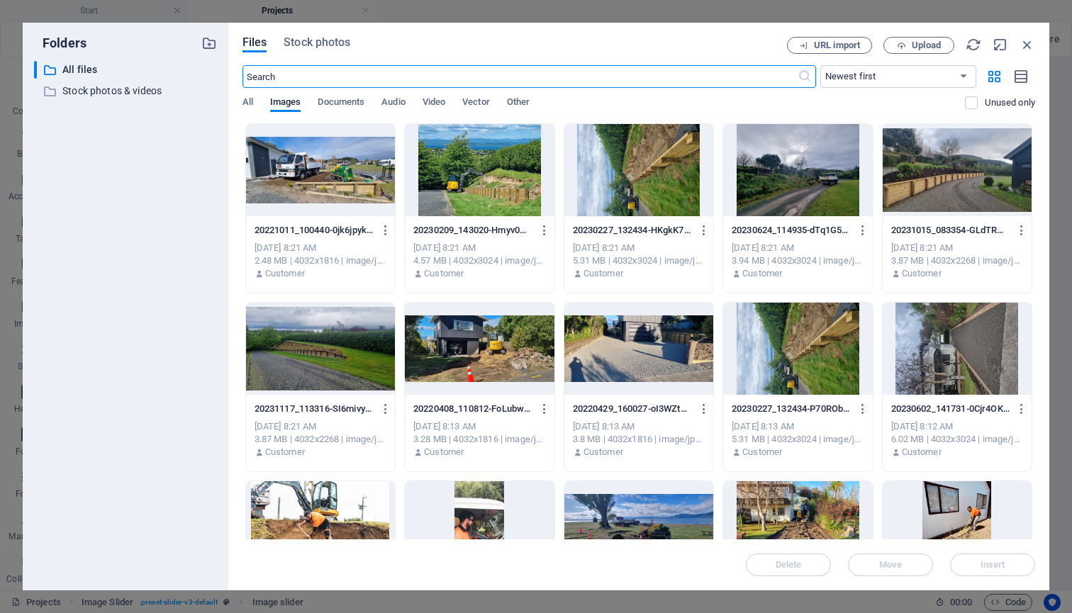
click at [841, 140] on div at bounding box center [797, 170] width 149 height 92
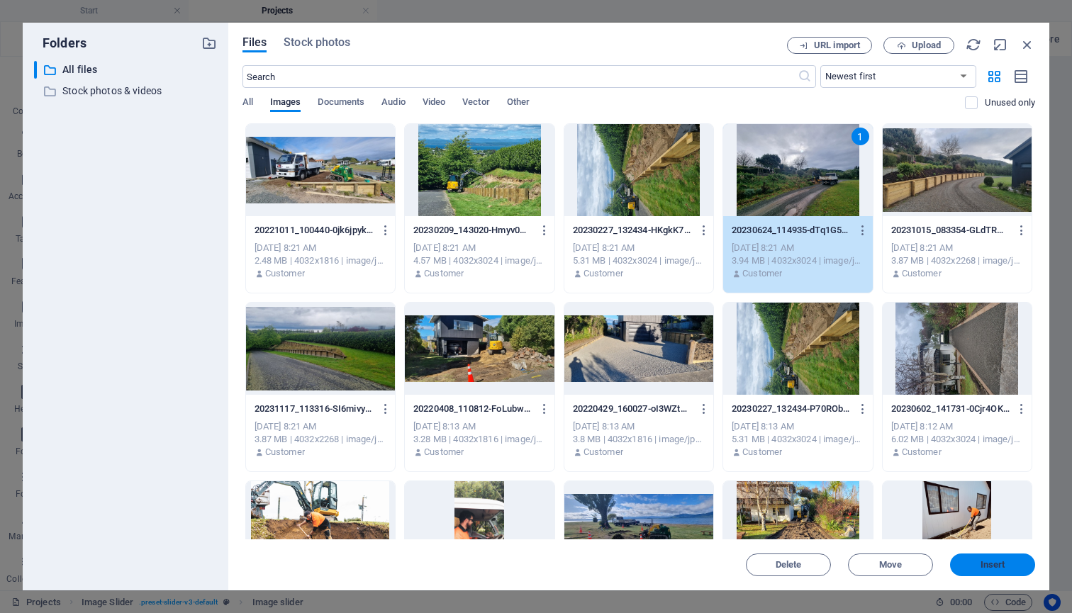
click at [1006, 562] on span "Insert" at bounding box center [992, 565] width 74 height 9
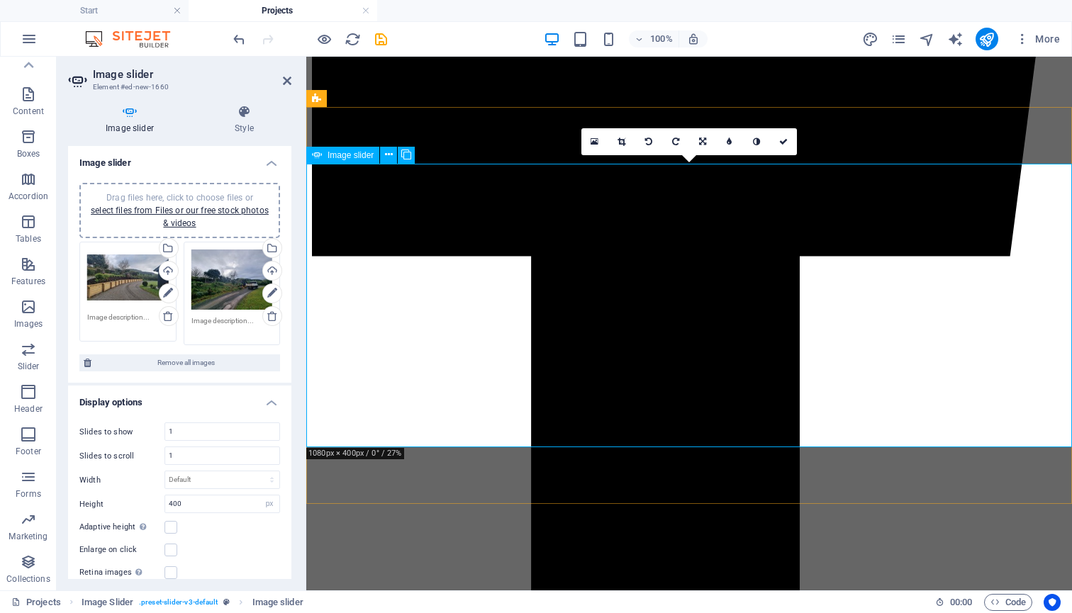
click at [618, 142] on icon at bounding box center [621, 142] width 8 height 9
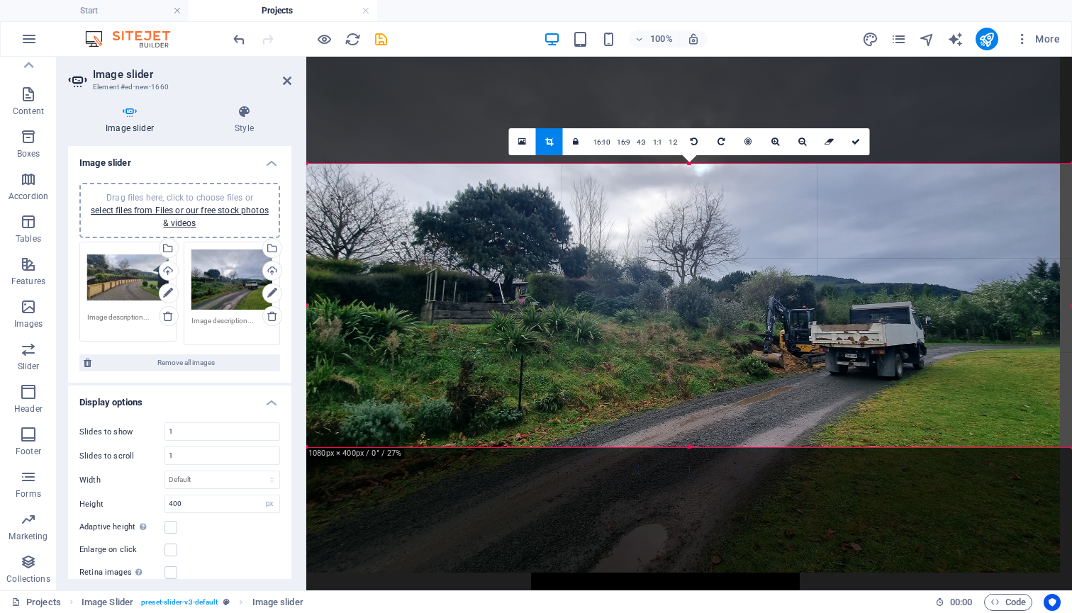
drag, startPoint x: 650, startPoint y: 349, endPoint x: 637, endPoint y: 164, distance: 186.1
click at [637, 164] on div "180 170 160 150 140 130 120 110 100 90 80 70 60 50 40 30 20 10 0 -10 -20 -30 -4…" at bounding box center [689, 306] width 766 height 284
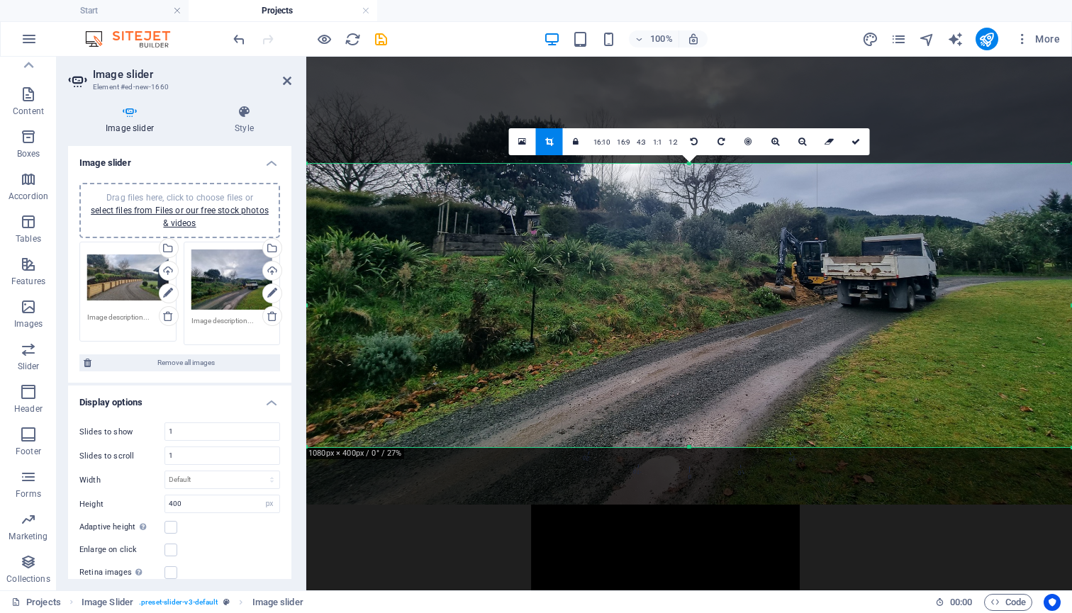
drag, startPoint x: 662, startPoint y: 305, endPoint x: 661, endPoint y: 258, distance: 47.5
click at [661, 258] on div at bounding box center [689, 218] width 766 height 574
click at [858, 142] on icon at bounding box center [855, 142] width 9 height 9
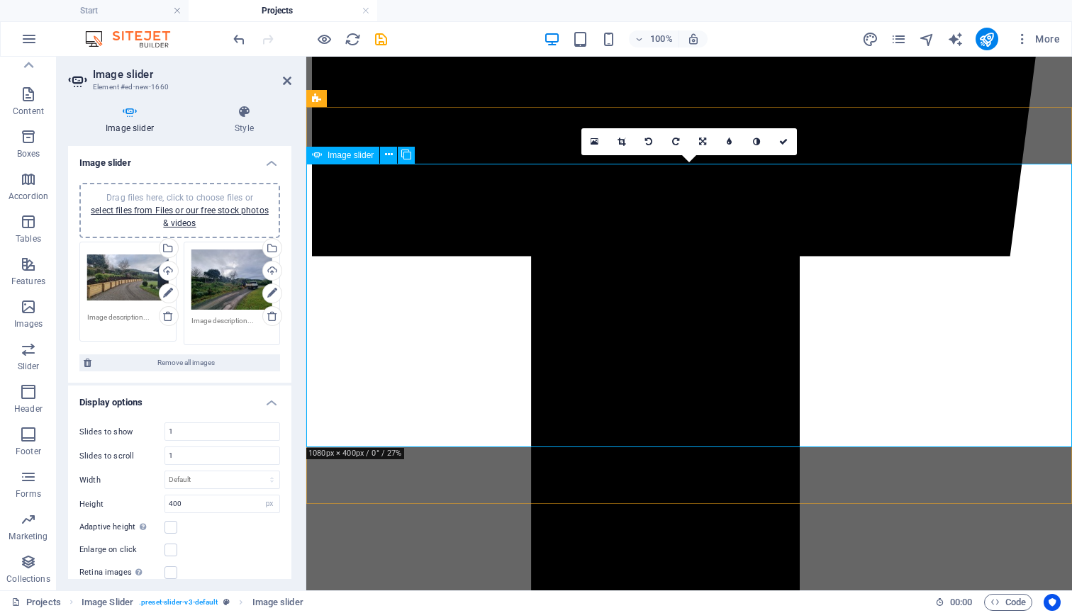
click at [286, 79] on icon at bounding box center [287, 80] width 9 height 11
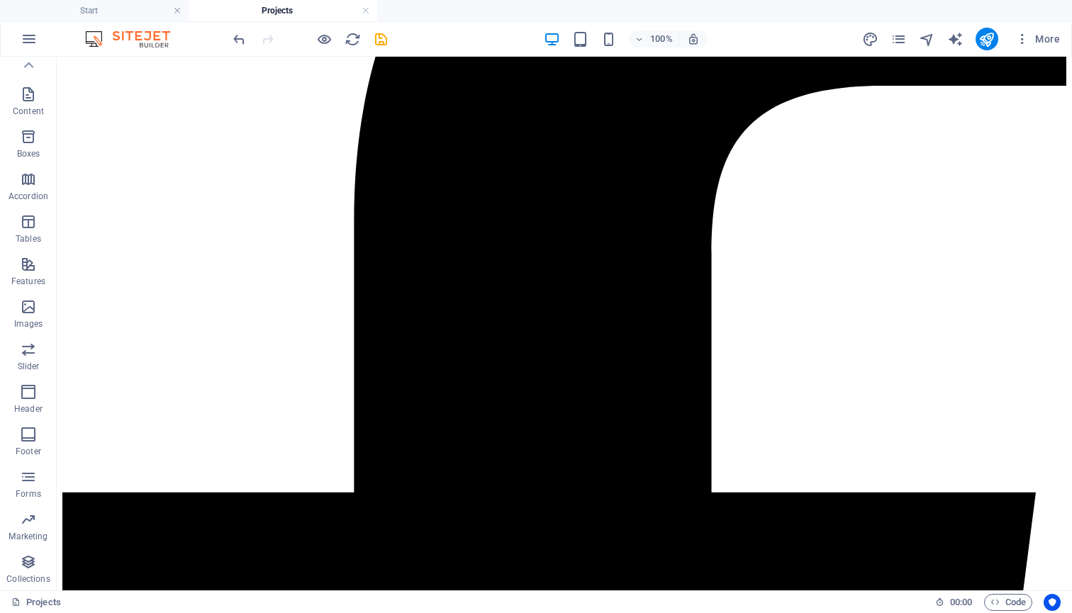
scroll to position [491, 0]
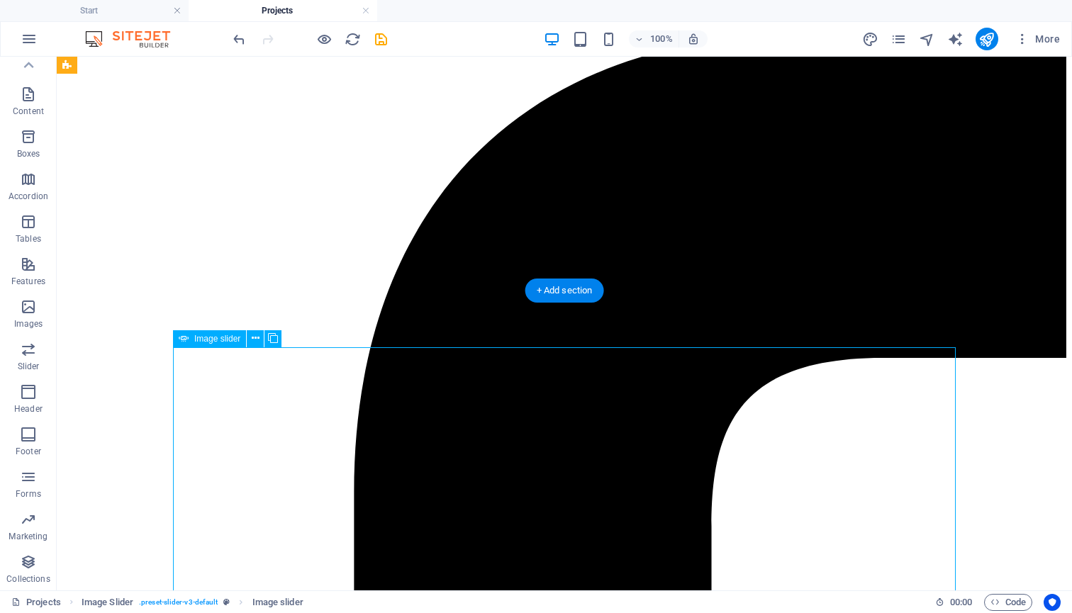
scroll to position [213, 0]
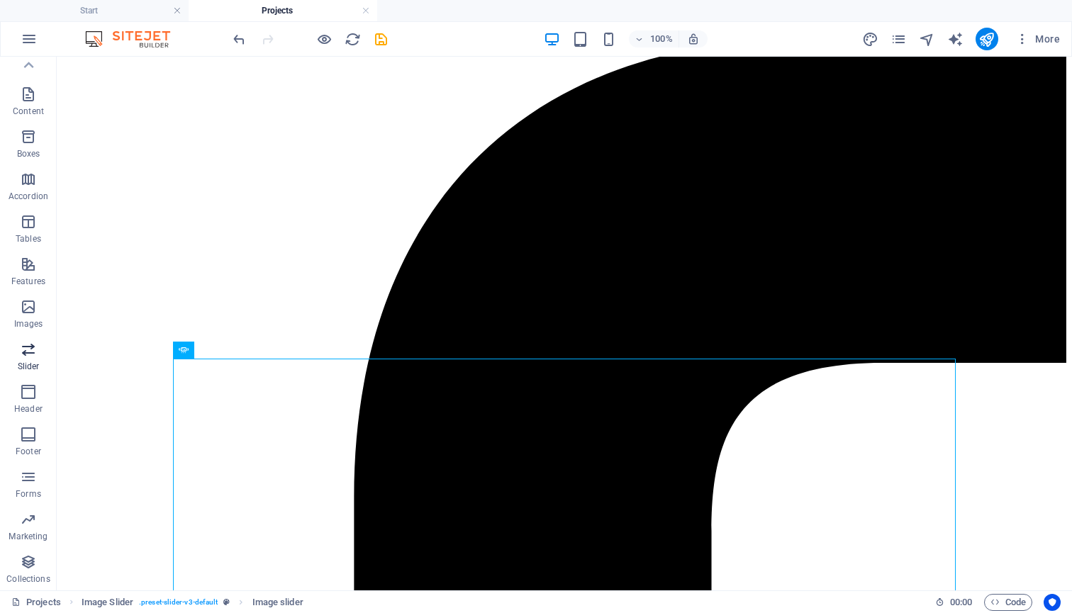
click at [28, 351] on icon "button" at bounding box center [28, 349] width 17 height 17
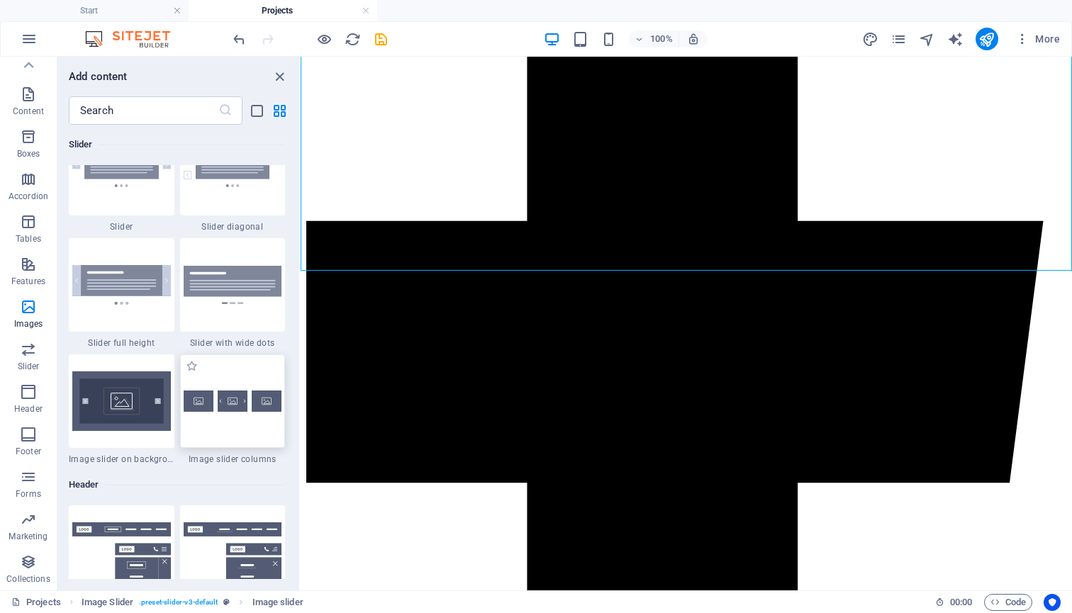
scroll to position [8170, 0]
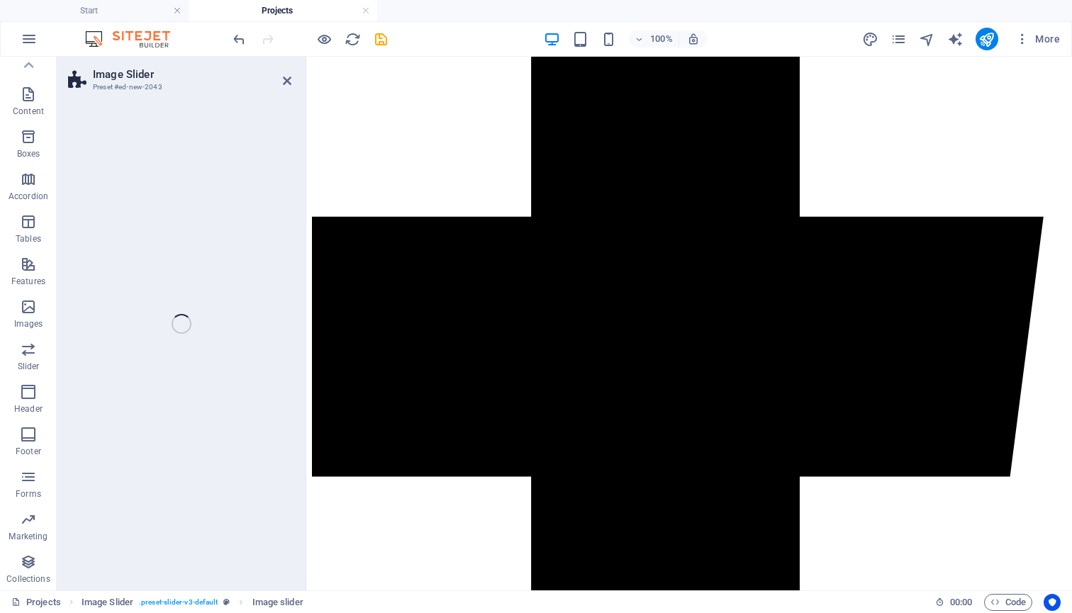
select select "rem"
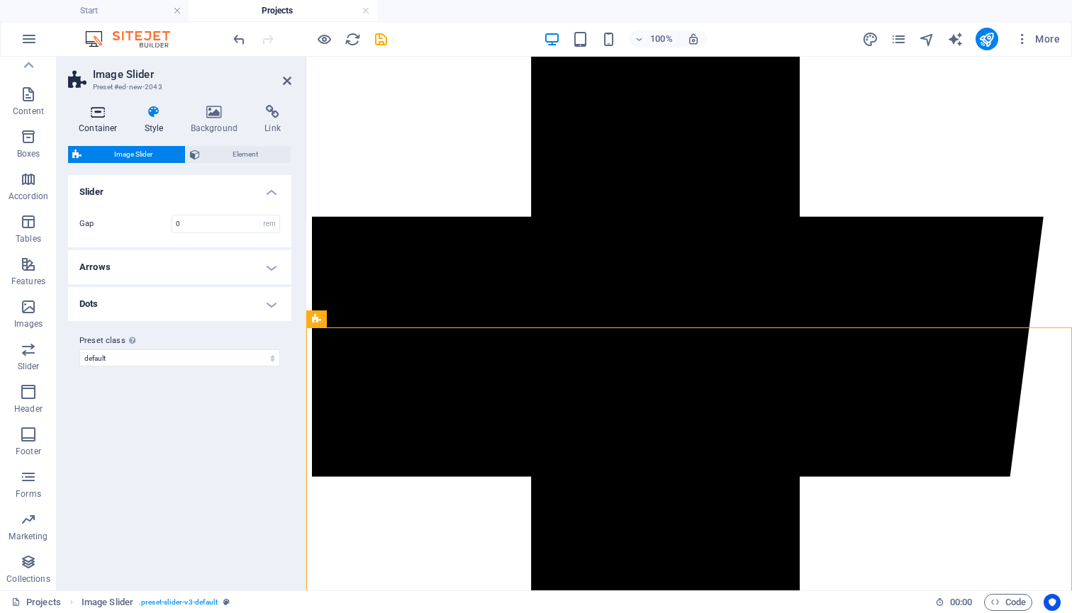
click at [108, 108] on icon at bounding box center [98, 112] width 60 height 14
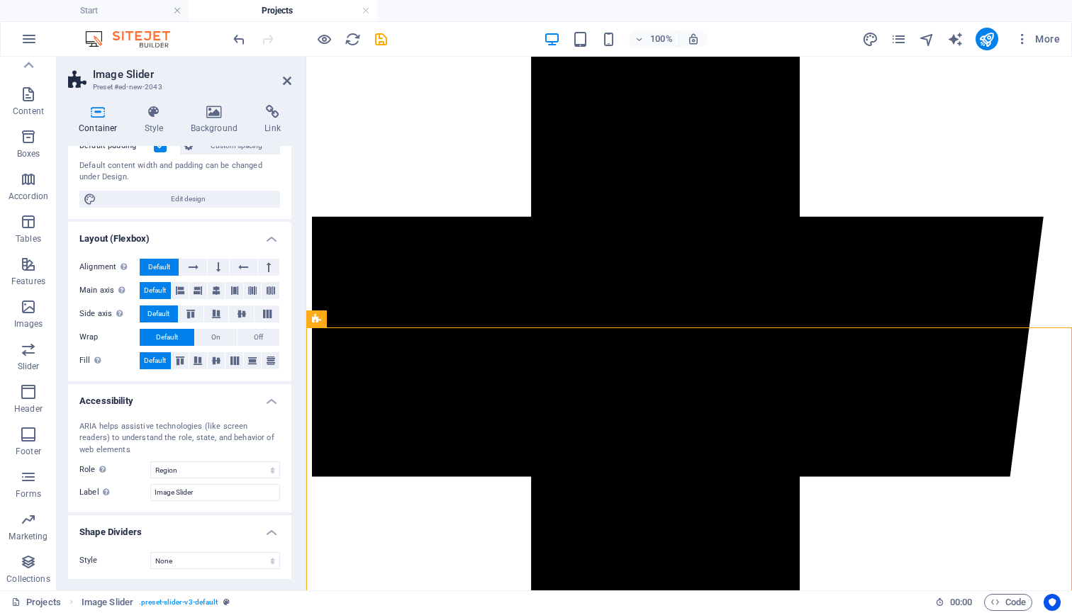
scroll to position [114, 0]
click at [148, 109] on icon at bounding box center [154, 112] width 40 height 14
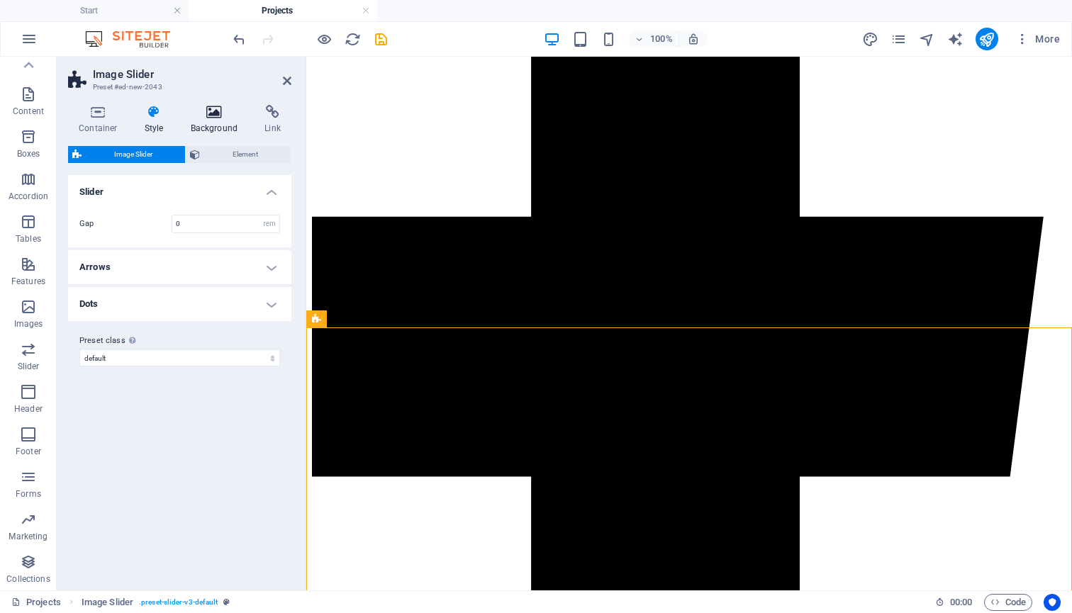
click at [219, 112] on icon at bounding box center [214, 112] width 69 height 14
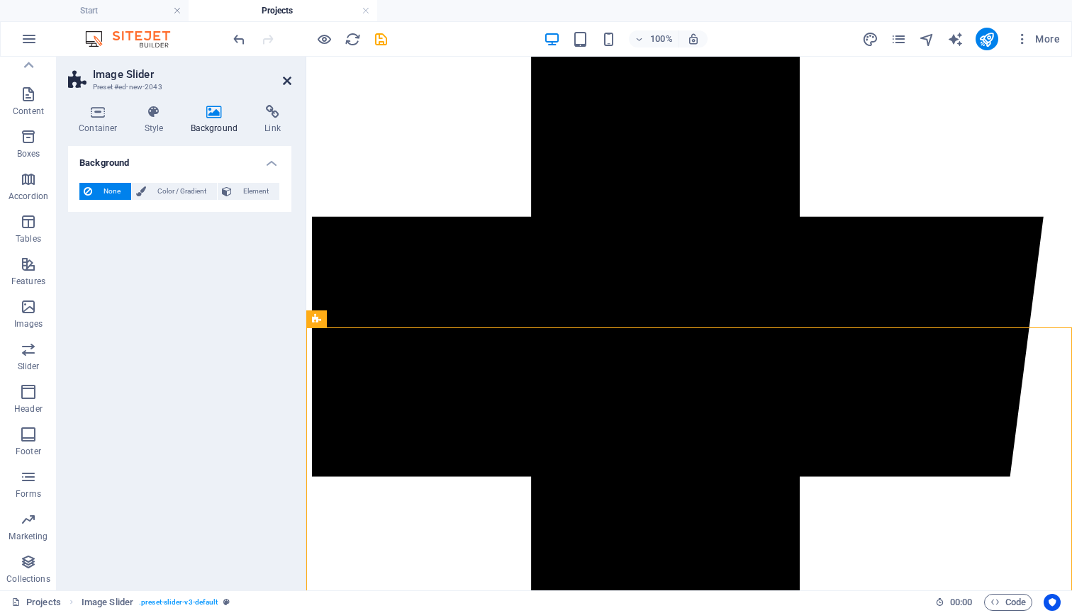
click at [285, 79] on icon at bounding box center [287, 80] width 9 height 11
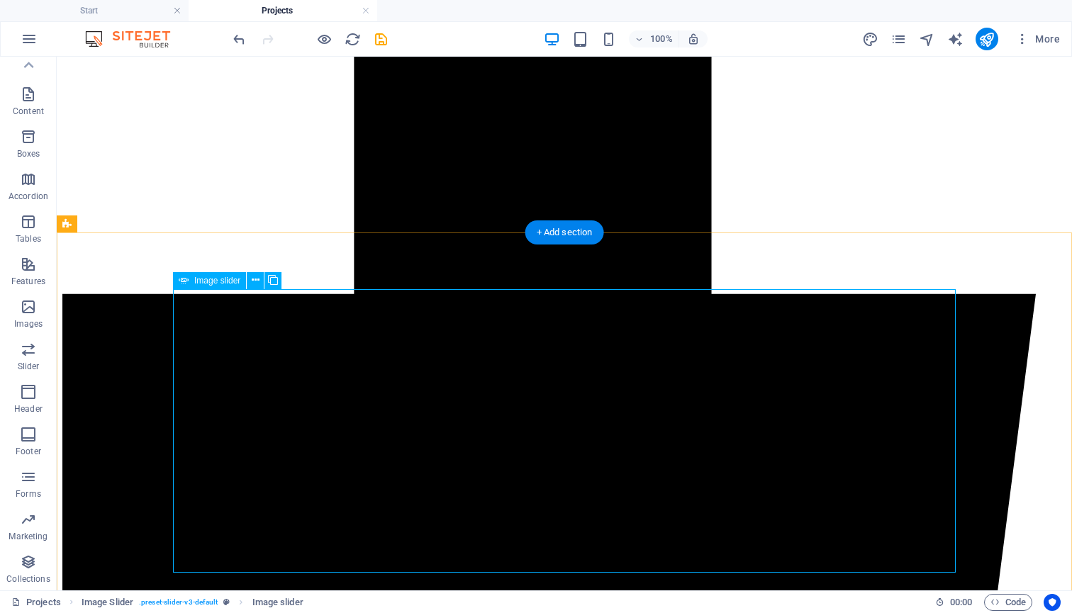
scroll to position [703, 0]
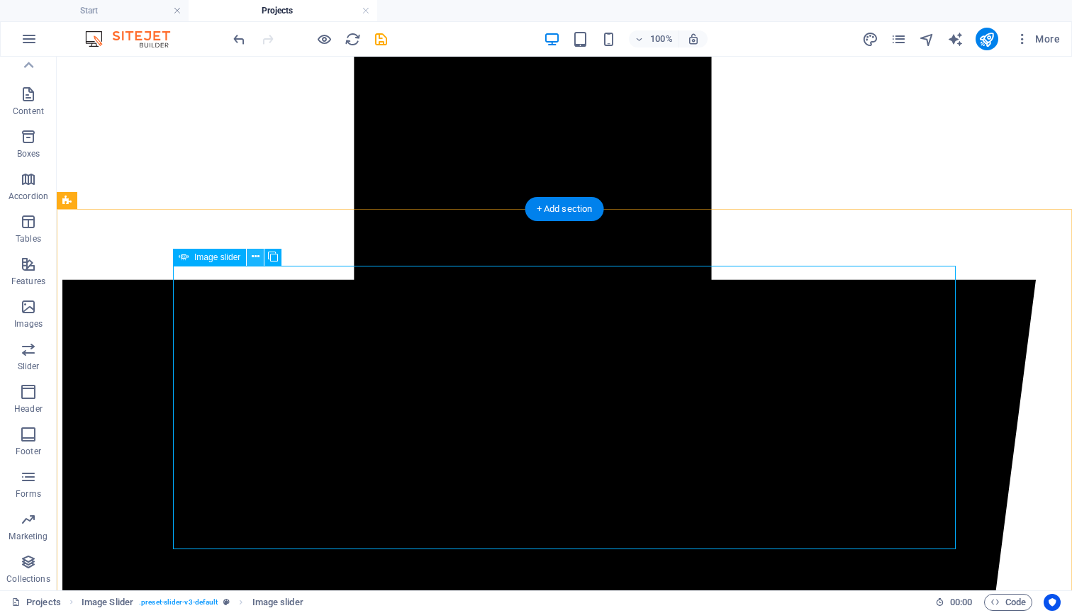
click at [252, 252] on icon at bounding box center [256, 256] width 8 height 15
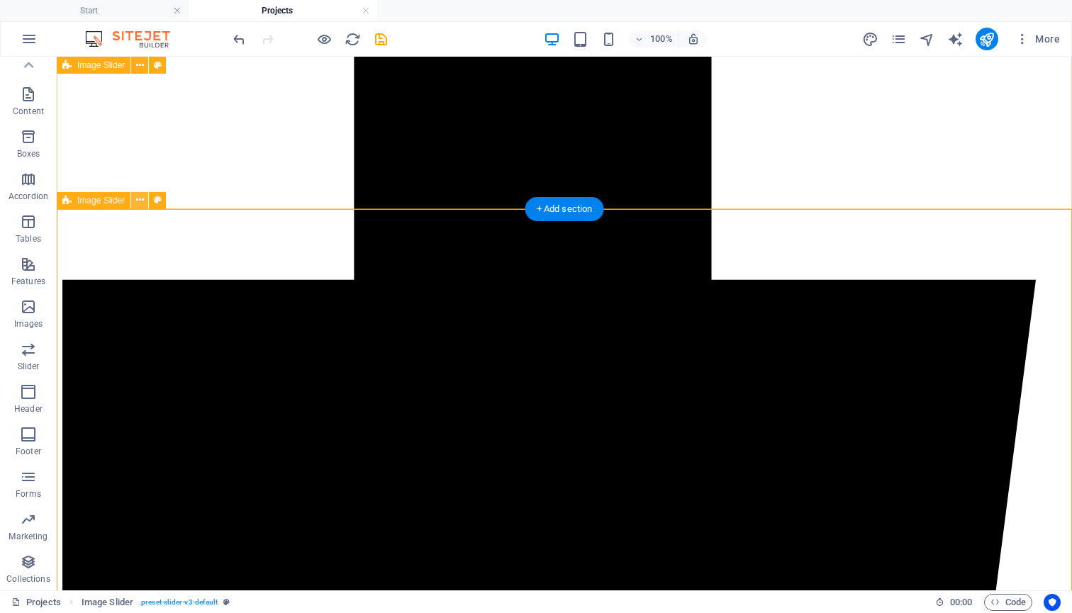
click at [138, 196] on icon at bounding box center [140, 200] width 8 height 15
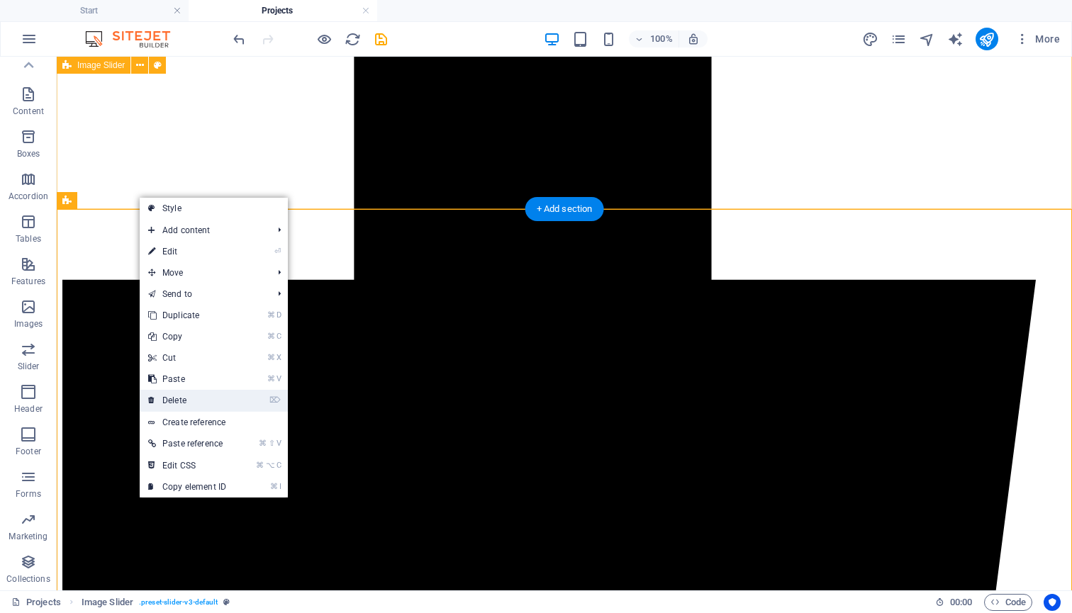
click at [181, 400] on link "⌦ Delete" at bounding box center [187, 400] width 95 height 21
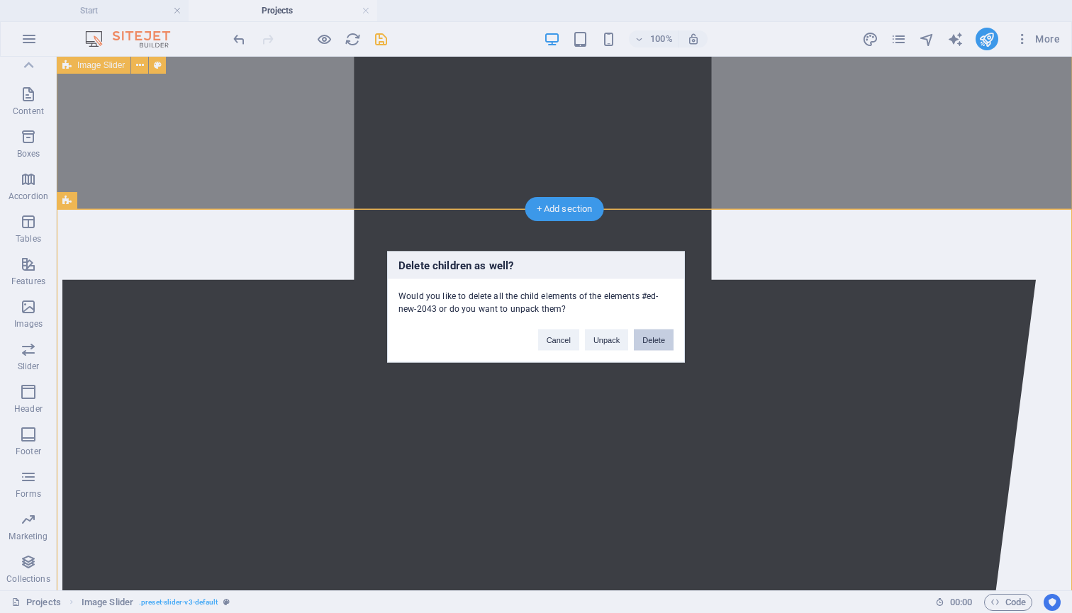
click at [646, 336] on button "Delete" at bounding box center [654, 339] width 40 height 21
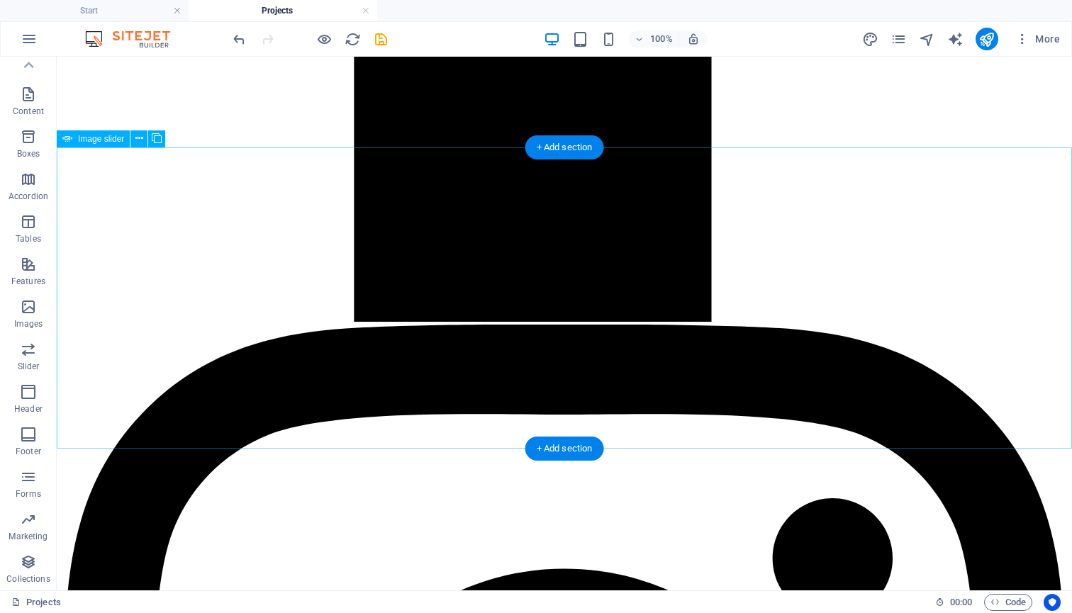
scroll to position [1858, 0]
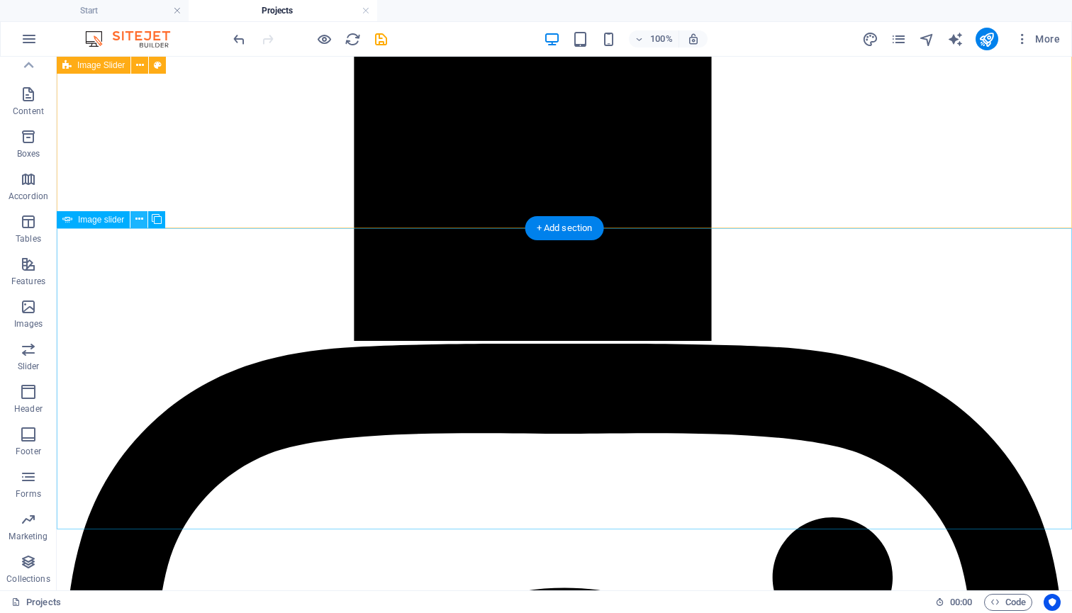
click at [142, 218] on icon at bounding box center [139, 219] width 8 height 15
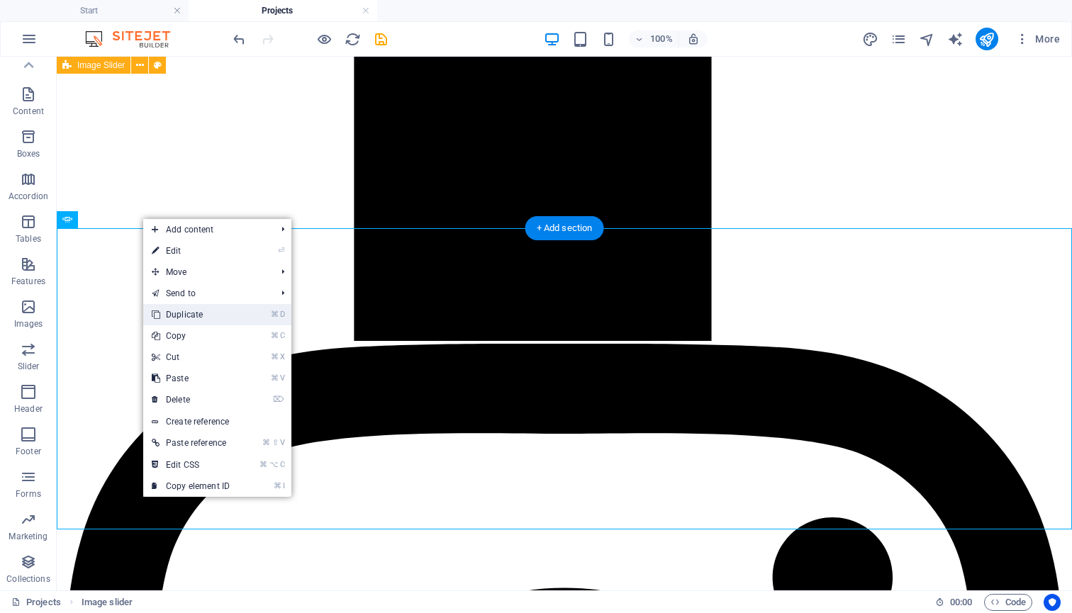
click at [206, 318] on link "⌘ D Duplicate" at bounding box center [190, 314] width 95 height 21
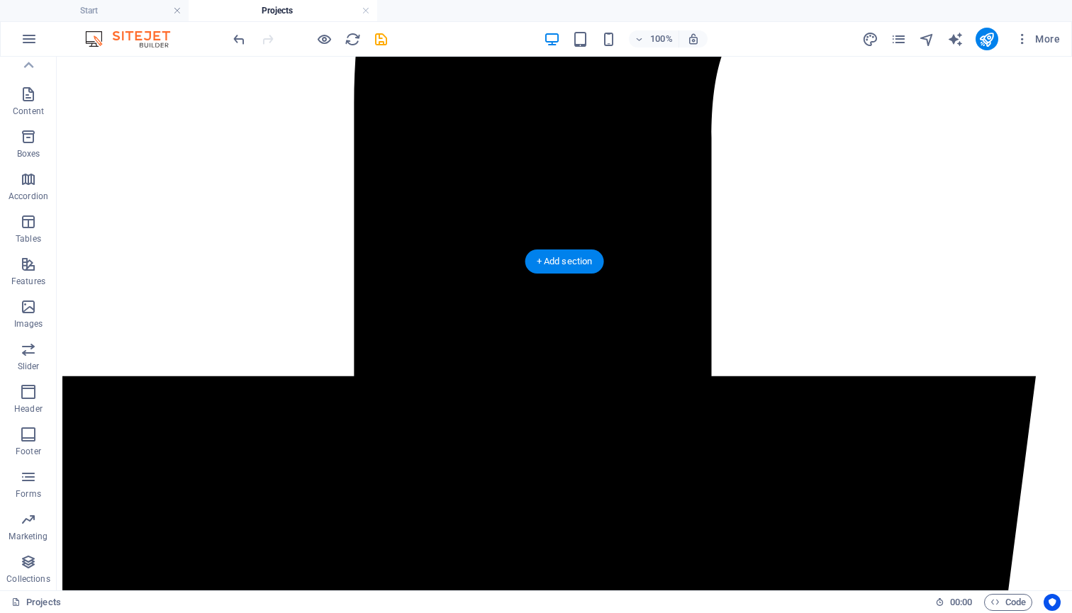
scroll to position [662, 0]
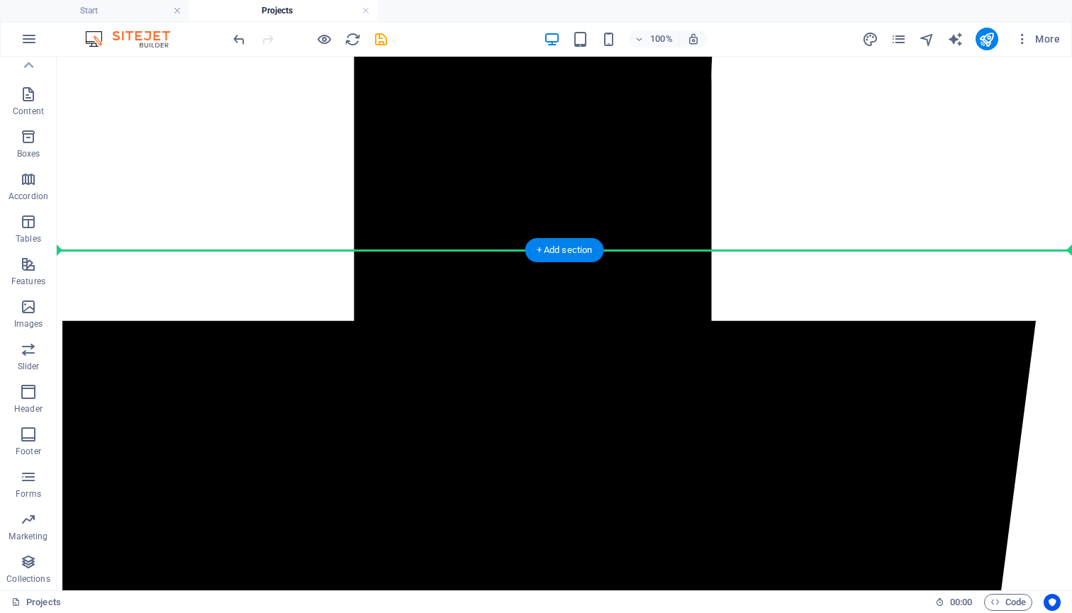
drag, startPoint x: 137, startPoint y: 445, endPoint x: 89, endPoint y: 246, distance: 204.9
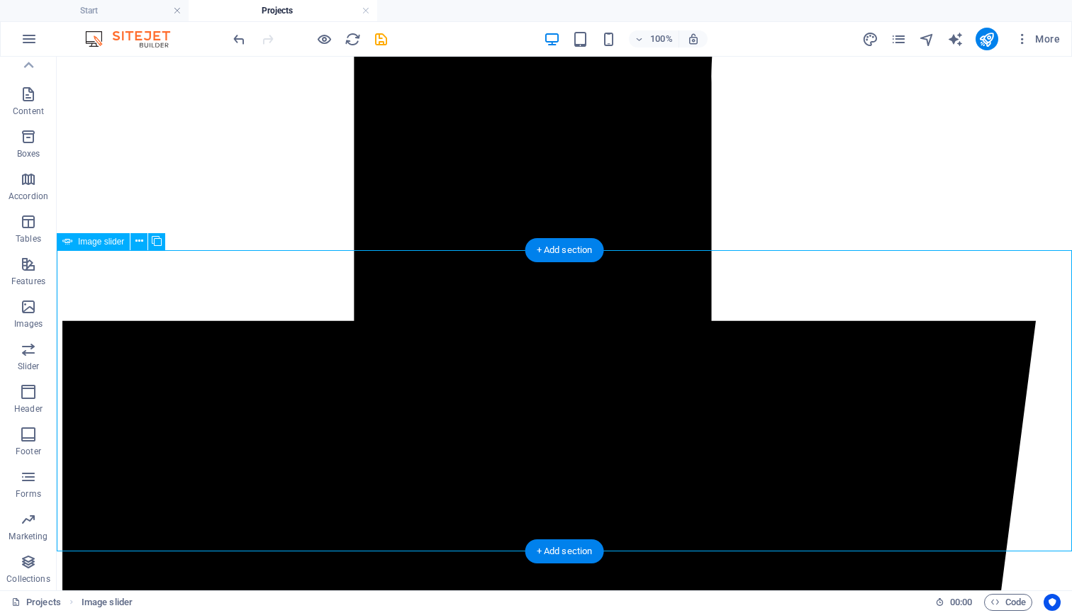
select select "px"
select select "ms"
select select "s"
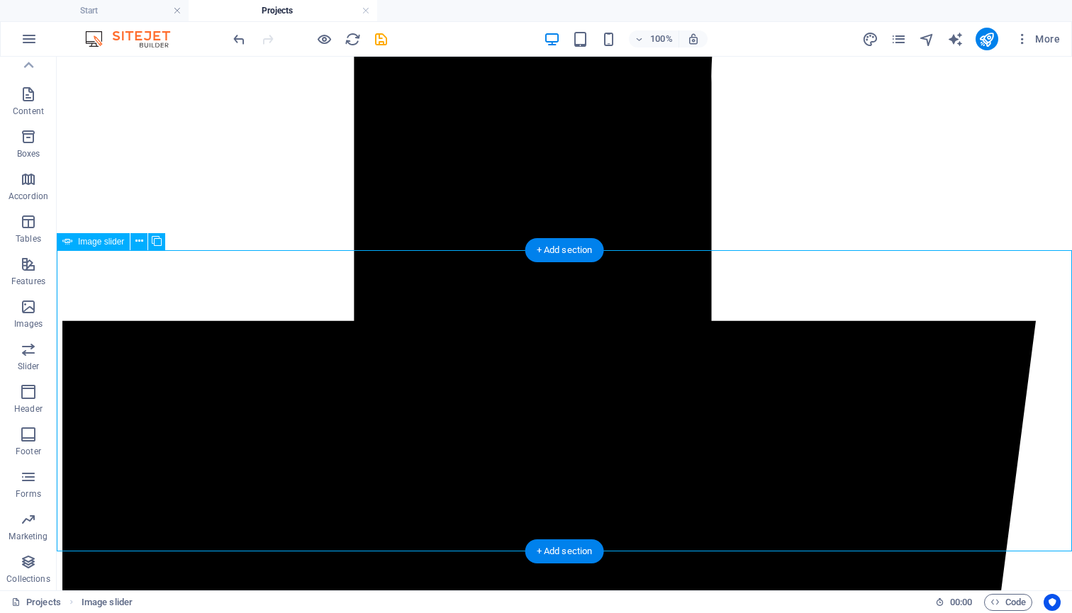
select select "progressive"
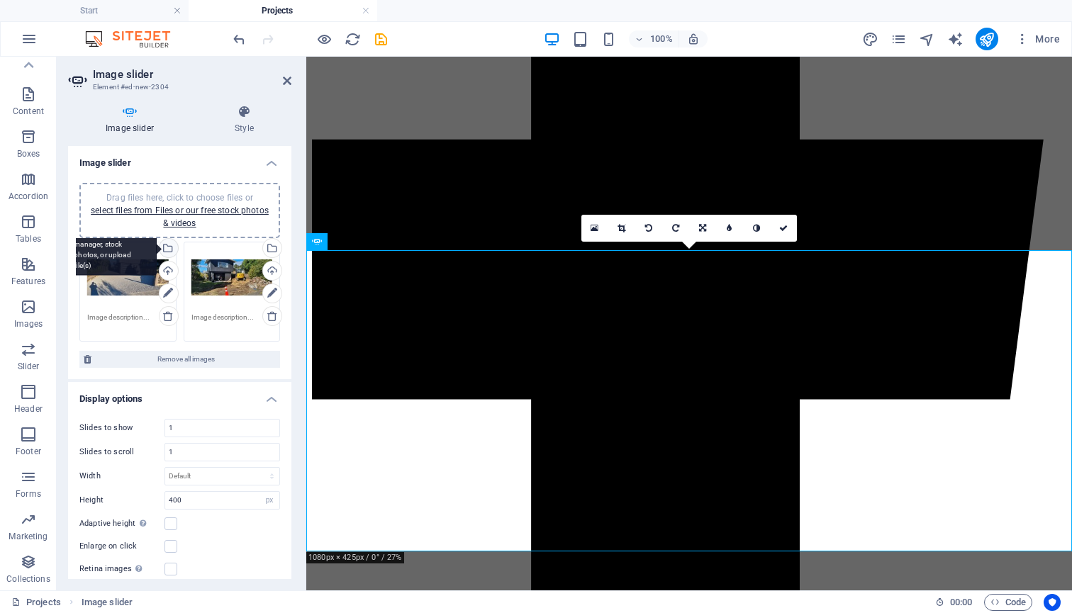
click at [168, 243] on div "Select files from the file manager, stock photos, or upload file(s)" at bounding box center [167, 249] width 21 height 21
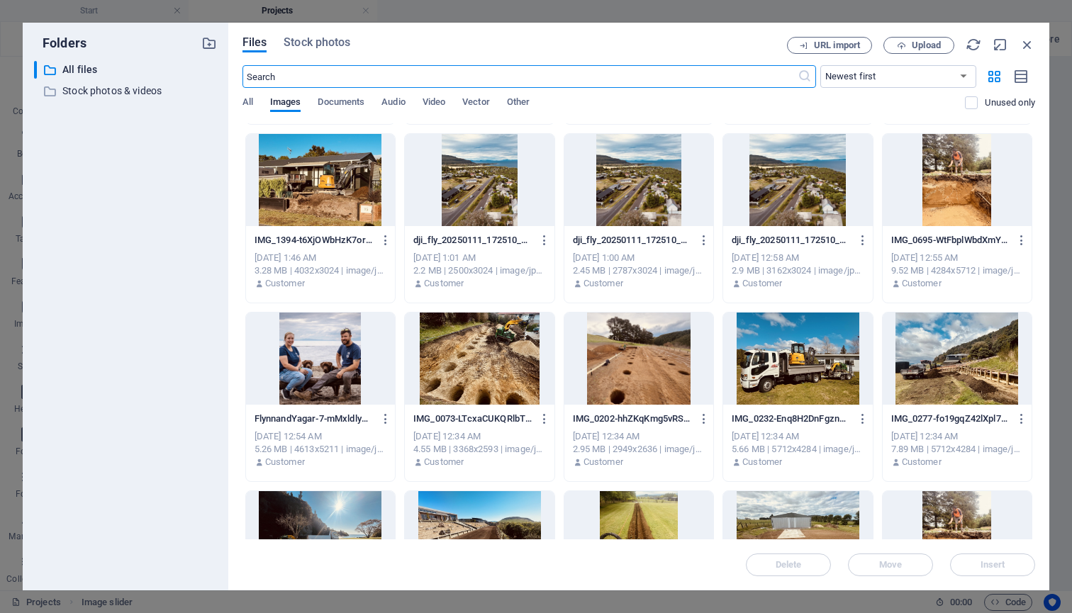
scroll to position [882, 0]
click at [975, 362] on div at bounding box center [956, 359] width 149 height 92
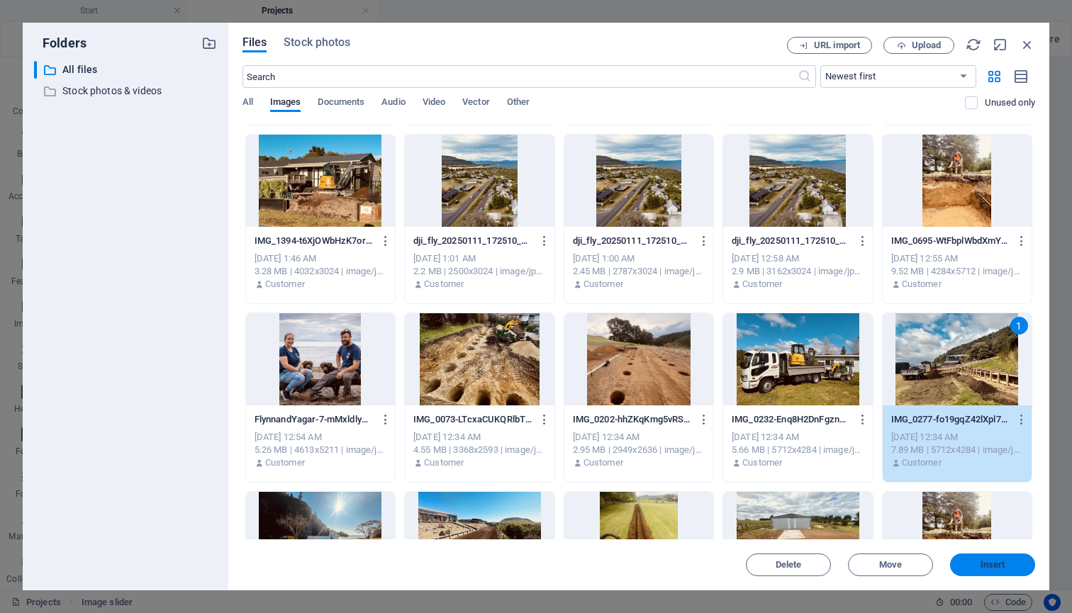
click at [986, 564] on span "Insert" at bounding box center [992, 565] width 25 height 9
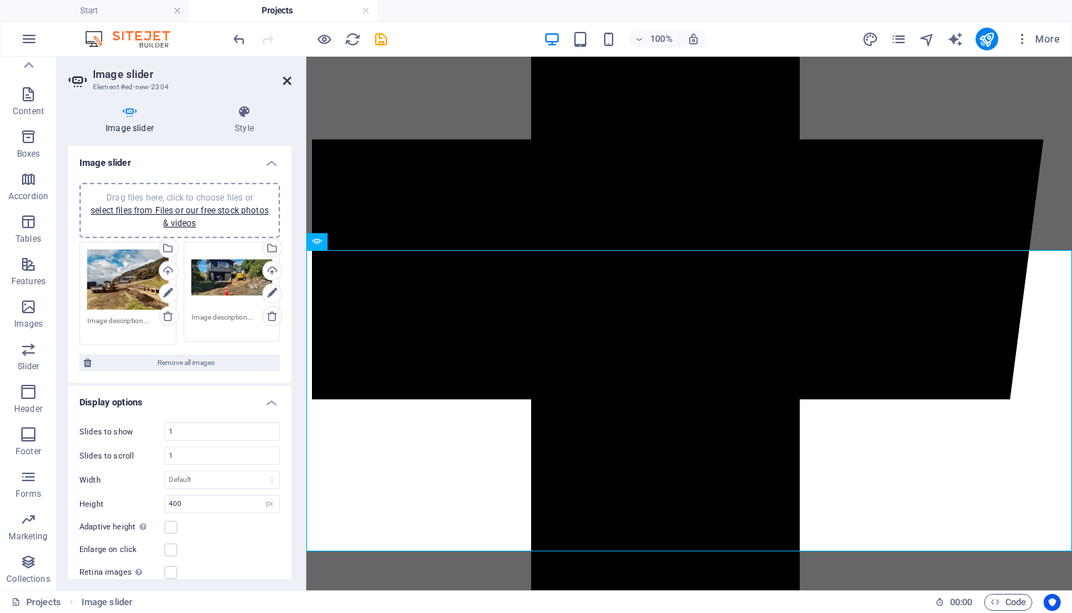
click at [286, 81] on icon at bounding box center [287, 80] width 9 height 11
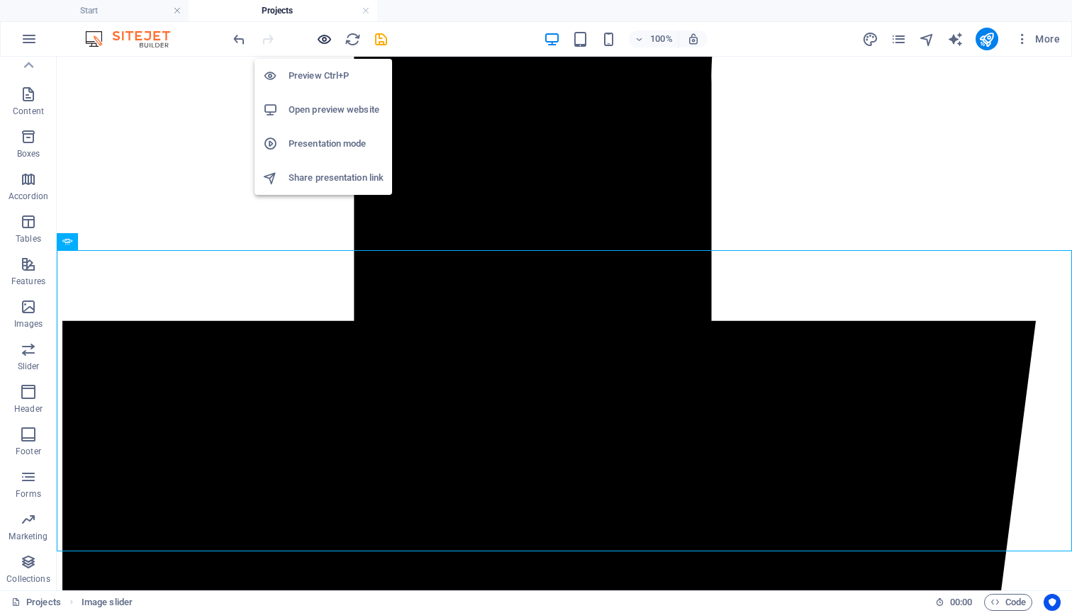
click at [327, 40] on icon "button" at bounding box center [324, 39] width 16 height 16
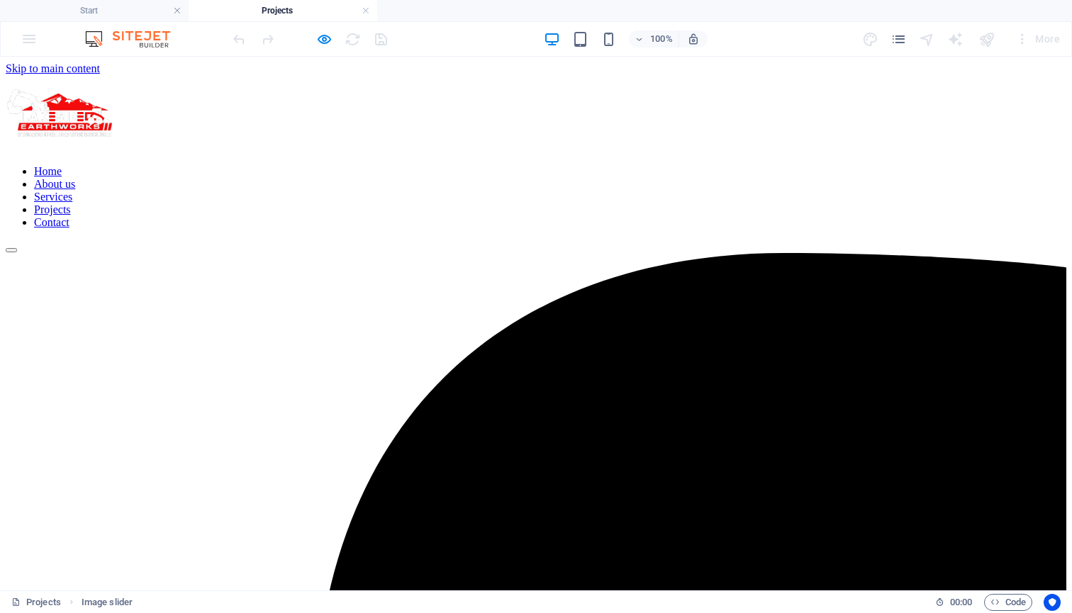
scroll to position [0, 0]
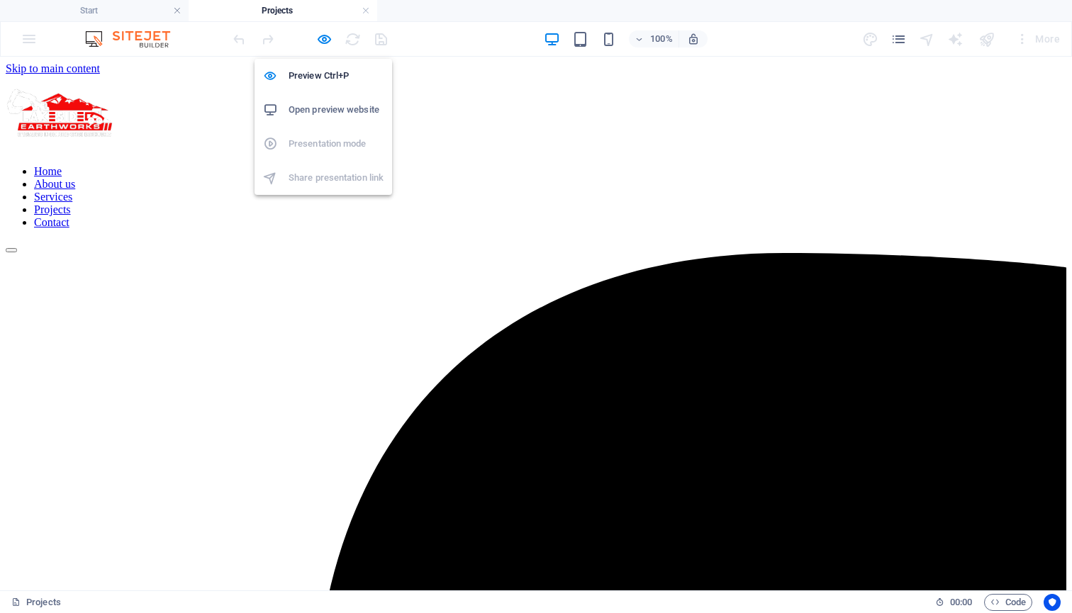
click at [337, 113] on h6 "Open preview website" at bounding box center [335, 109] width 95 height 17
click at [322, 38] on icon "button" at bounding box center [324, 39] width 16 height 16
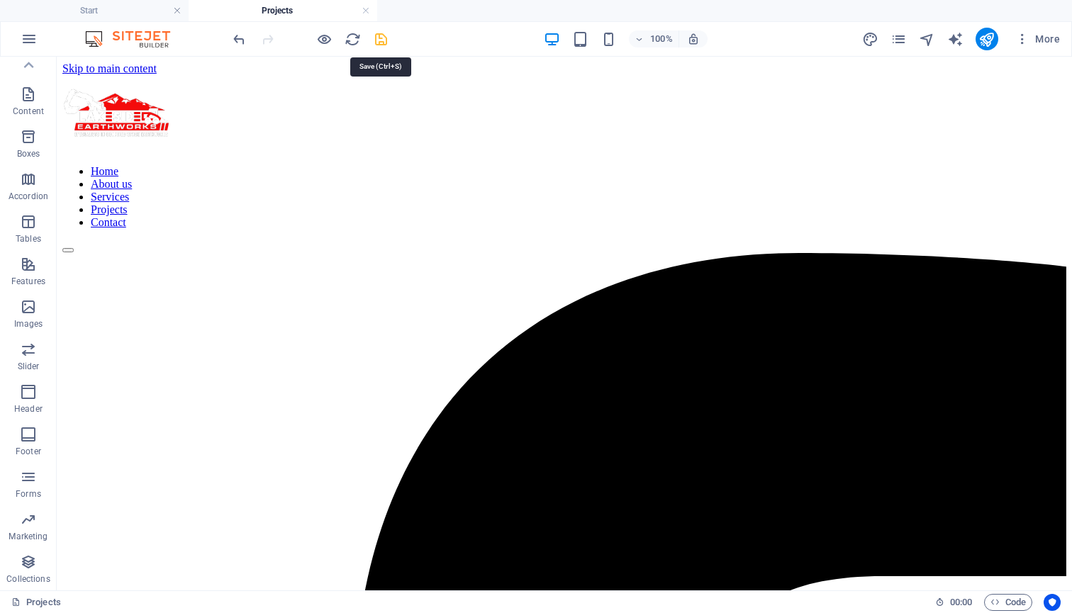
click at [382, 38] on icon "save" at bounding box center [381, 39] width 16 height 16
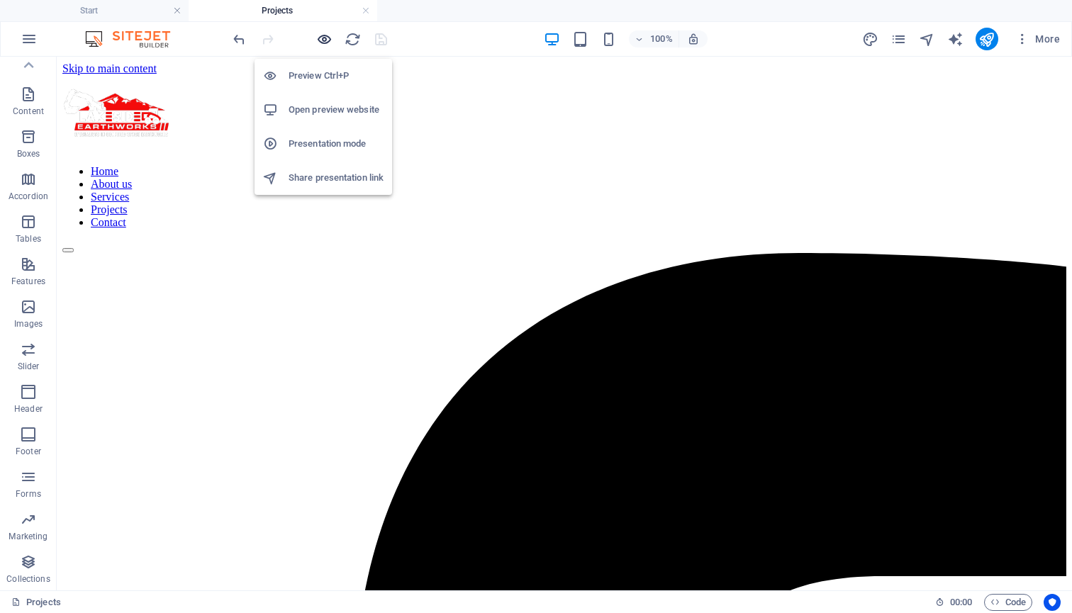
click at [323, 37] on icon "button" at bounding box center [324, 39] width 16 height 16
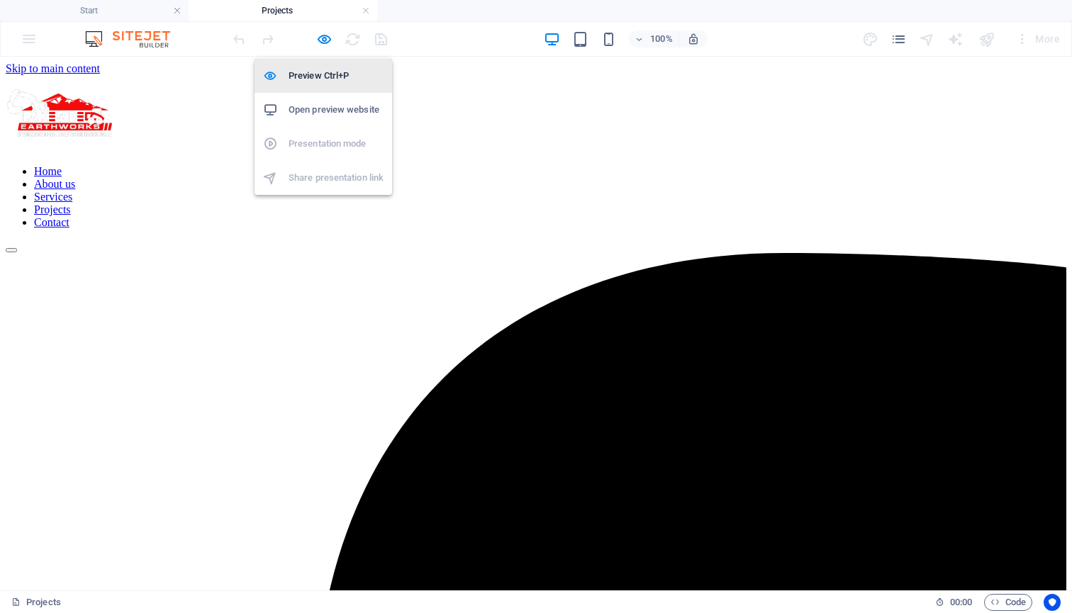
click at [321, 78] on h6 "Preview Ctrl+P" at bounding box center [335, 75] width 95 height 17
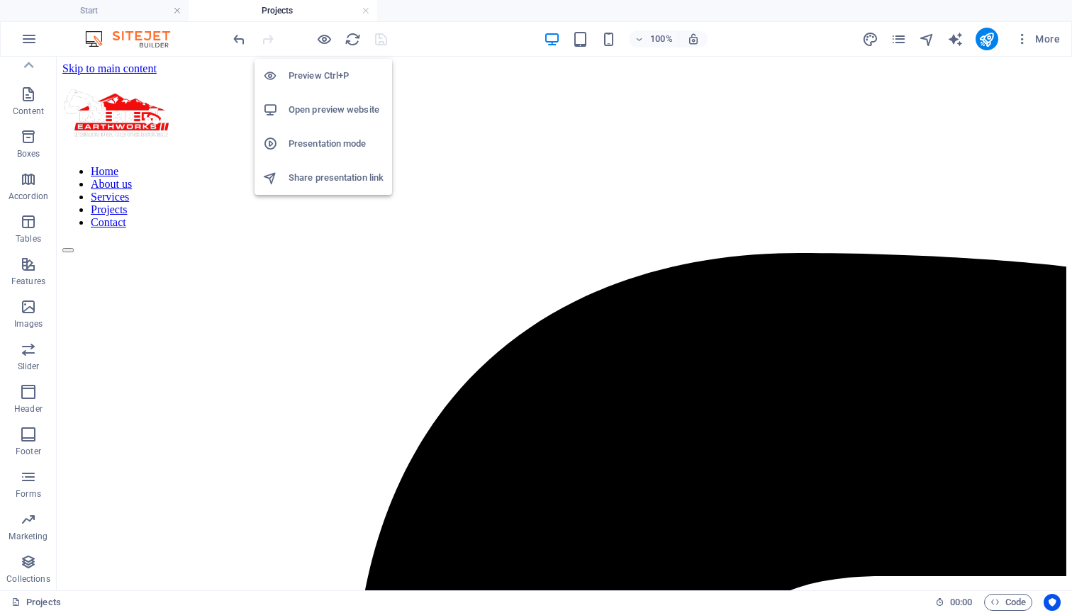
click at [315, 116] on h6 "Open preview website" at bounding box center [335, 109] width 95 height 17
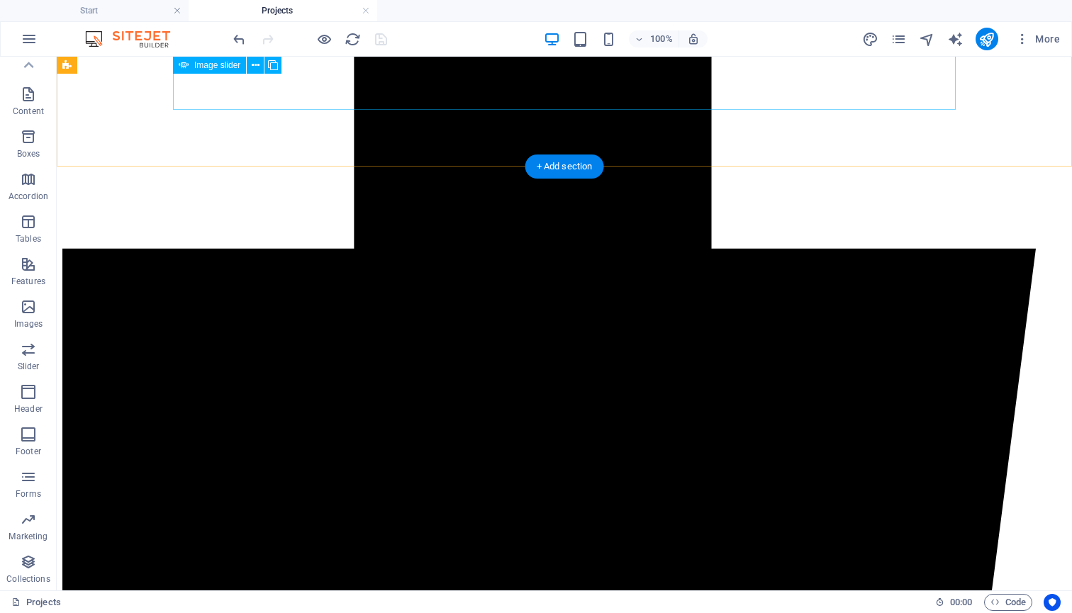
scroll to position [768, 0]
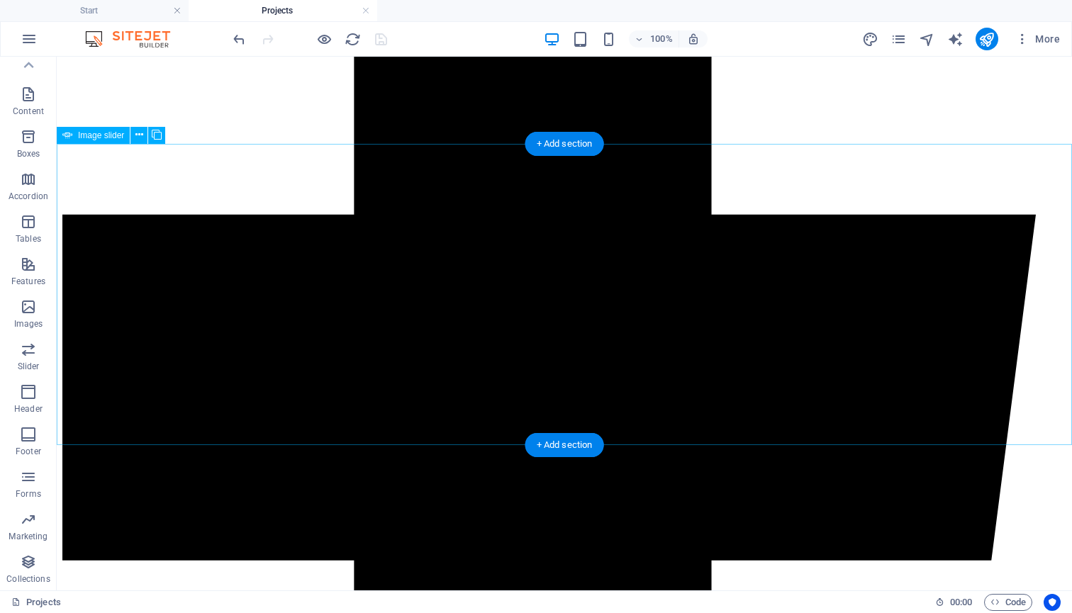
select select "px"
select select "ms"
select select "s"
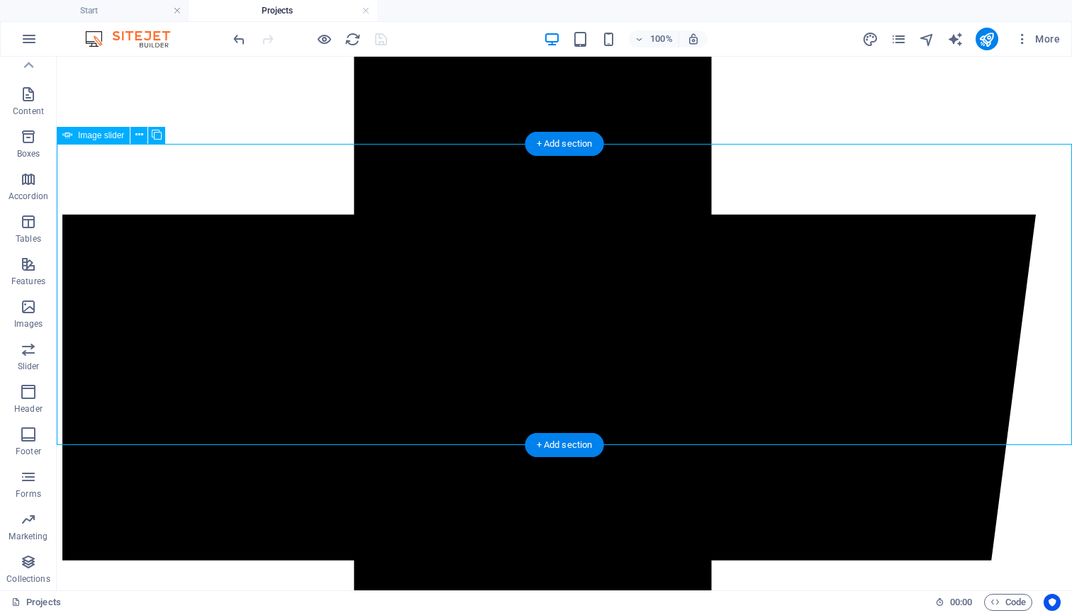
select select "progressive"
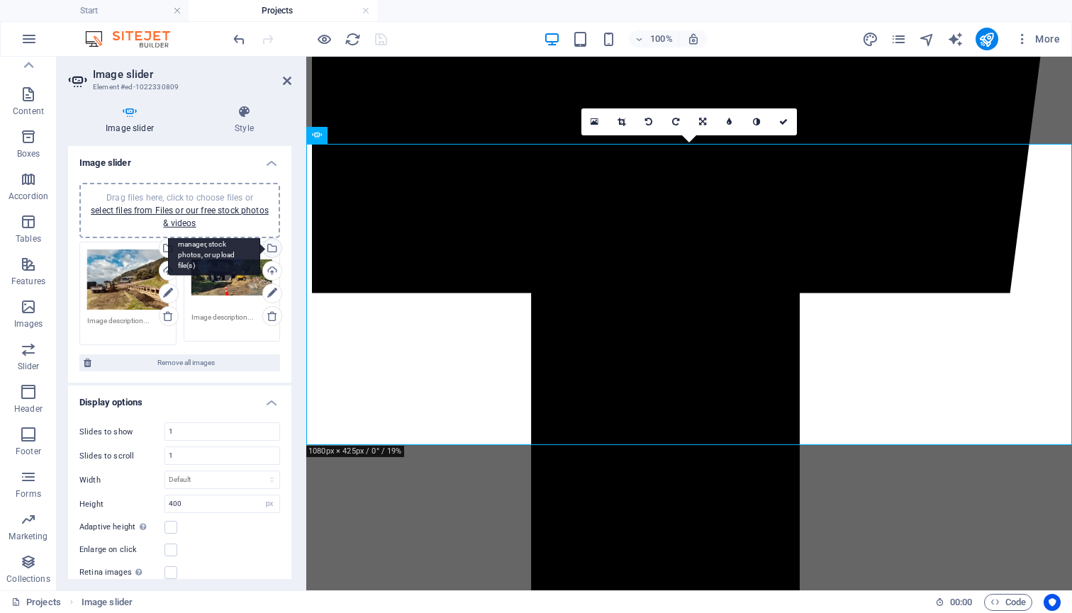
click at [269, 252] on div "Select files from the file manager, stock photos, or upload file(s)" at bounding box center [270, 249] width 21 height 21
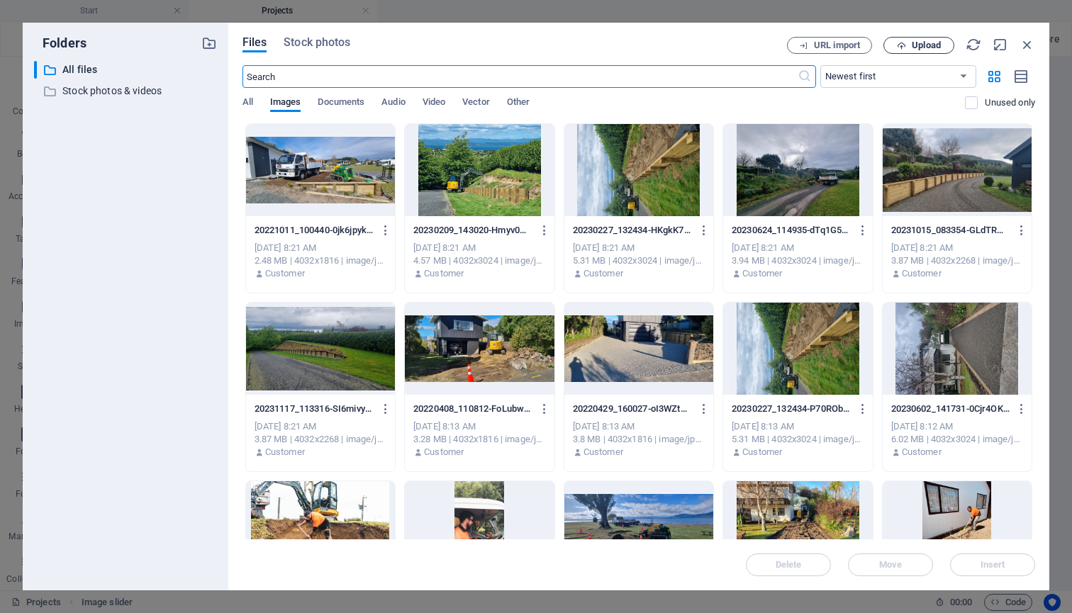
click at [919, 43] on span "Upload" at bounding box center [926, 45] width 29 height 9
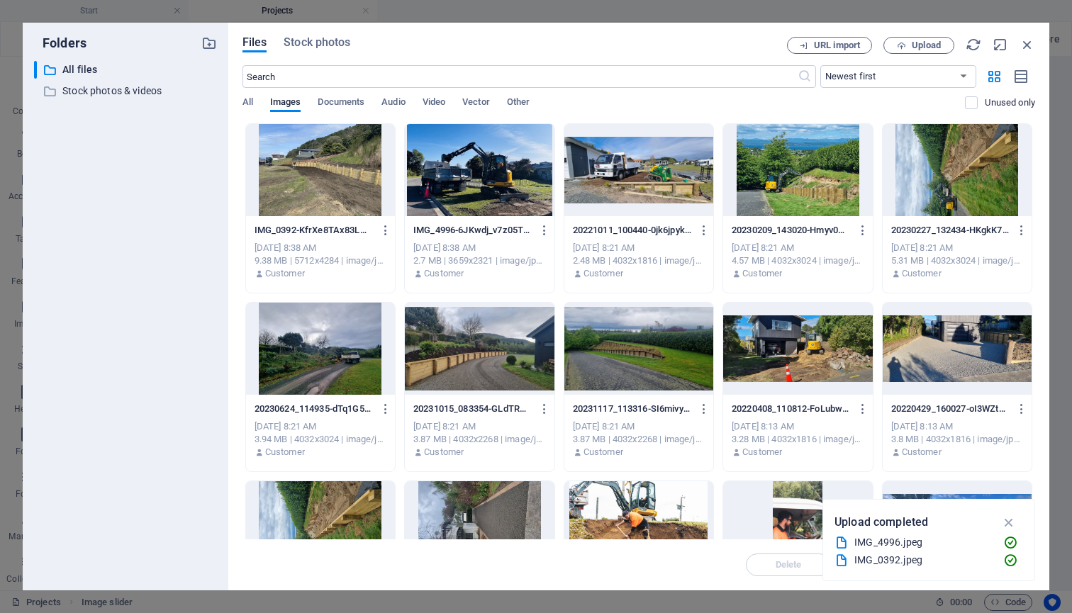
click at [318, 174] on div at bounding box center [320, 170] width 149 height 92
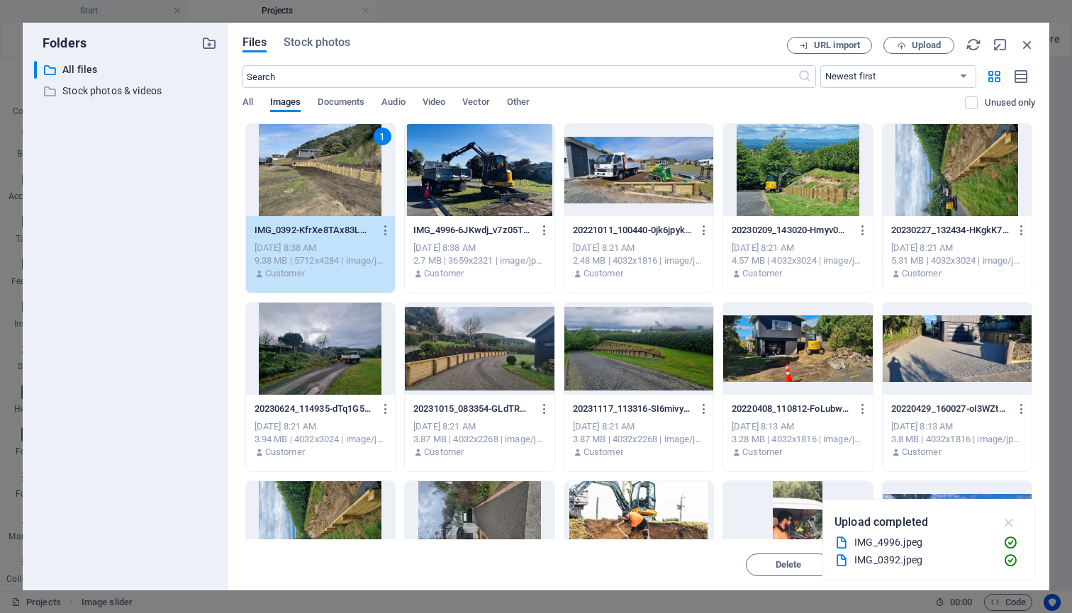
click at [1011, 524] on icon "button" at bounding box center [1009, 523] width 16 height 16
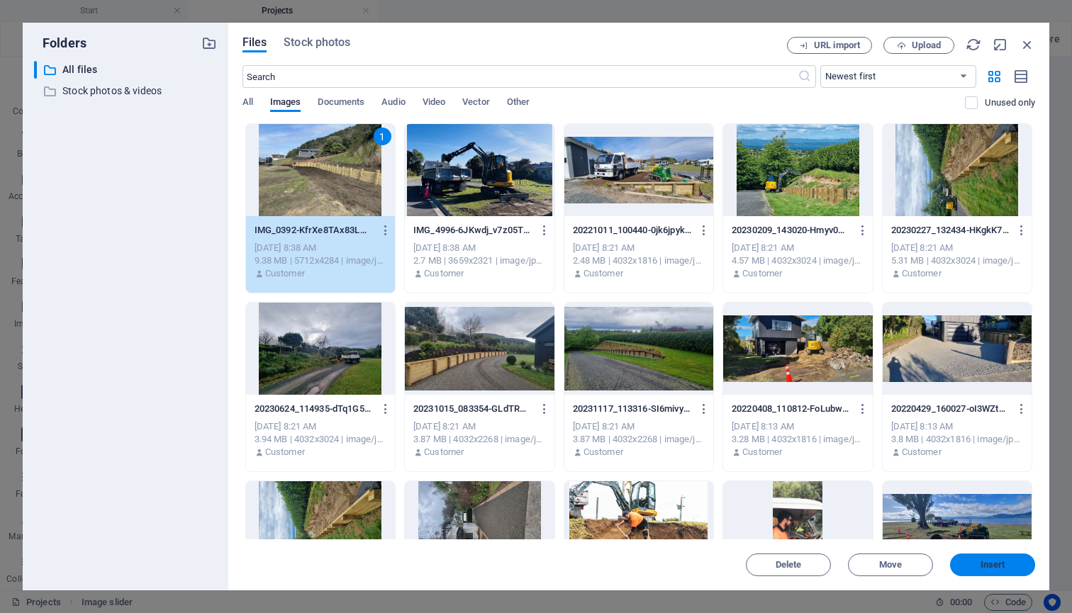
click at [994, 568] on span "Insert" at bounding box center [992, 565] width 25 height 9
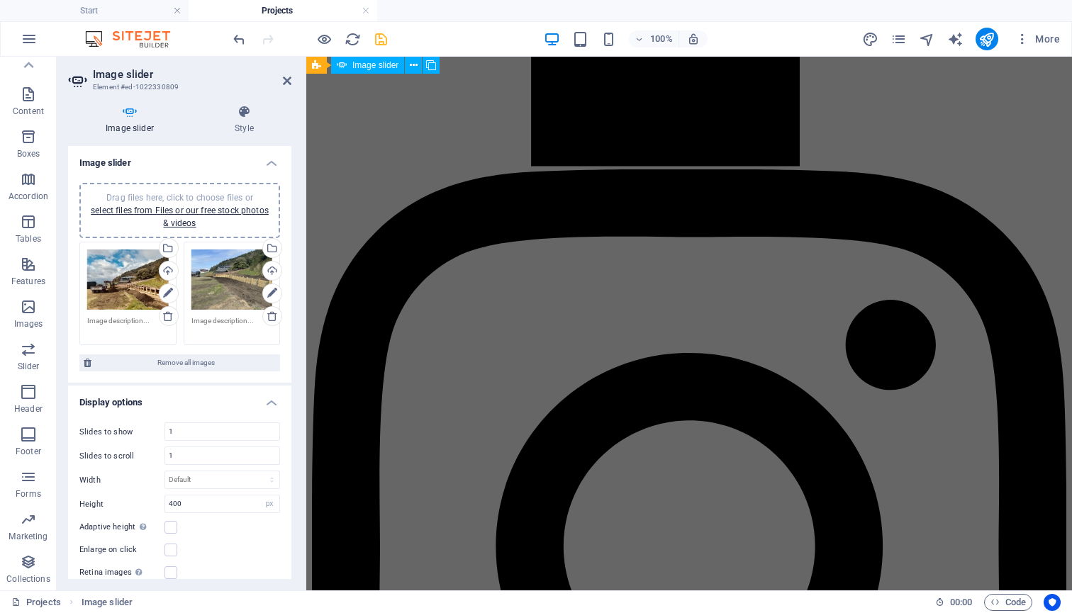
scroll to position [1553, 0]
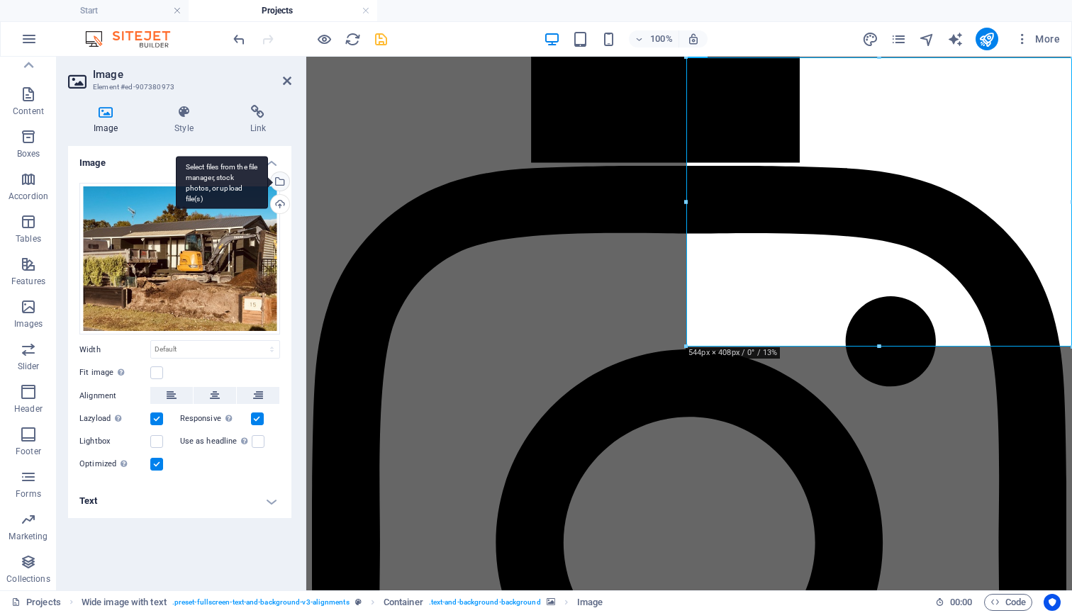
click at [279, 184] on div "Select files from the file manager, stock photos, or upload file(s)" at bounding box center [278, 182] width 21 height 21
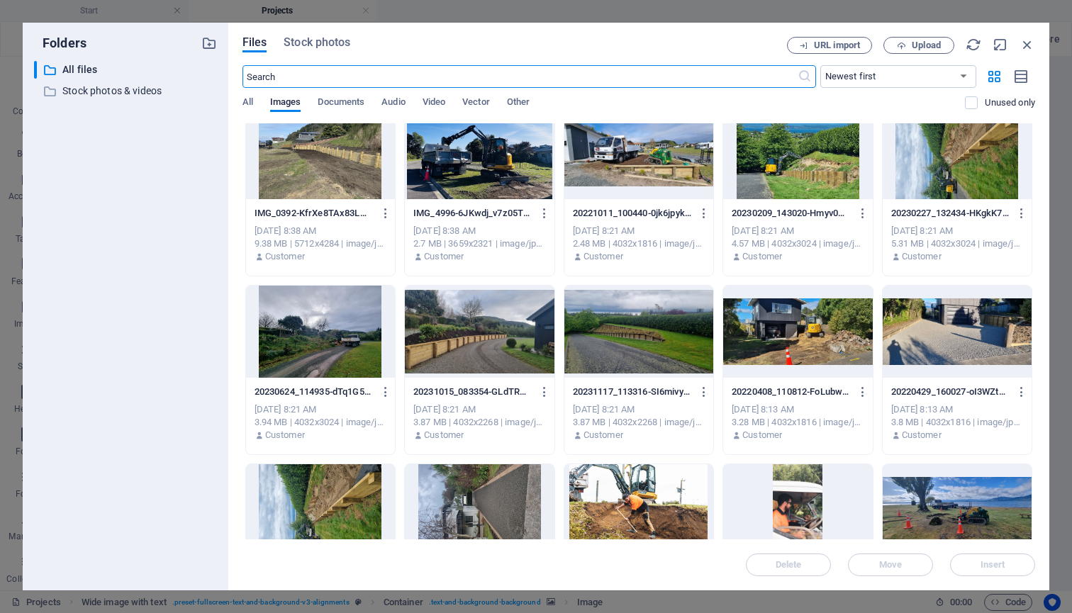
scroll to position [18, 0]
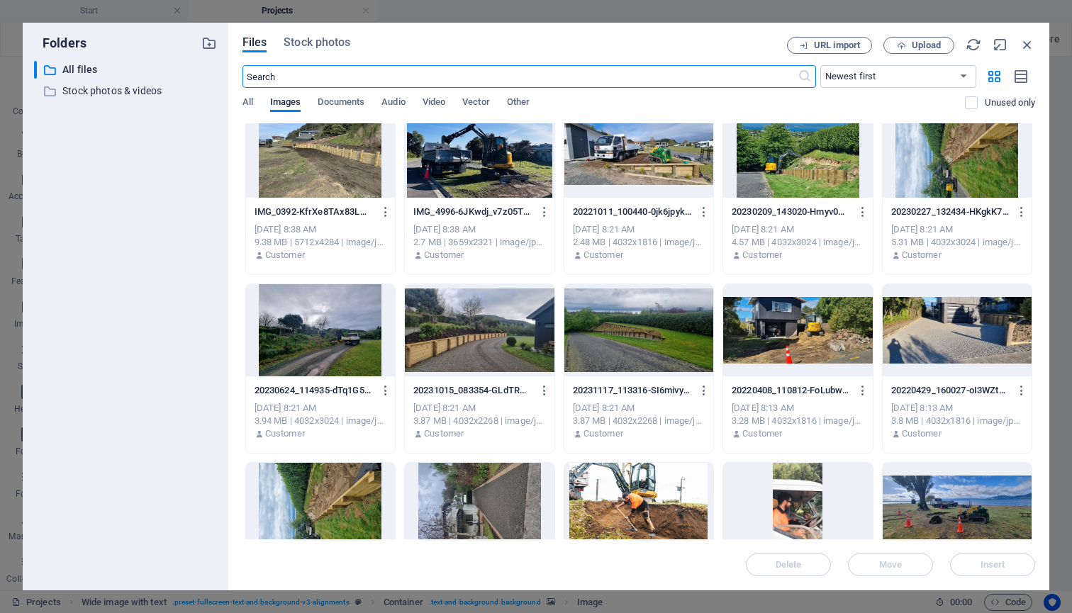
click at [502, 153] on div at bounding box center [479, 152] width 149 height 92
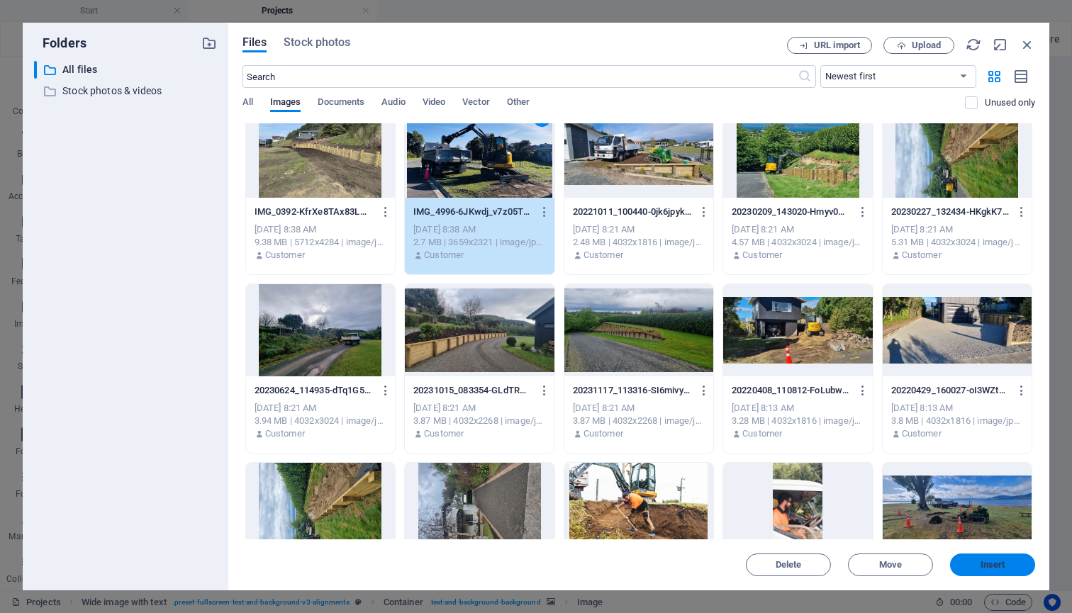
click at [987, 564] on span "Insert" at bounding box center [992, 565] width 25 height 9
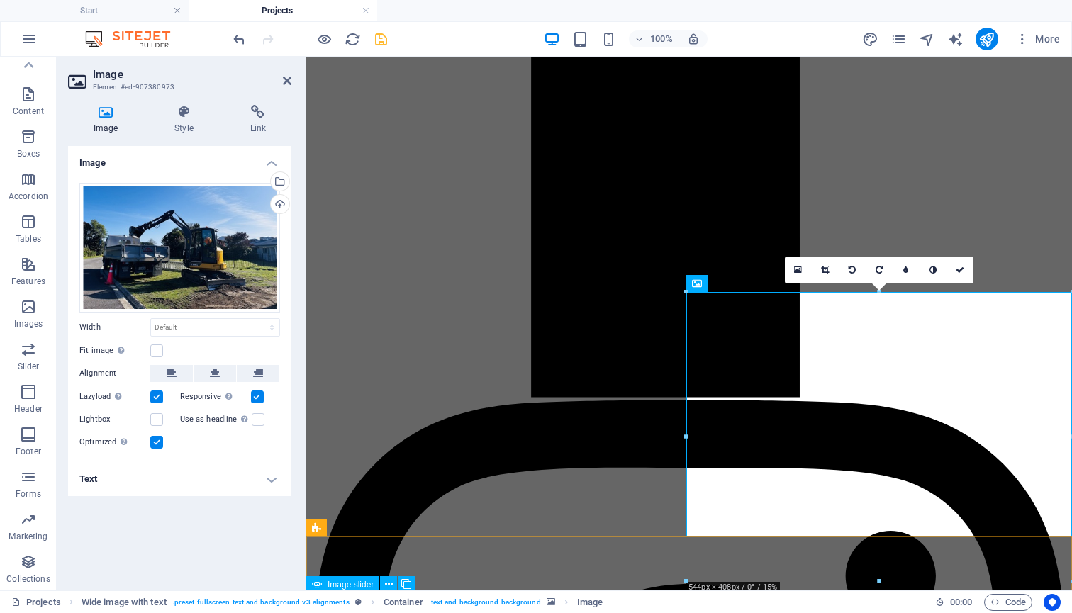
scroll to position [1320, 0]
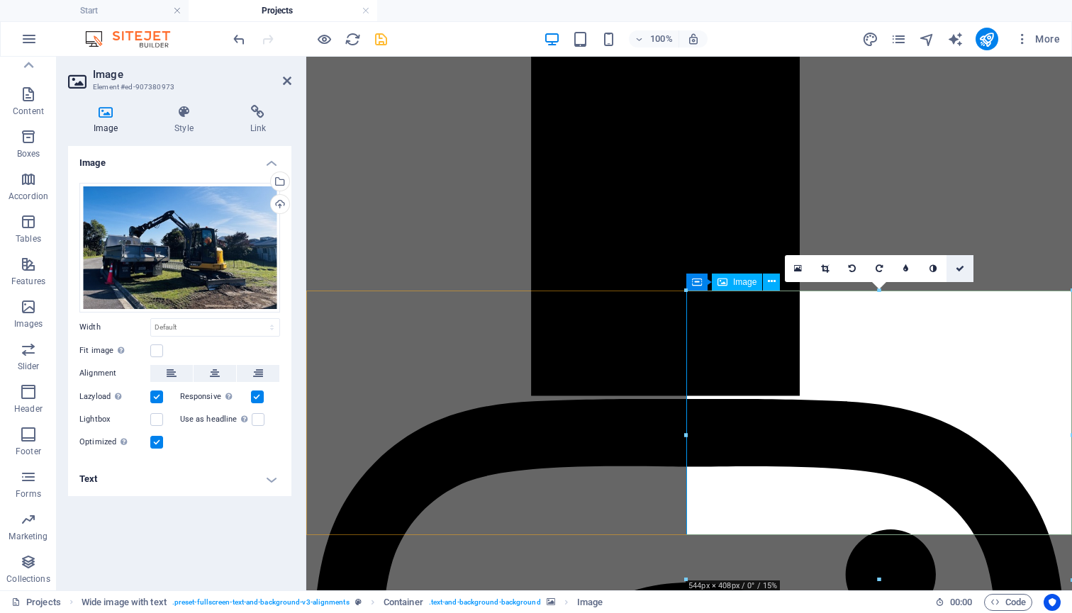
click at [960, 275] on link at bounding box center [959, 268] width 27 height 27
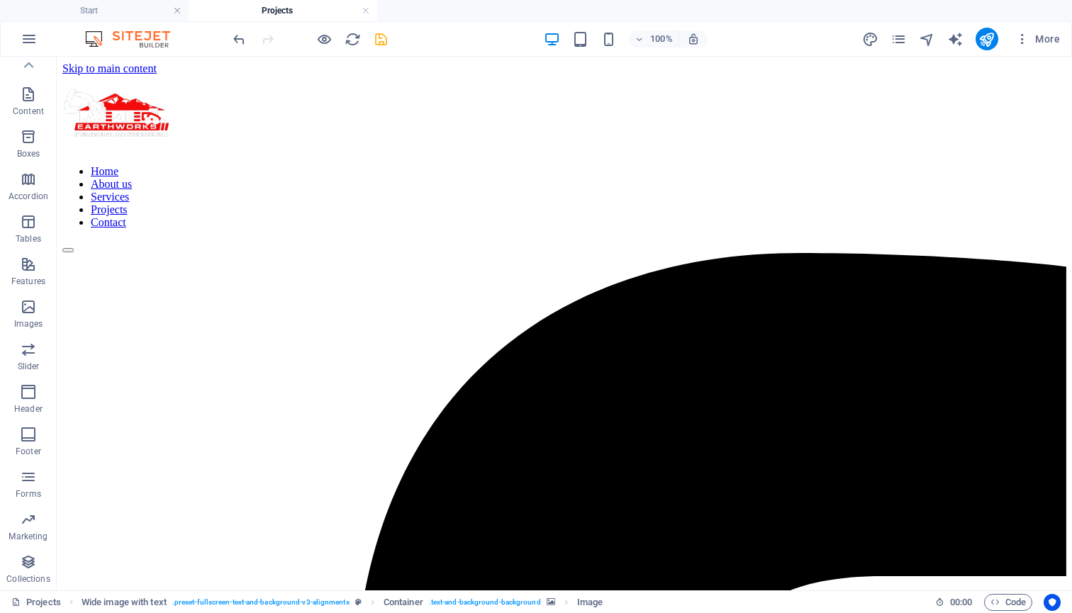
scroll to position [0, 0]
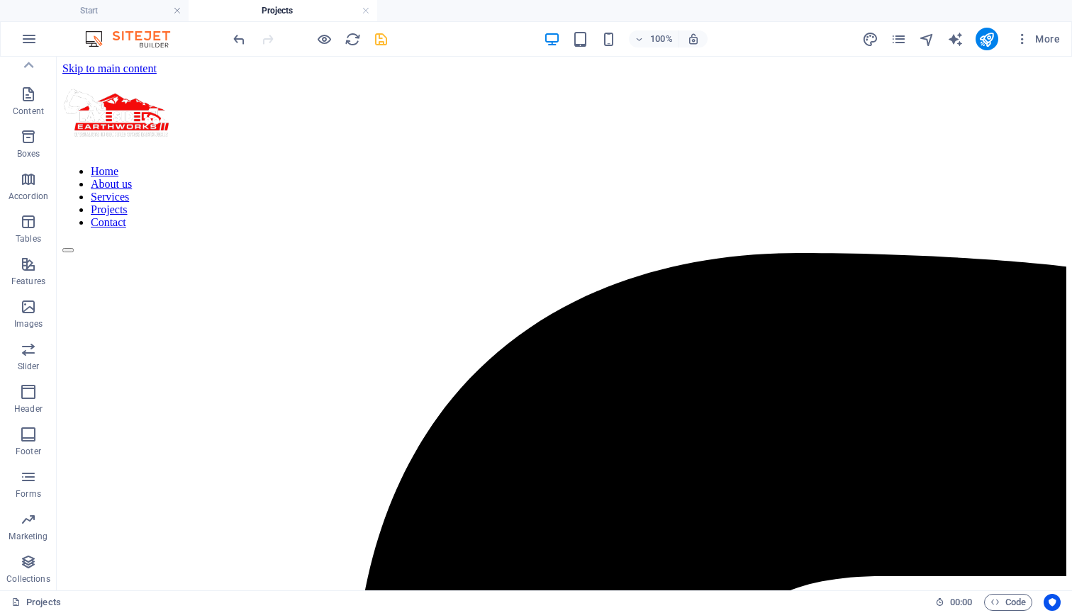
click at [369, 35] on div at bounding box center [309, 39] width 159 height 23
click at [373, 35] on icon "save" at bounding box center [381, 39] width 16 height 16
click at [992, 35] on icon "publish" at bounding box center [986, 39] width 16 height 16
